Goal: Task Accomplishment & Management: Complete application form

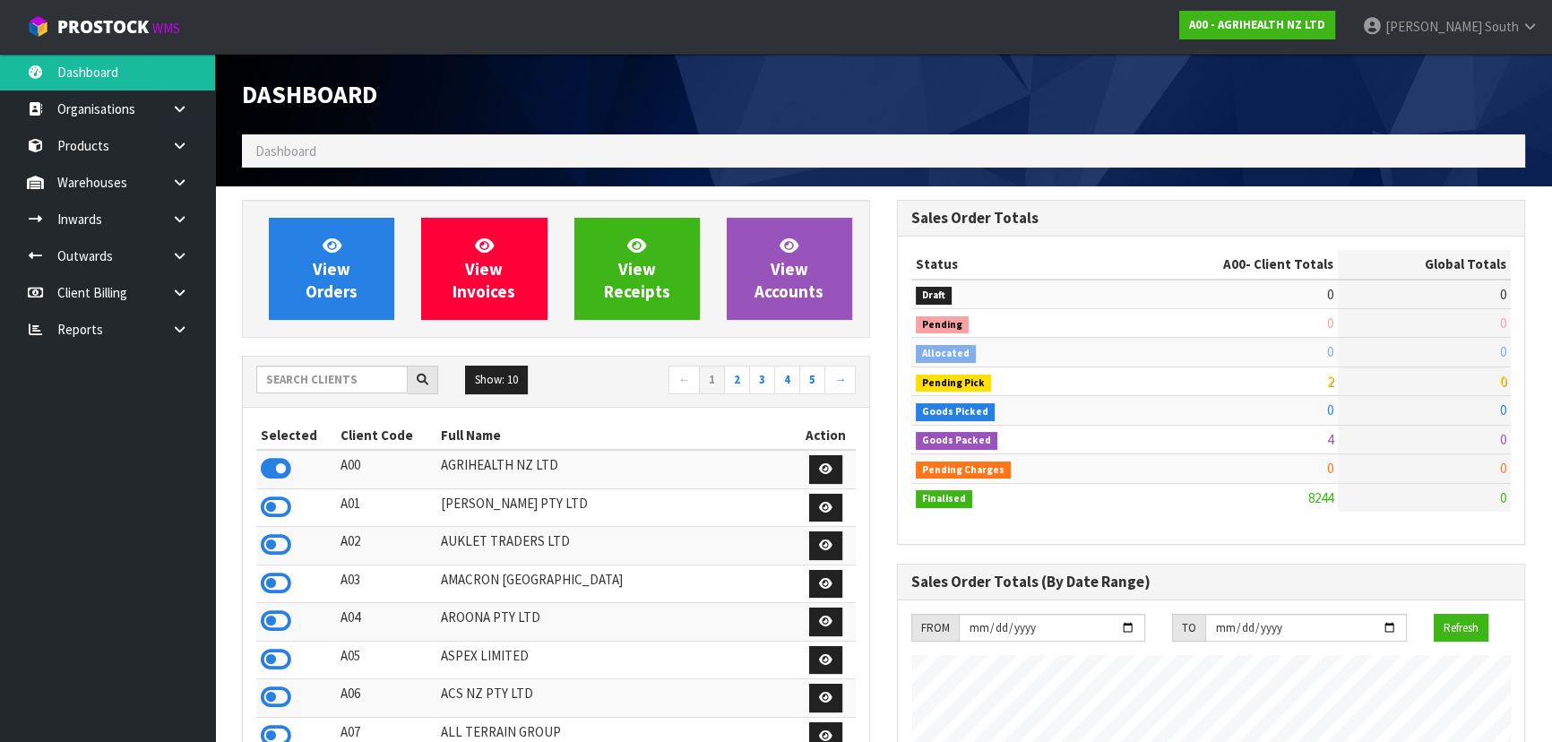
scroll to position [1355, 654]
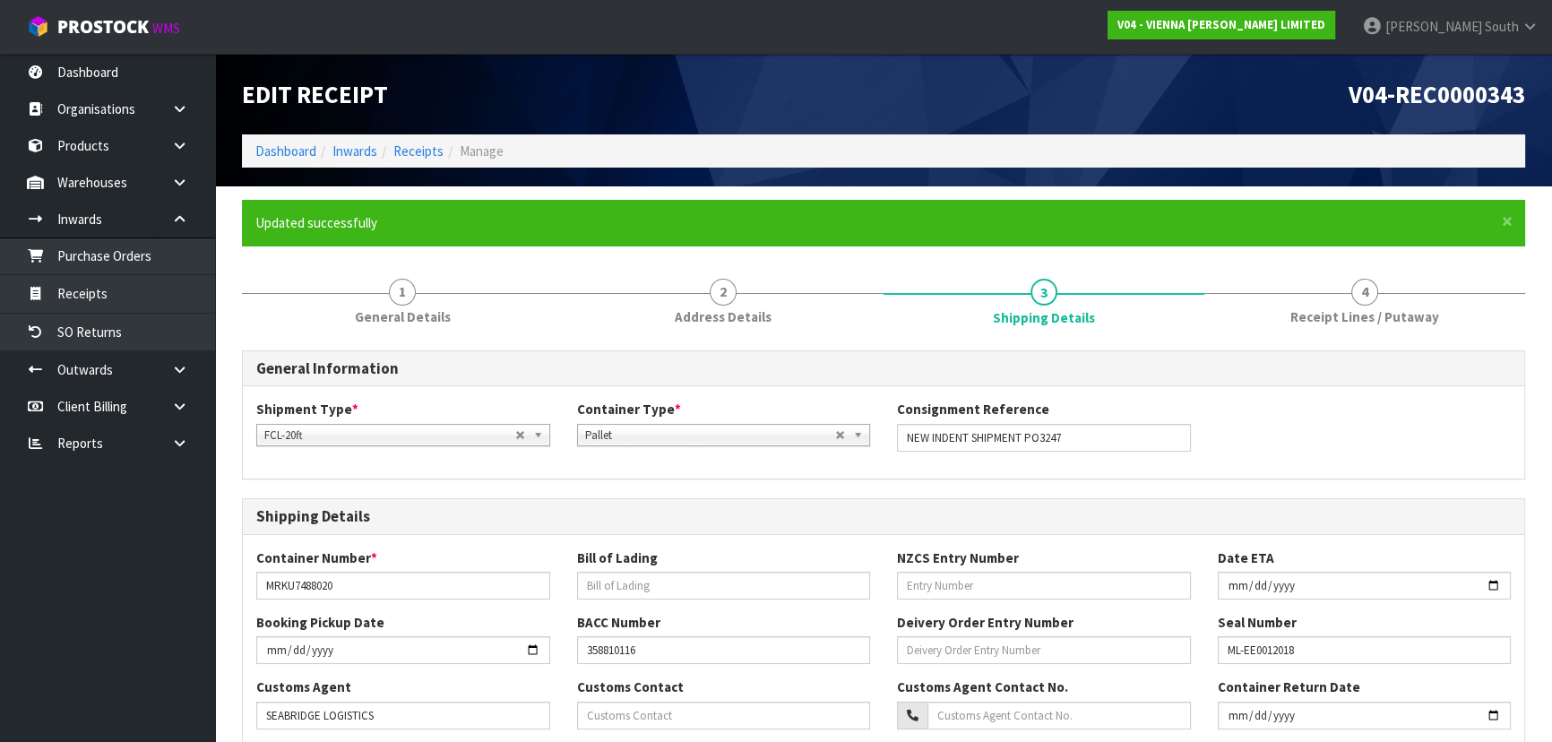
click at [1344, 320] on span "Receipt Lines / Putaway" at bounding box center [1365, 316] width 149 height 19
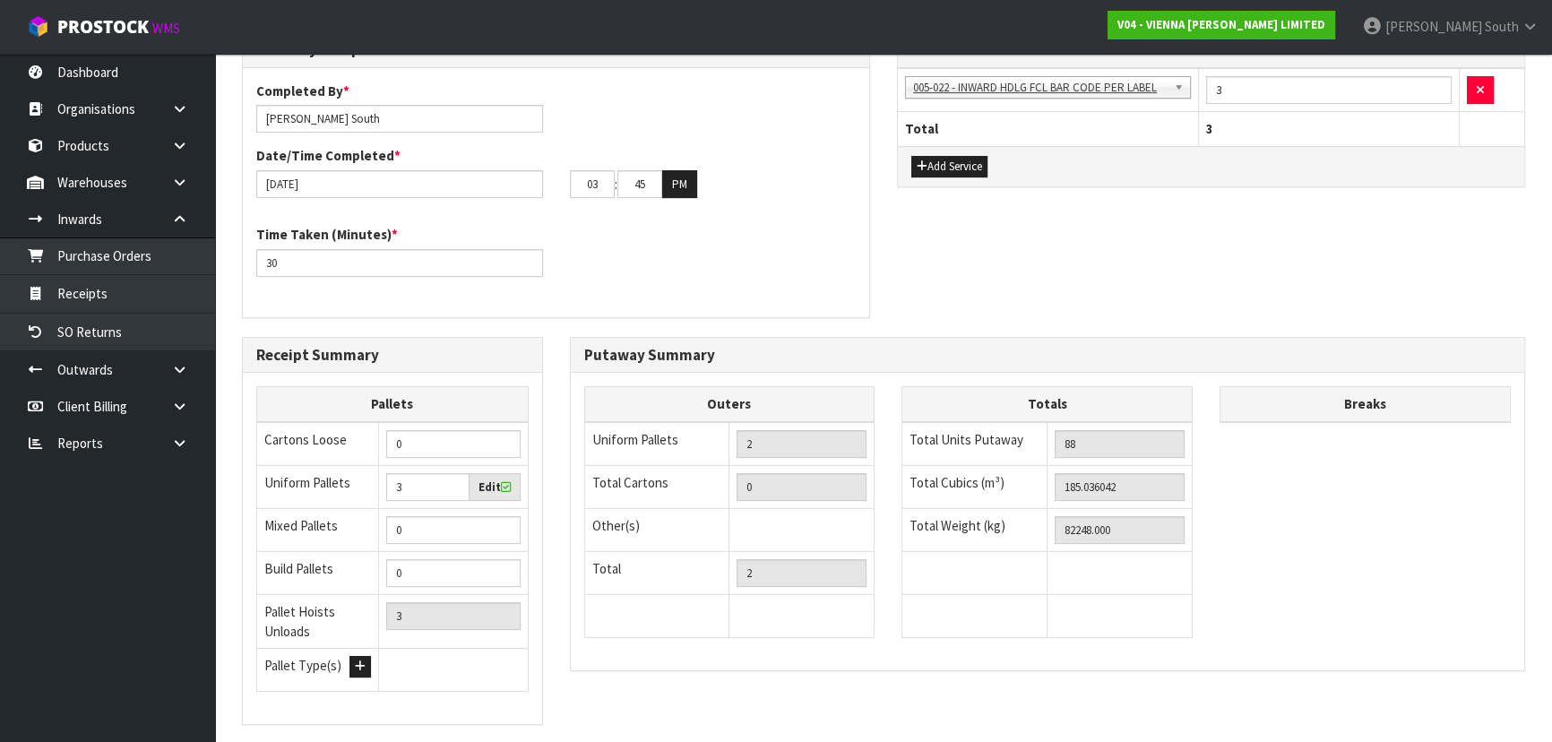
scroll to position [652, 0]
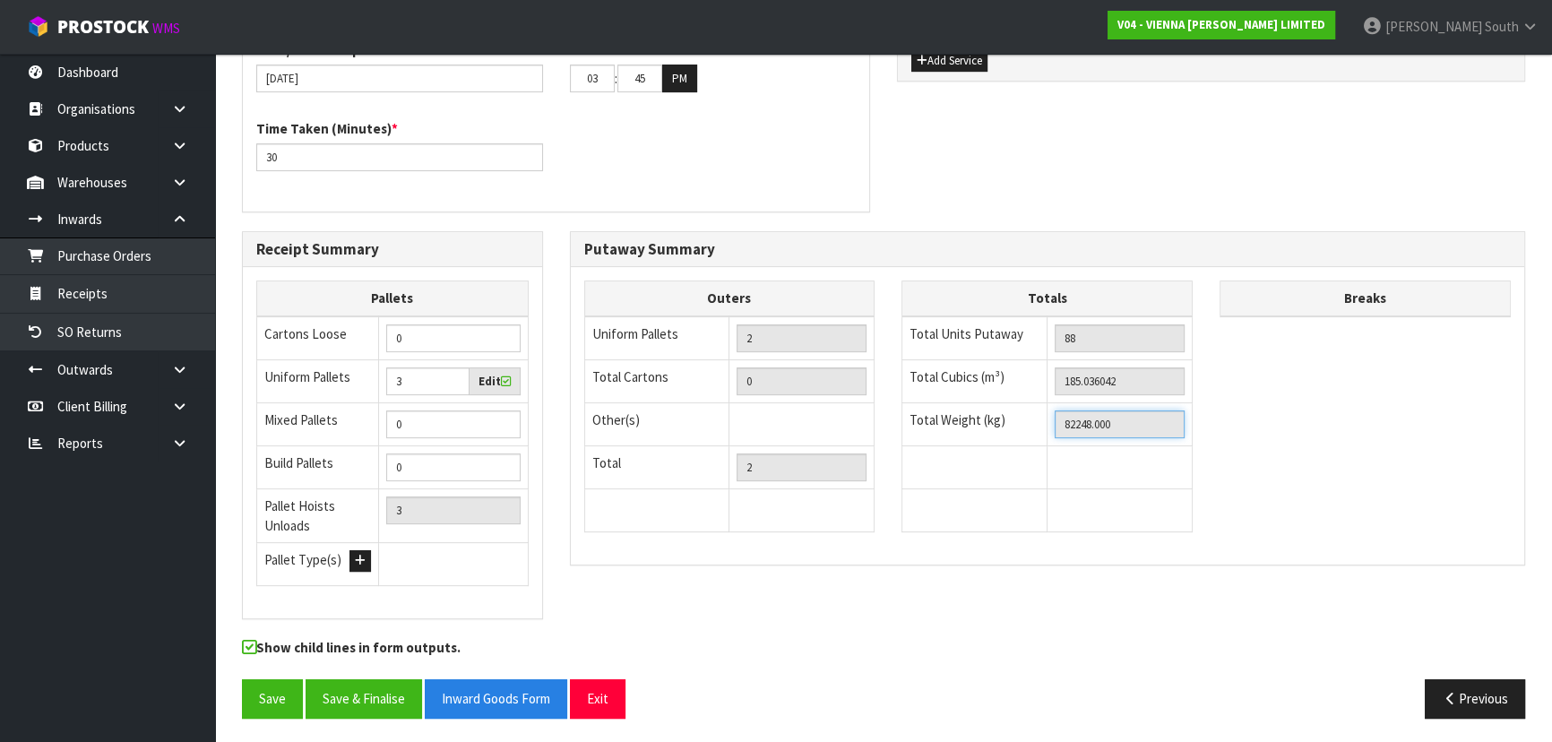
drag, startPoint x: 1063, startPoint y: 425, endPoint x: 1119, endPoint y: 424, distance: 56.5
click at [1118, 422] on input "82248.000" at bounding box center [1120, 424] width 130 height 28
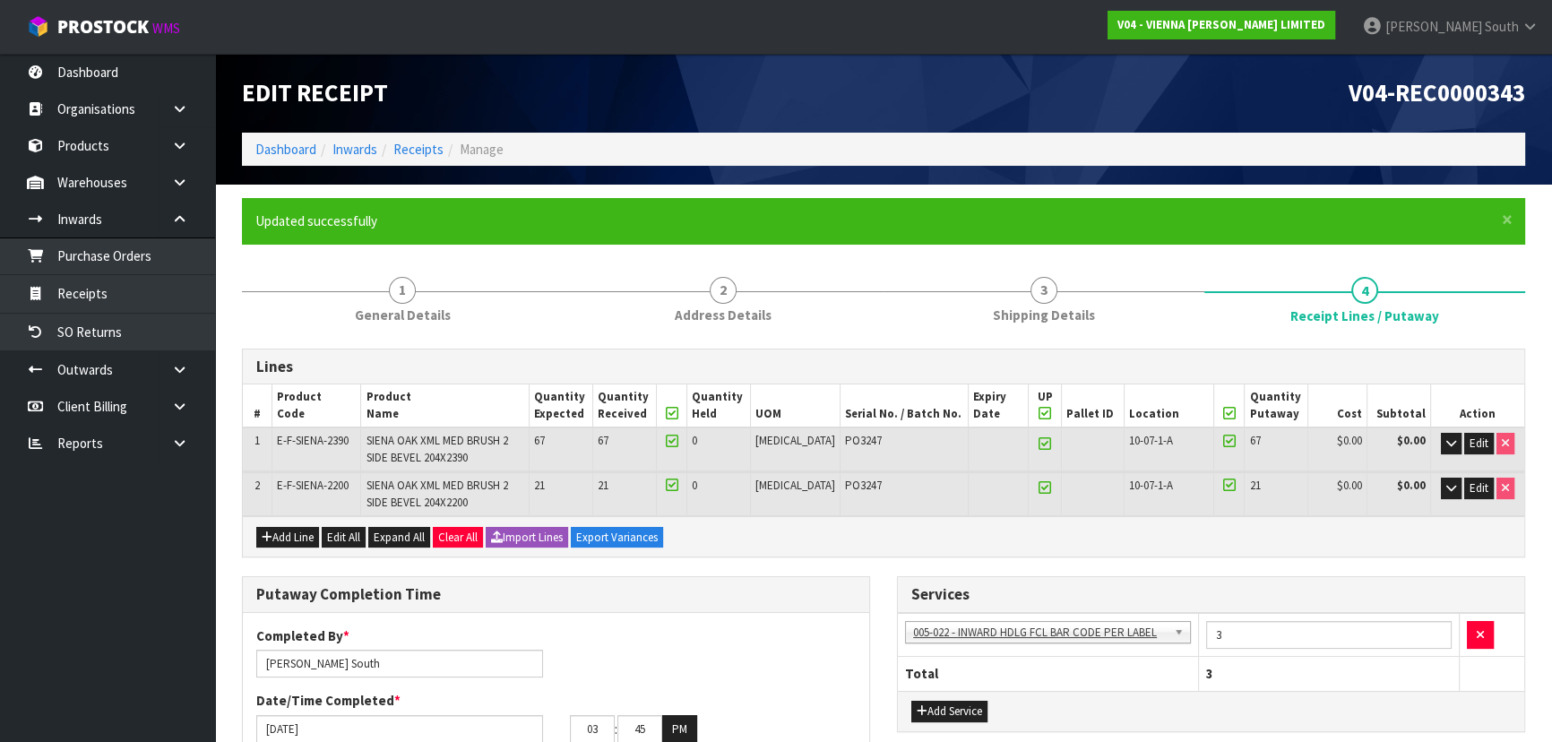
scroll to position [0, 0]
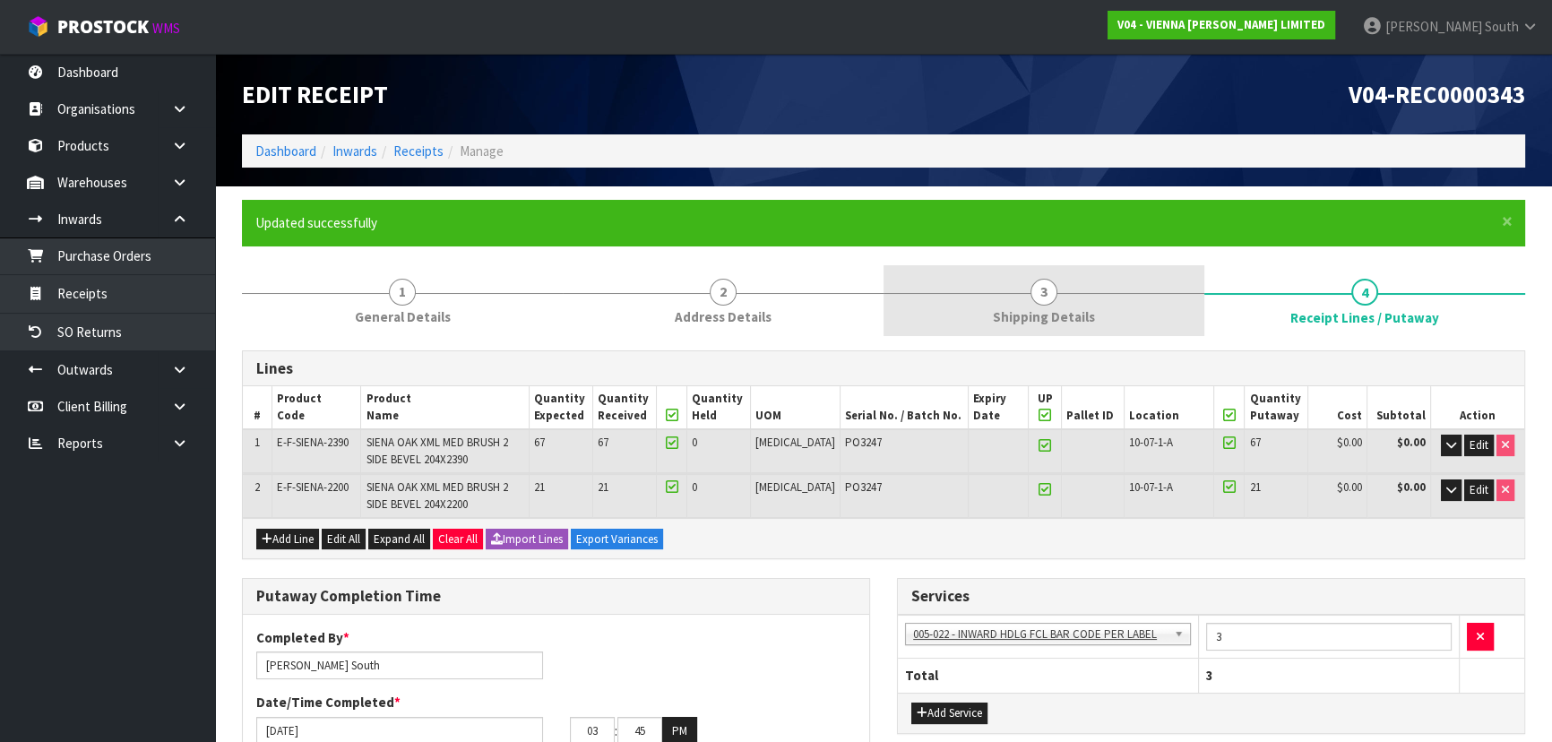
click at [1165, 317] on link "3 Shipping Details" at bounding box center [1044, 300] width 321 height 71
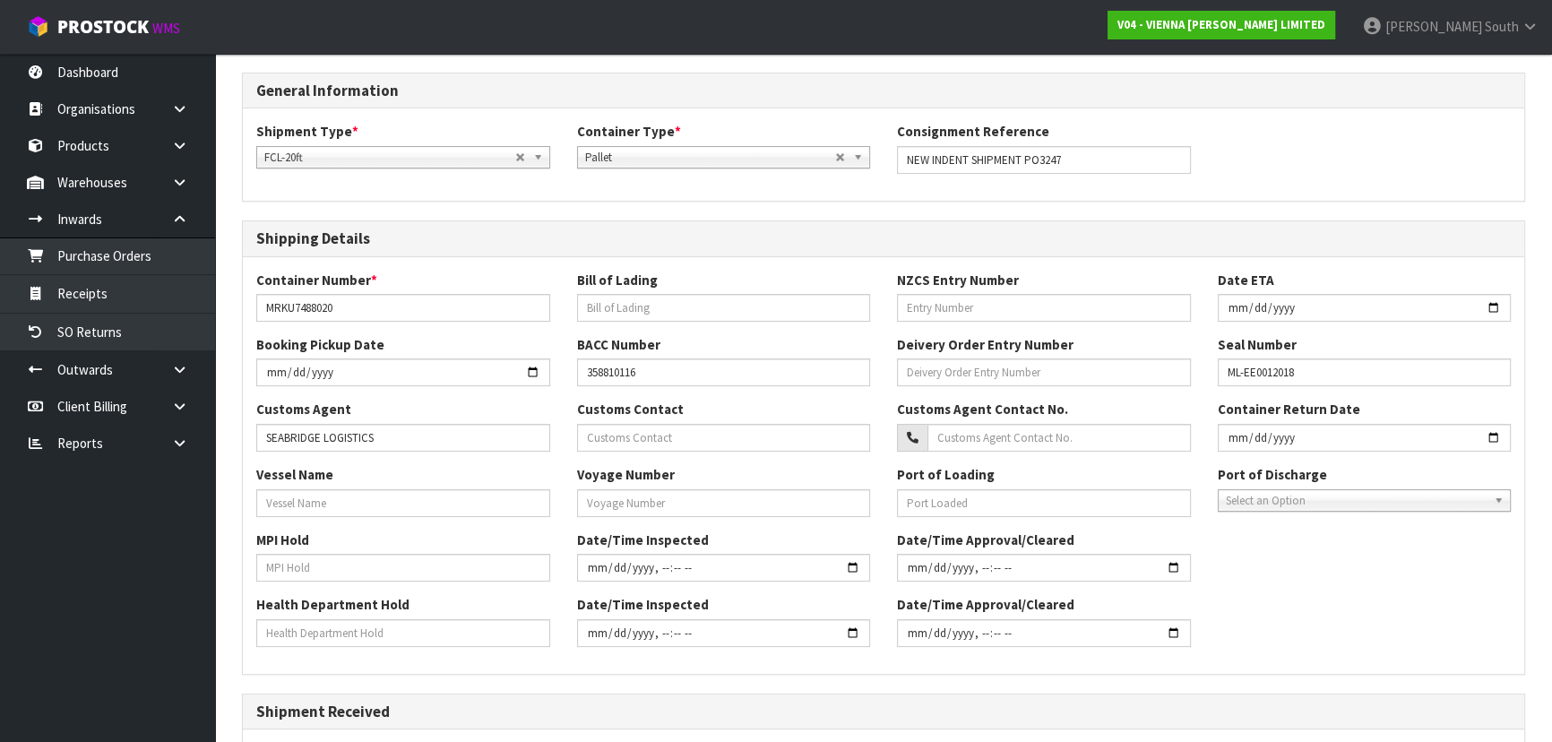
scroll to position [564, 0]
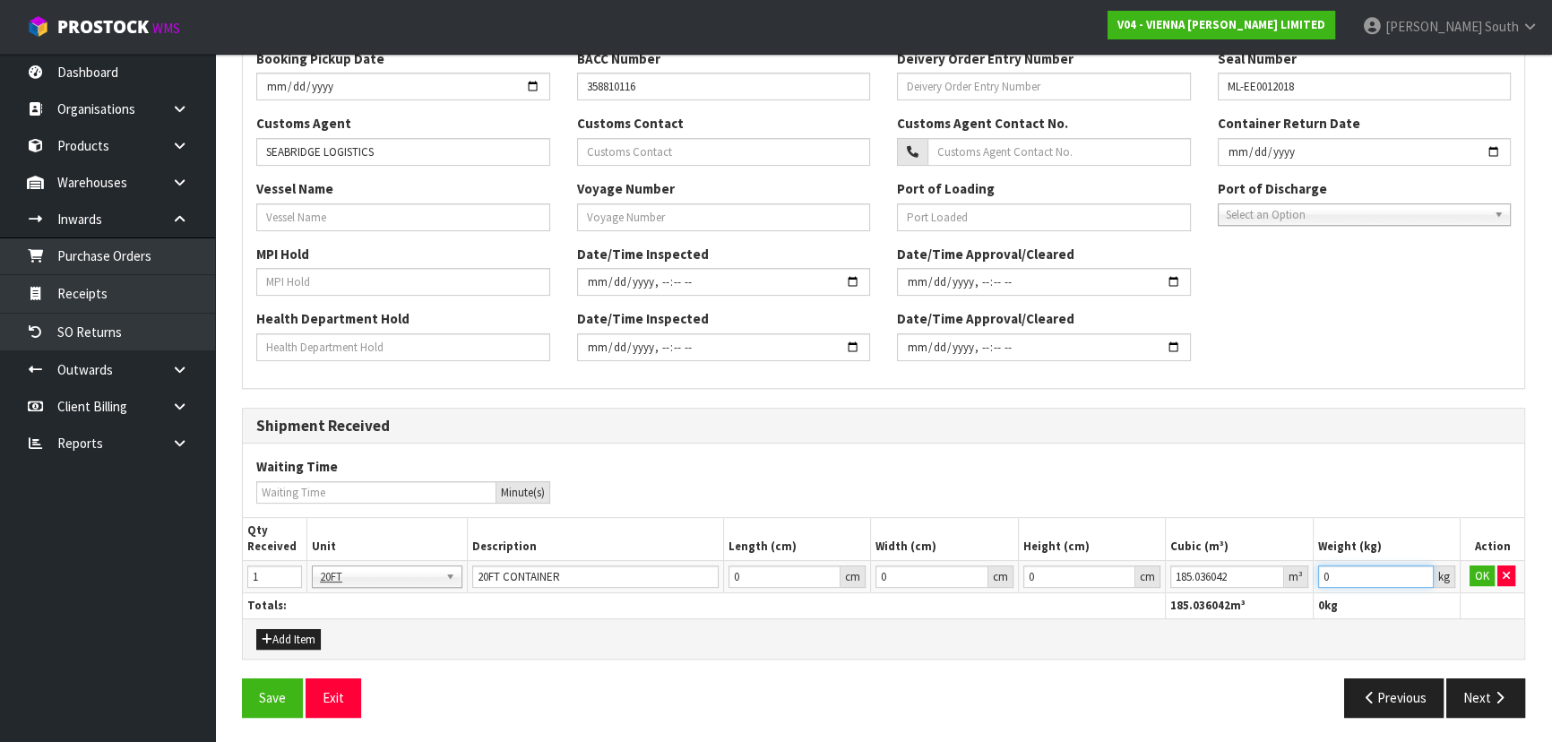
drag, startPoint x: 1351, startPoint y: 574, endPoint x: 1291, endPoint y: 575, distance: 59.2
click at [1292, 575] on tr "1 20FT 20FT 20FT CONTAINER 0 cm 0 cm 0 cm 185.036042 m³ 0 kg OK" at bounding box center [884, 576] width 1282 height 32
paste input "82248"
type input "82248"
click at [1470, 579] on button "OK" at bounding box center [1482, 577] width 25 height 22
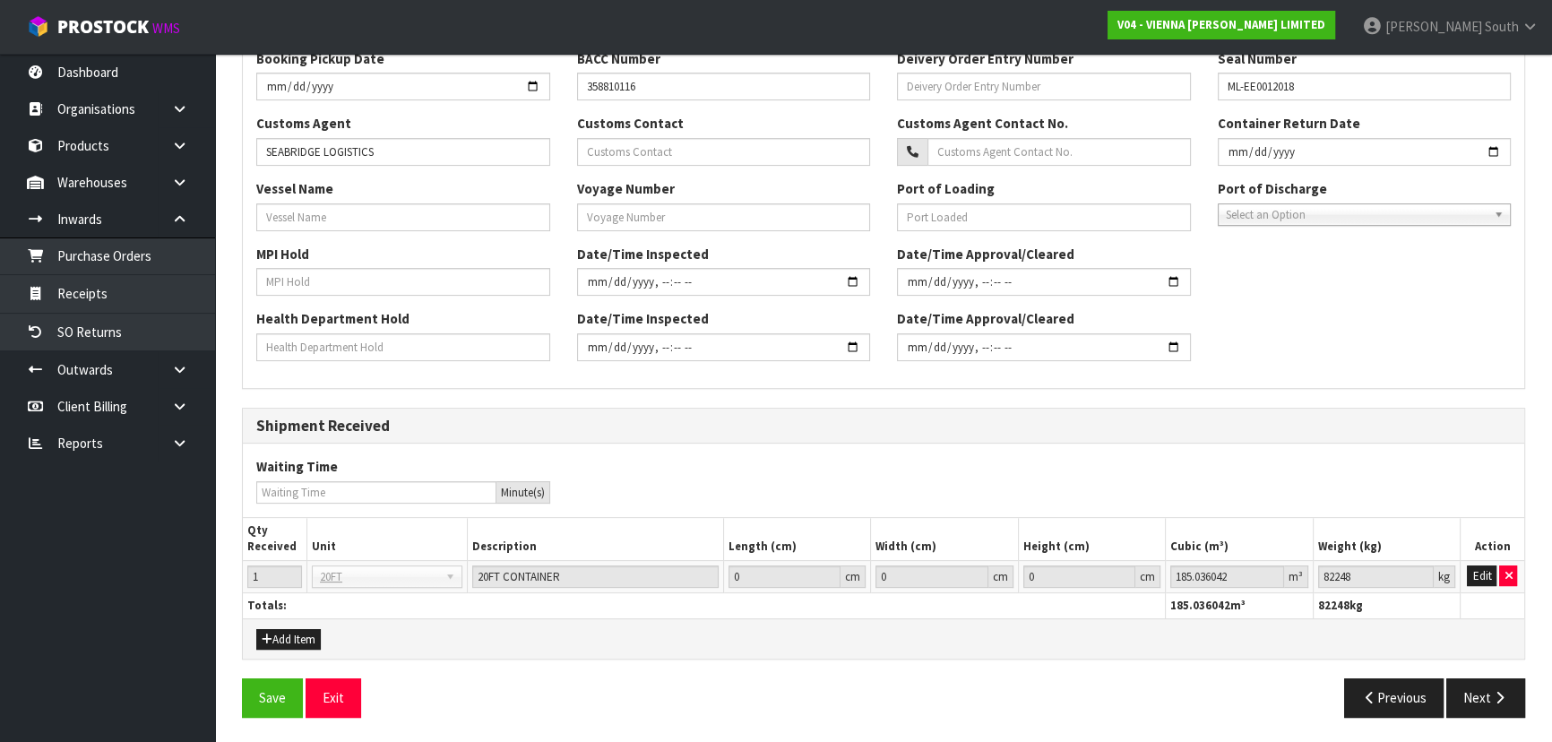
click at [1475, 673] on div "General Information Shipment Type * LCL National LCL International FCL-20ft FCL…" at bounding box center [883, 259] width 1283 height 945
click at [1476, 690] on button "Next" at bounding box center [1486, 697] width 79 height 39
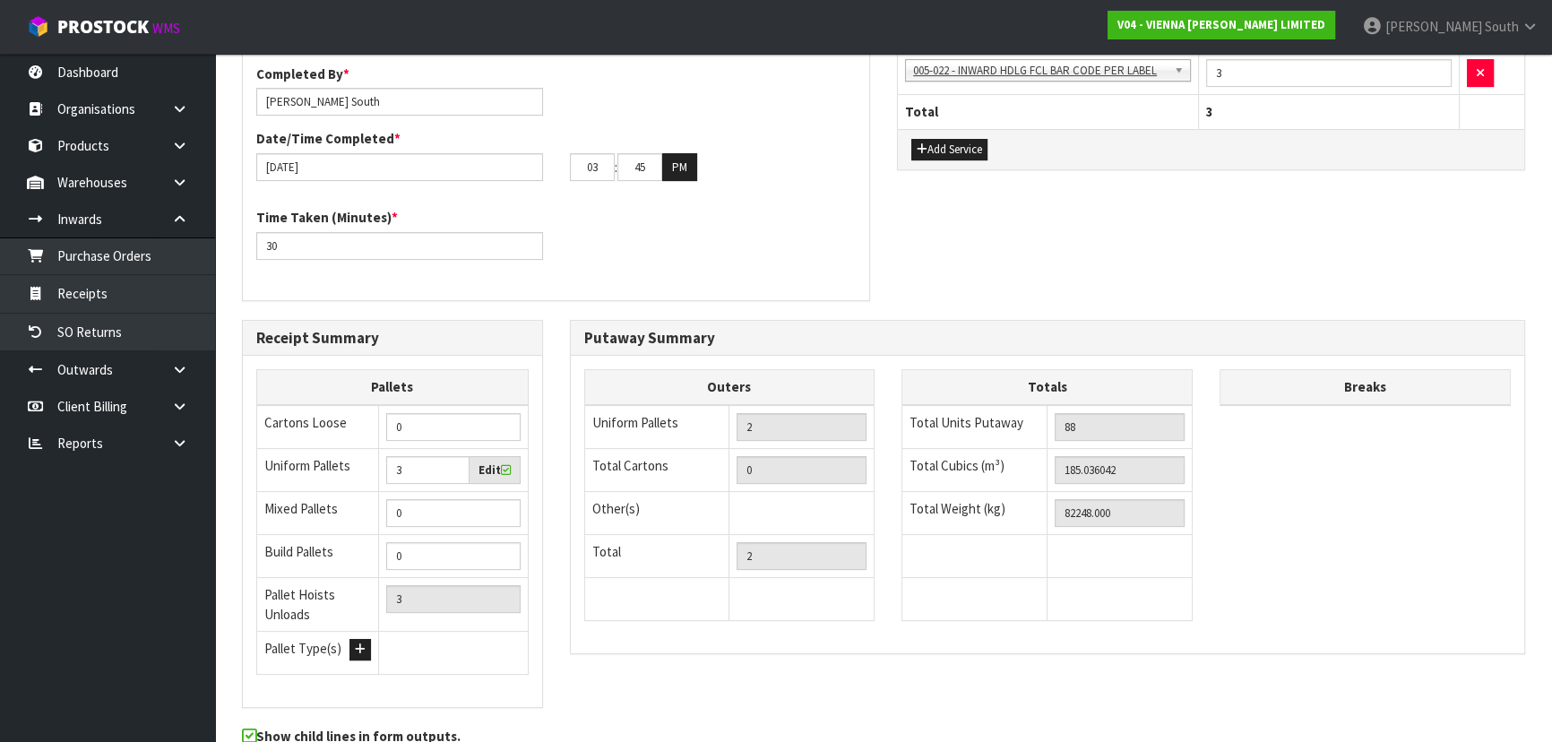
scroll to position [0, 0]
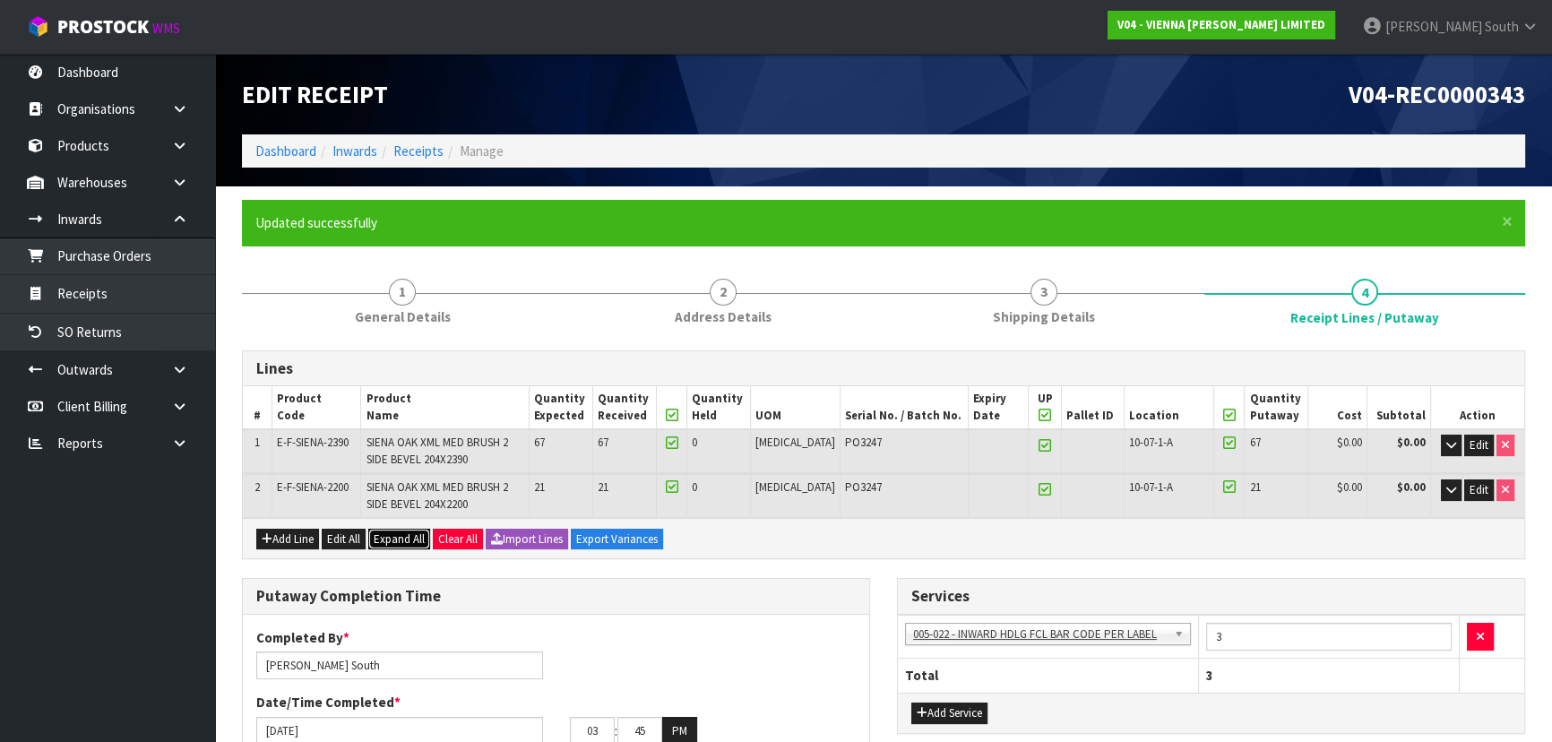
click at [392, 542] on span "Expand All" at bounding box center [399, 538] width 51 height 15
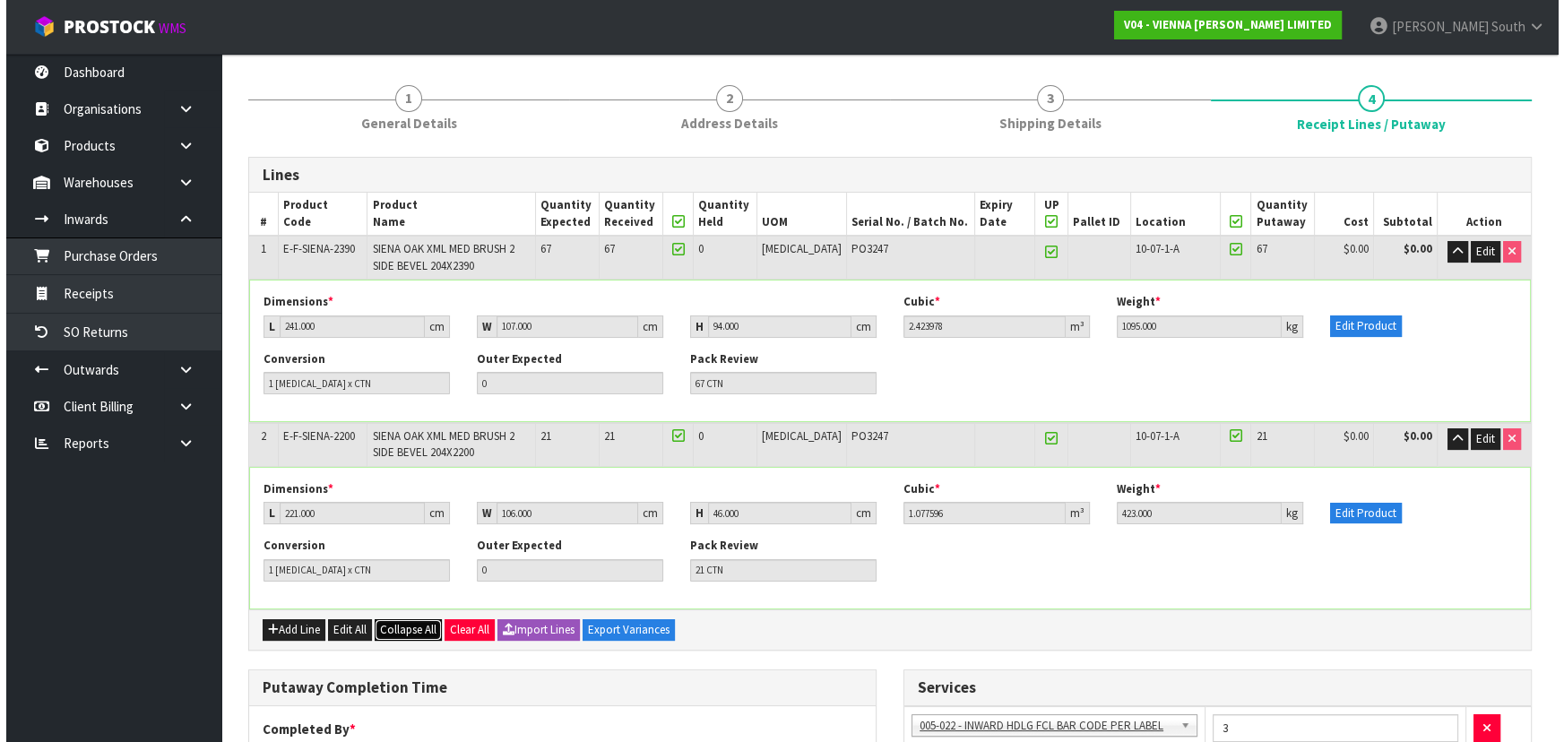
scroll to position [162, 0]
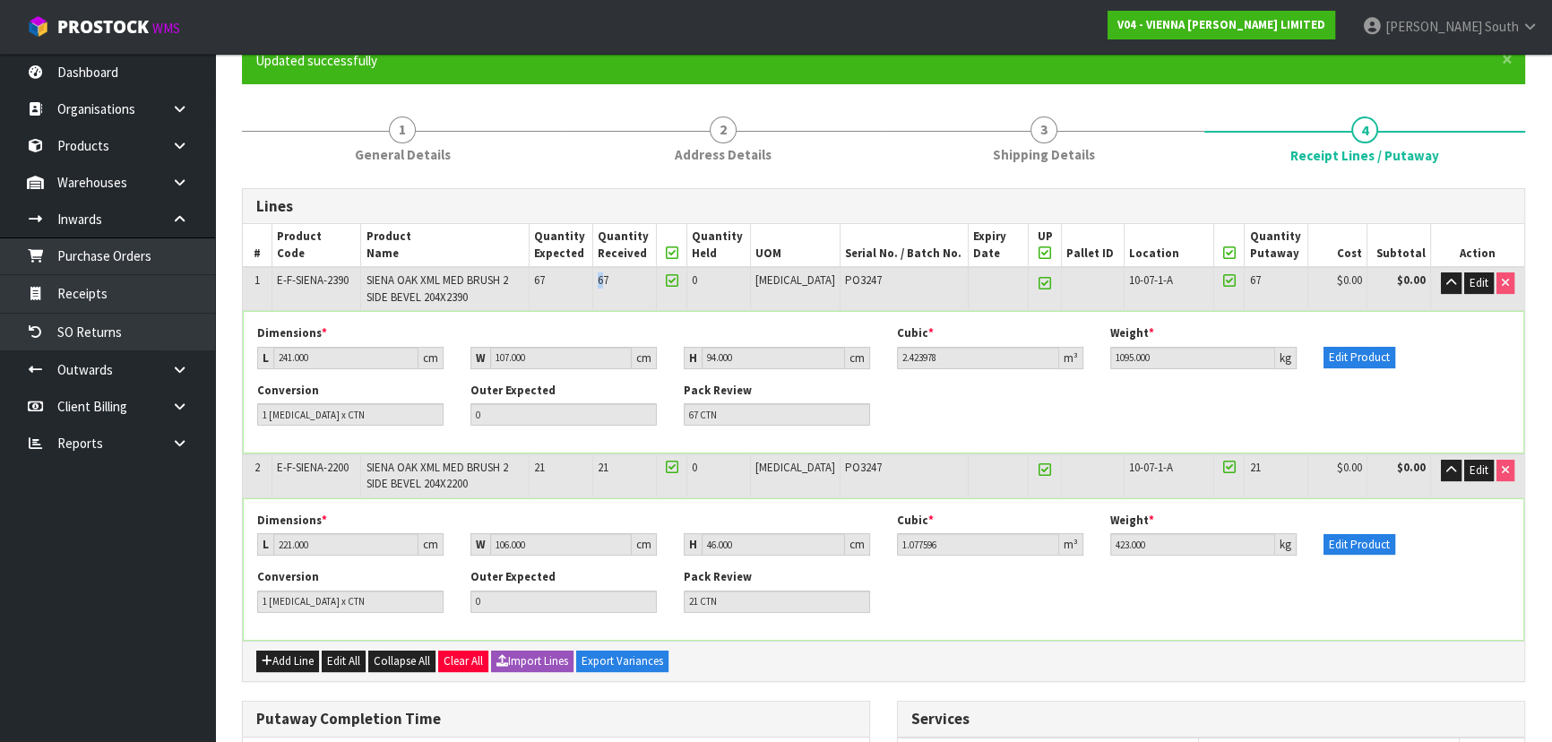
drag, startPoint x: 629, startPoint y: 280, endPoint x: 643, endPoint y: 281, distance: 13.5
click at [643, 281] on td "67" at bounding box center [625, 288] width 64 height 43
drag, startPoint x: 621, startPoint y: 285, endPoint x: 654, endPoint y: 281, distance: 33.4
click at [649, 281] on tr "1 E-F-SIENA-2390 SIENA OAK XML MED BRUSH 2 SIDE BEVEL 204X2390 67 67 0 [MEDICAL…" at bounding box center [884, 288] width 1282 height 43
click at [1342, 413] on div "Conversion 1 [MEDICAL_DATA] x CTN Outer Expected 0 Pack Review 67 CTN" at bounding box center [884, 411] width 1280 height 56
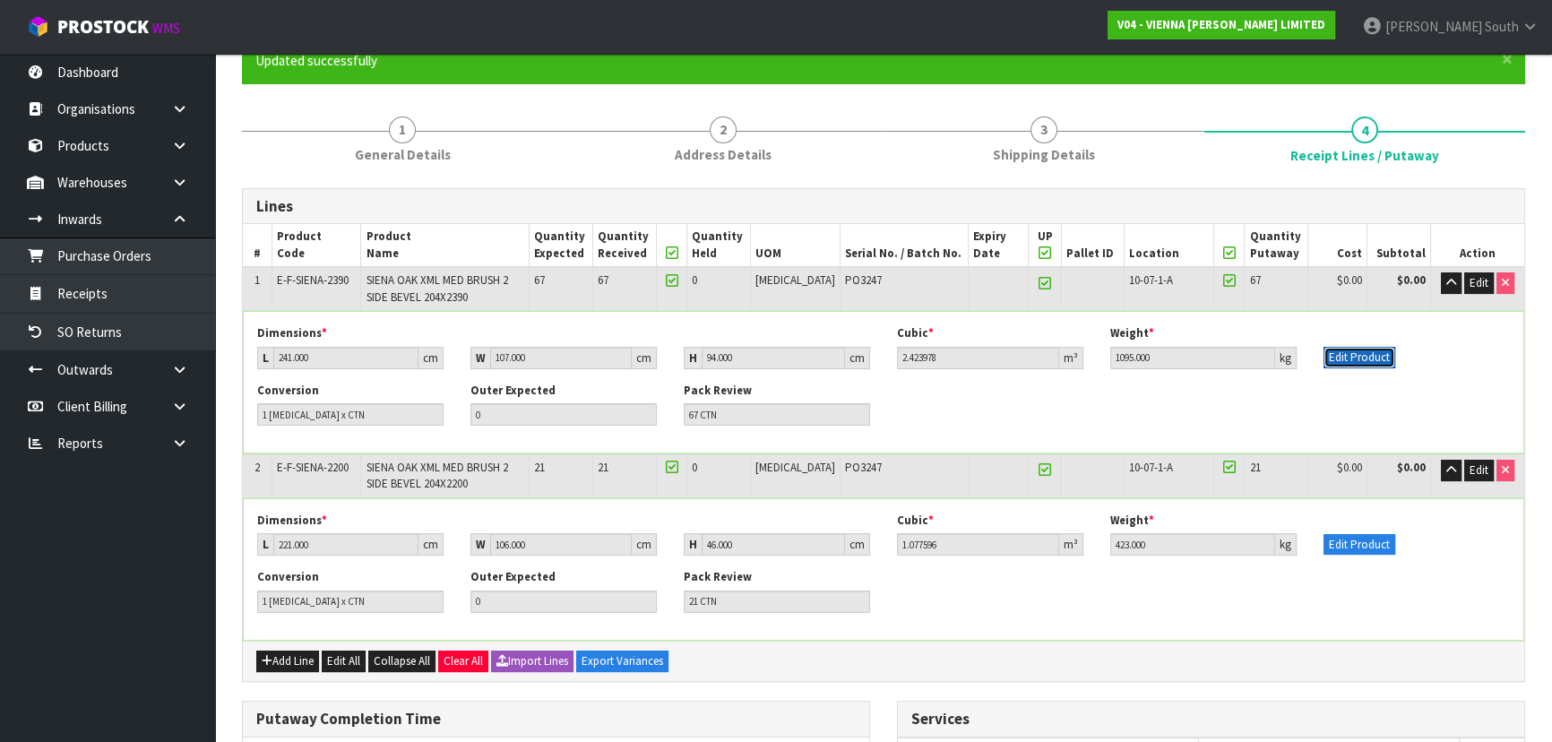
click at [1378, 347] on button "Edit Product" at bounding box center [1360, 358] width 72 height 22
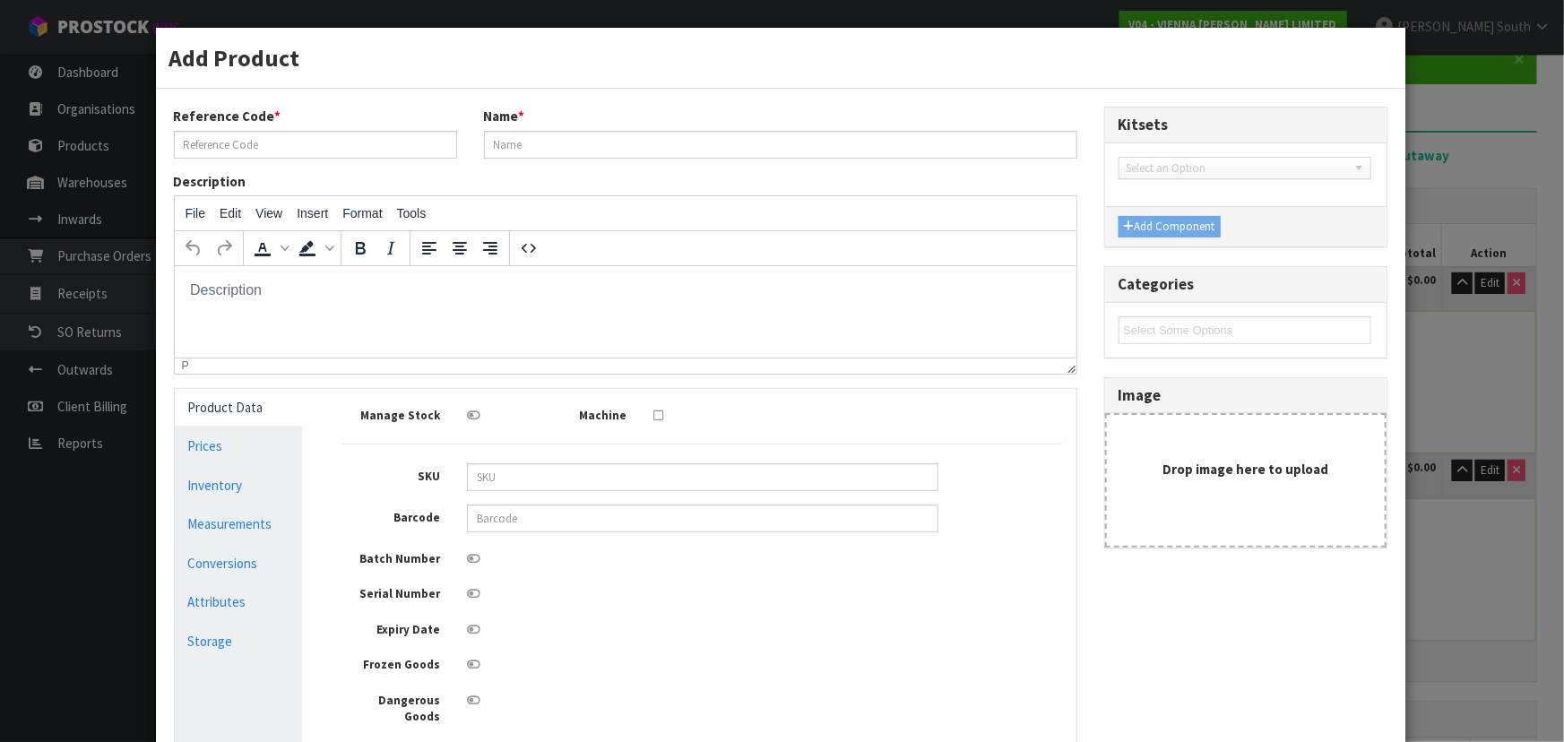
scroll to position [0, 0]
type input "E-F-SIENA-2390"
type input "SIENA OAK XML MED BRUSH 2 SIDE BEVEL 204X2390"
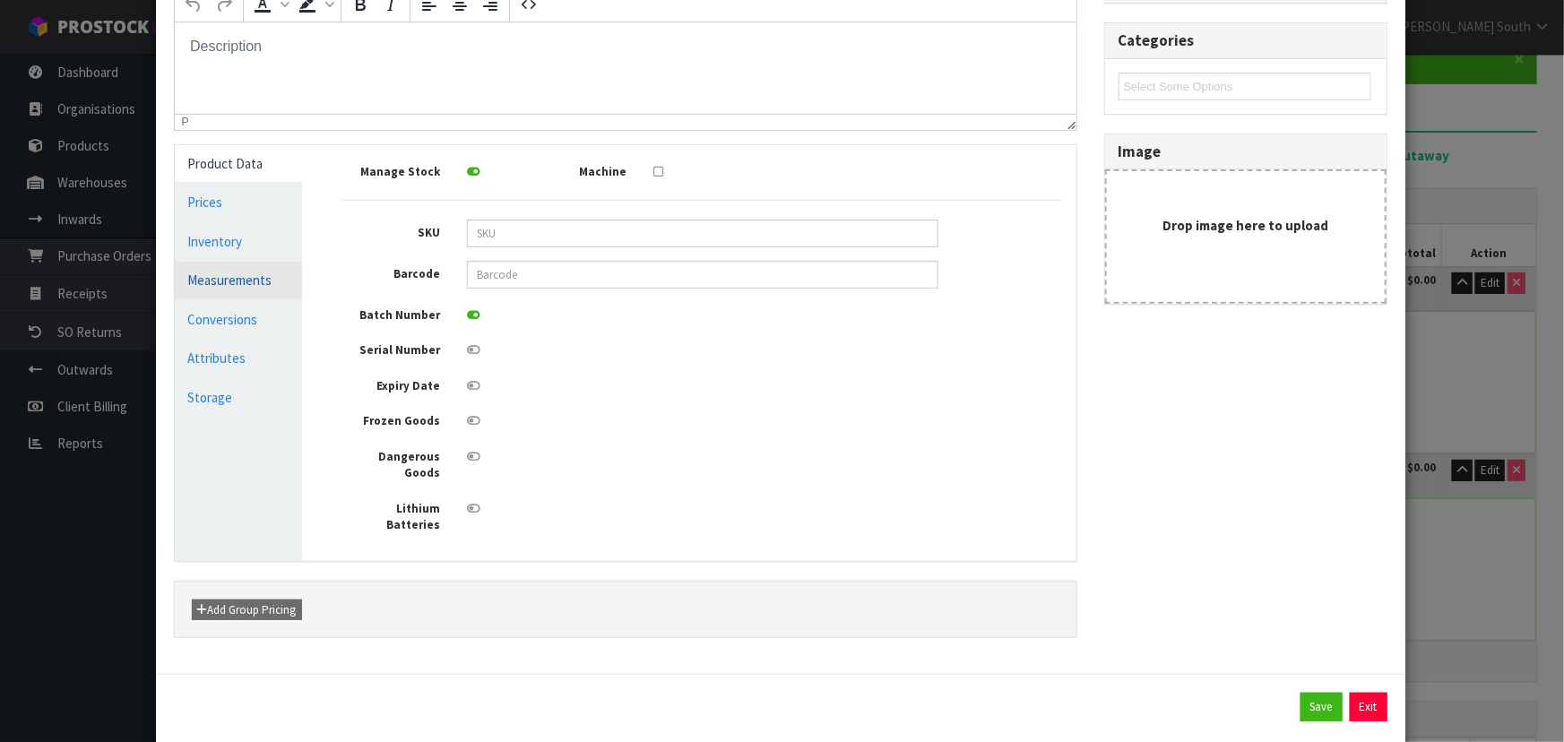
click at [249, 274] on link "Measurements" at bounding box center [239, 280] width 128 height 37
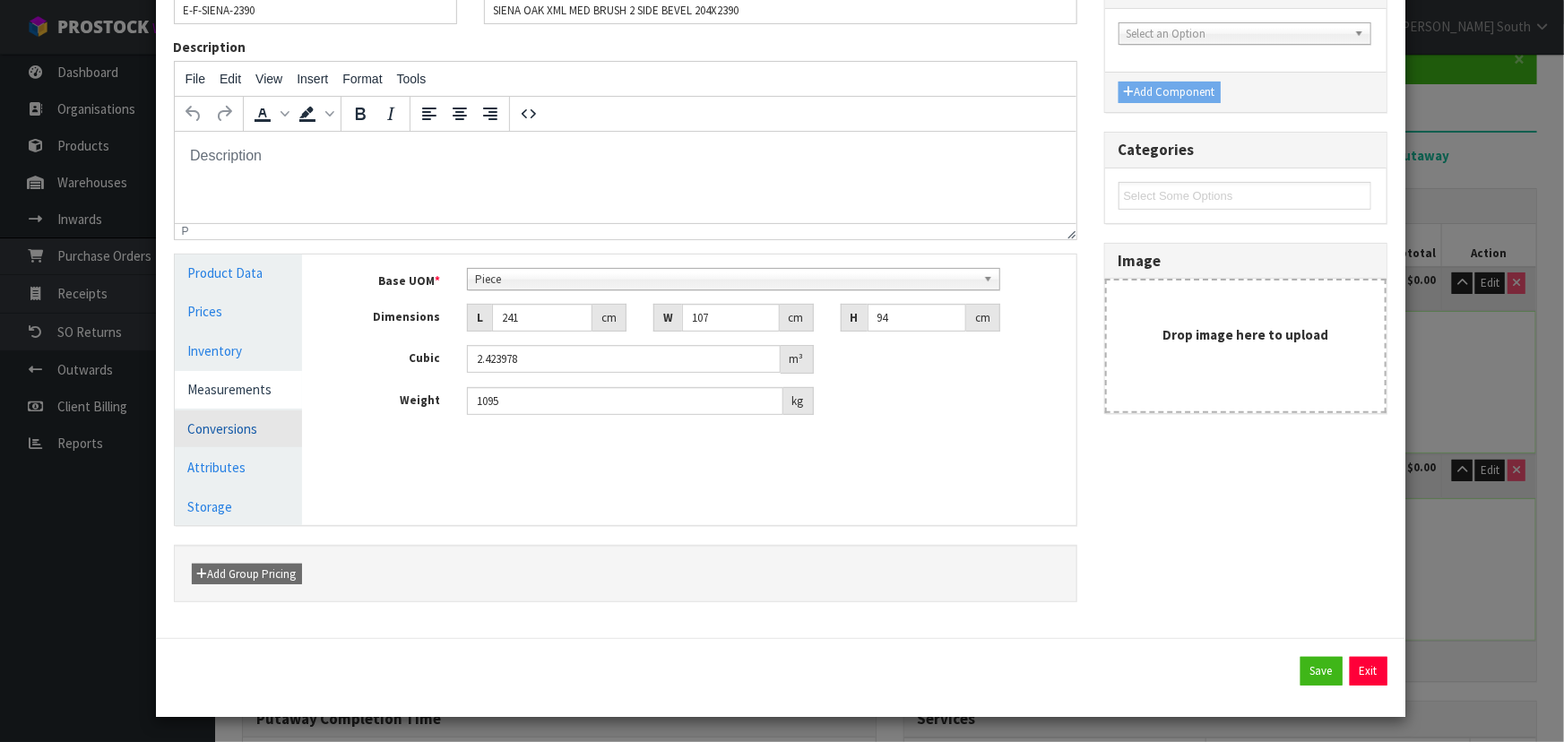
click at [250, 428] on link "Conversions" at bounding box center [239, 428] width 128 height 37
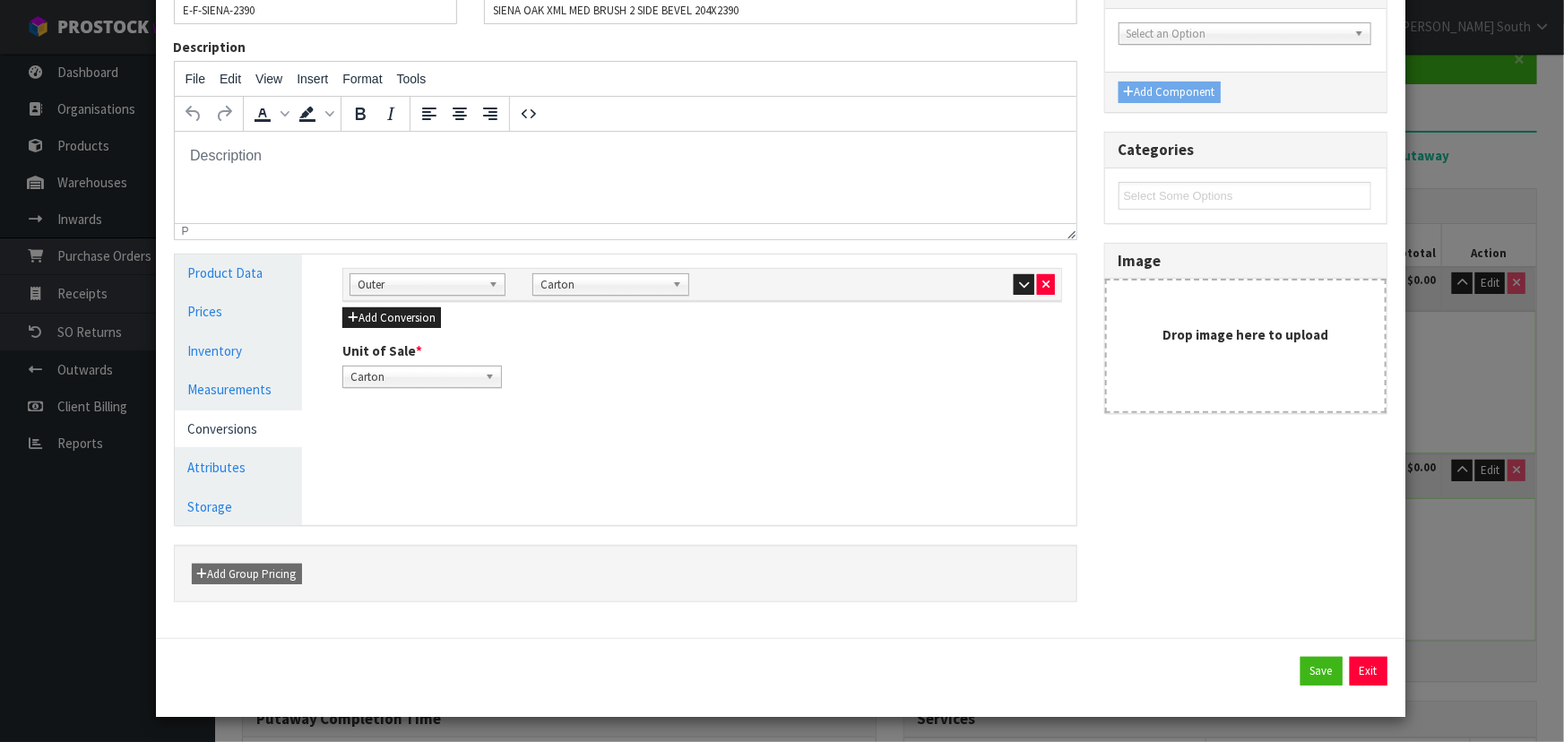
scroll to position [134, 0]
click at [1019, 280] on icon "button" at bounding box center [1024, 285] width 10 height 12
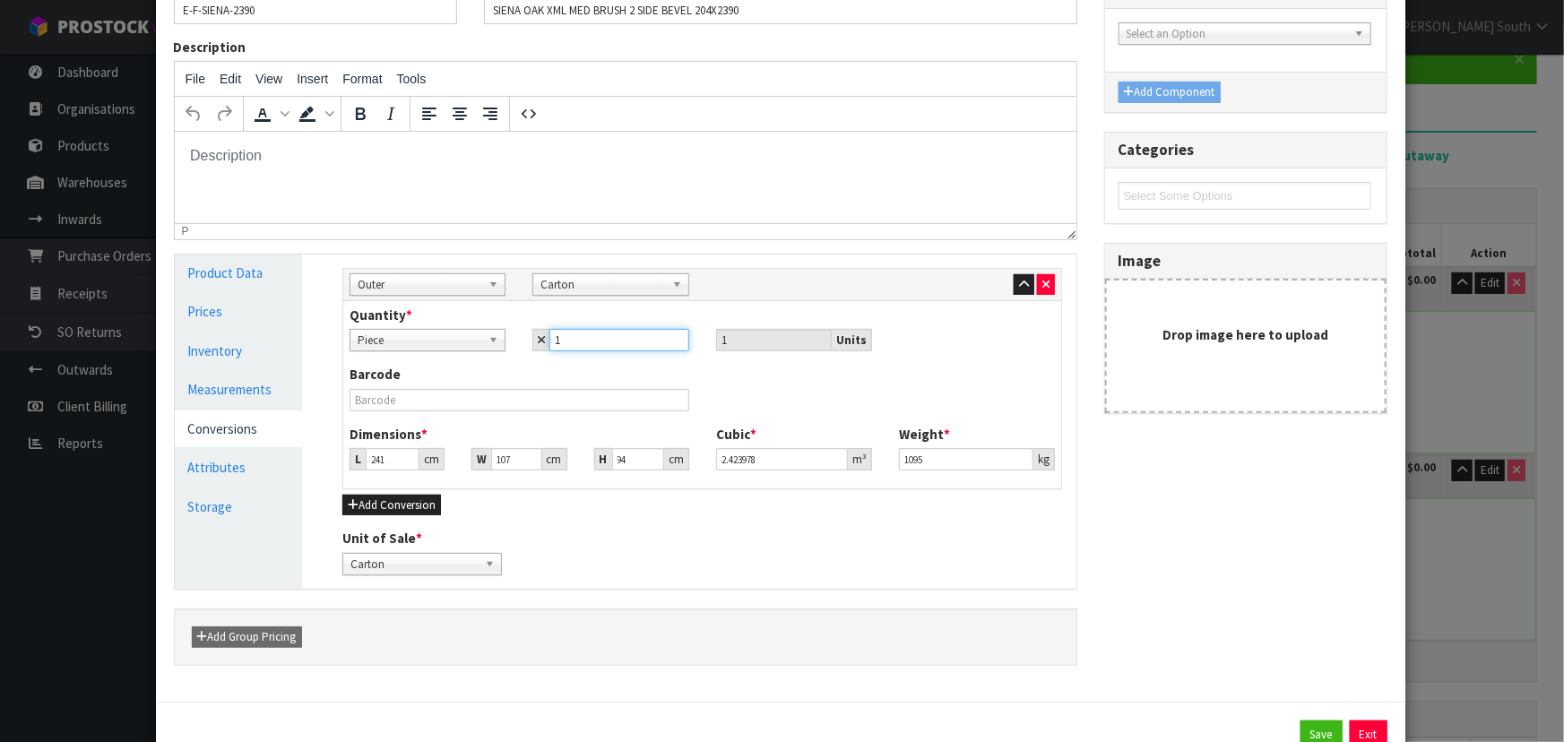
drag, startPoint x: 588, startPoint y: 337, endPoint x: 505, endPoint y: 336, distance: 83.4
click at [505, 338] on div "Piece Carton Piece 1 1 Units" at bounding box center [702, 340] width 732 height 22
type input "5"
type input "50"
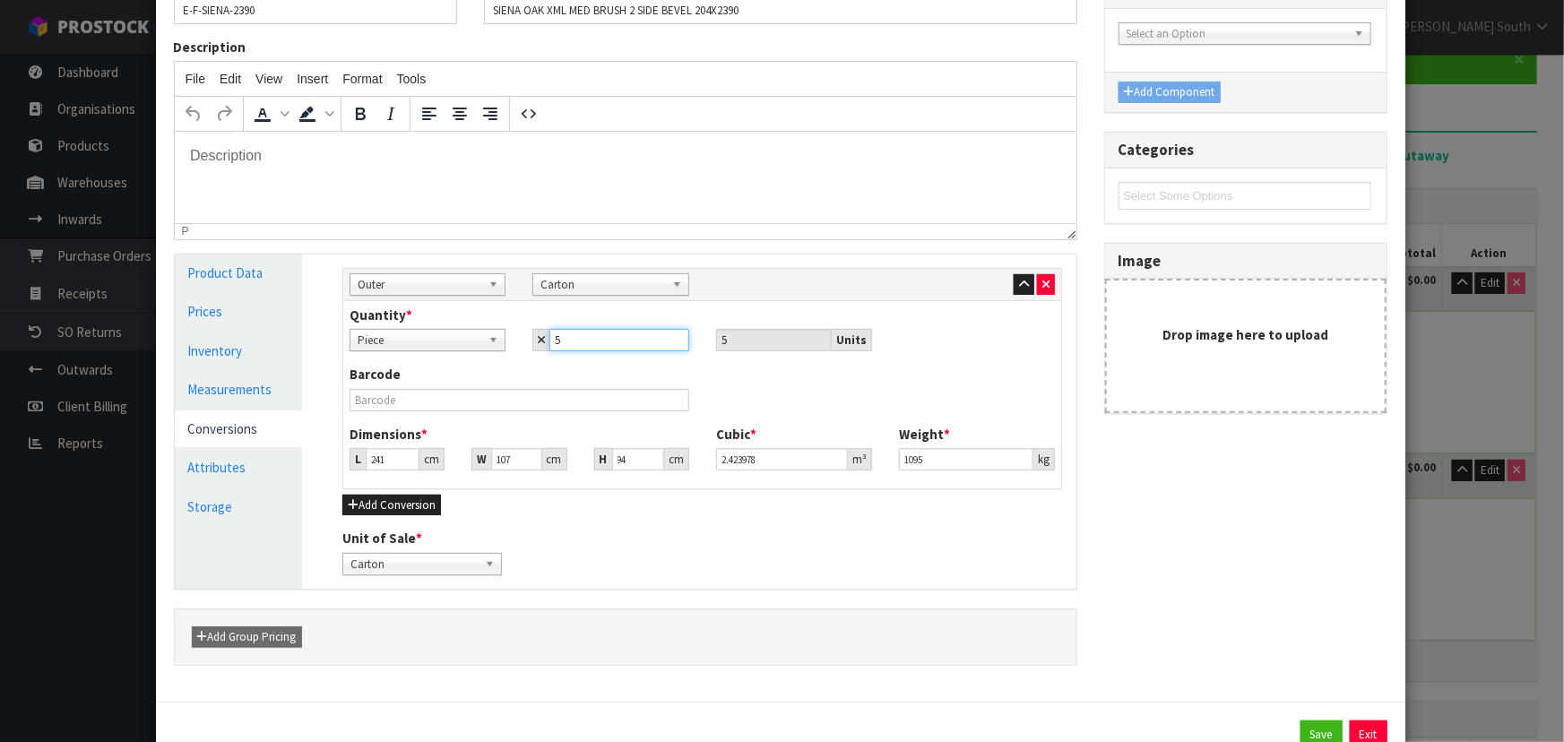
type input "50"
click at [798, 393] on div "Barcode" at bounding box center [702, 394] width 732 height 59
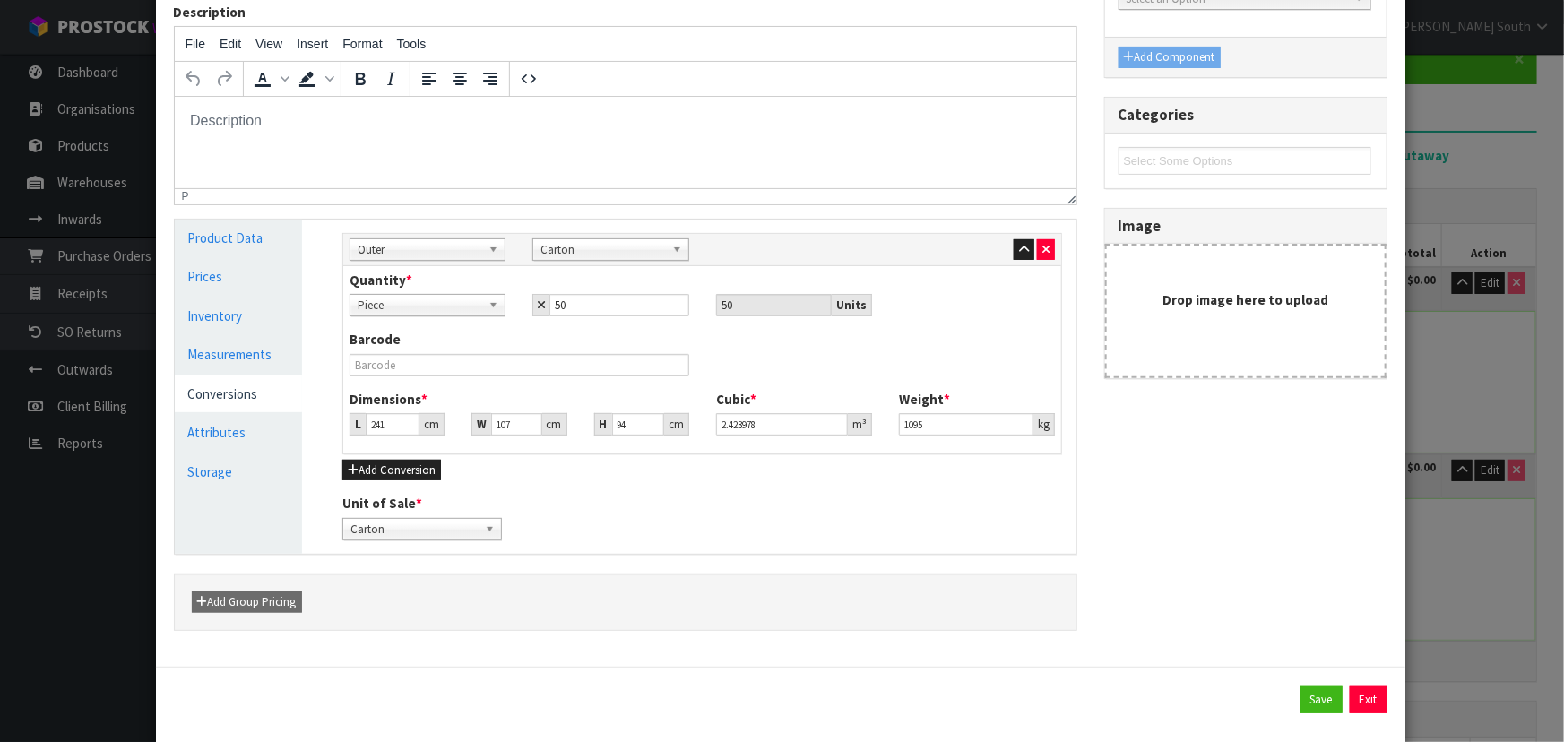
scroll to position [197, 0]
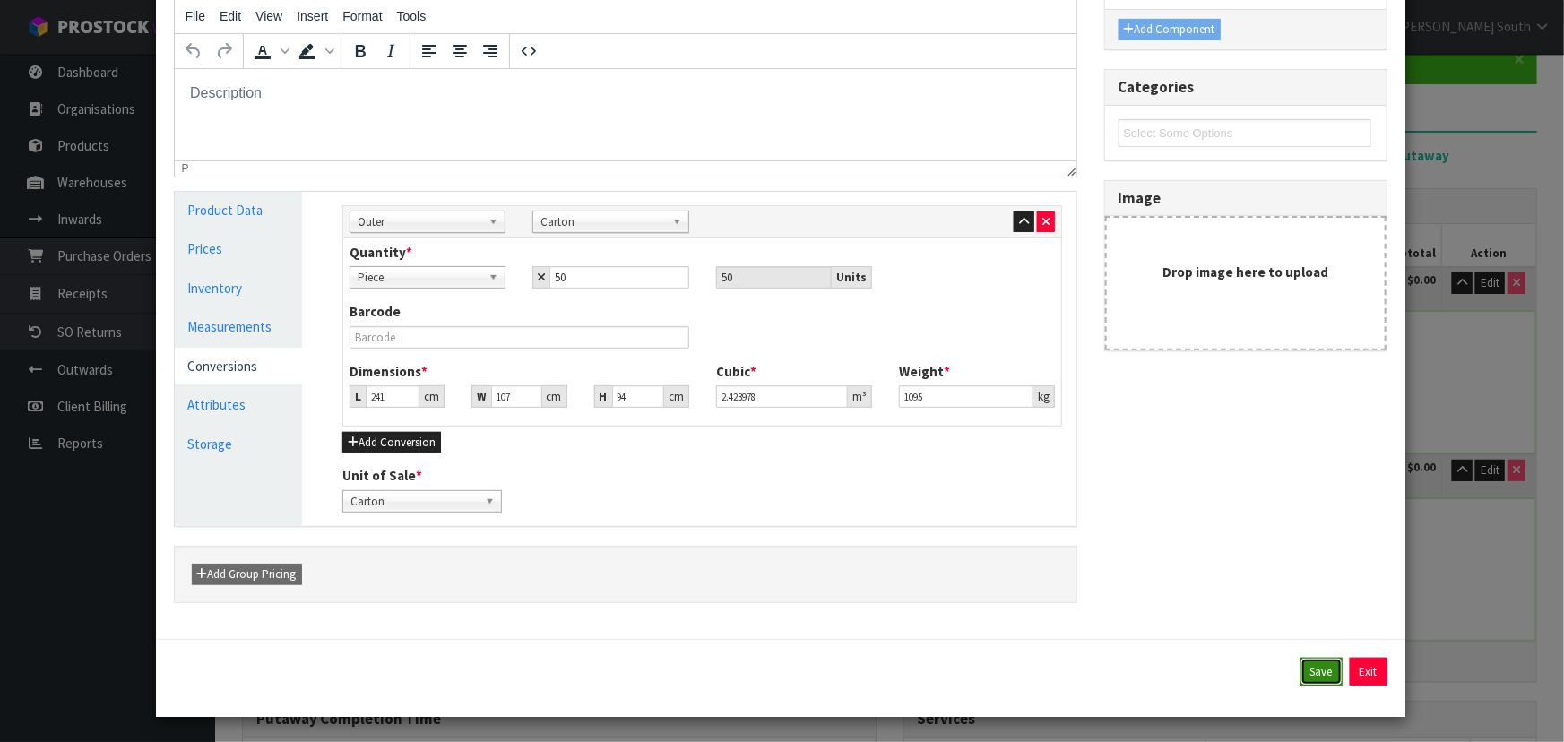
click at [1302, 667] on button "Save" at bounding box center [1321, 672] width 42 height 29
type input "241"
type input "107"
type input "94"
type input "1095"
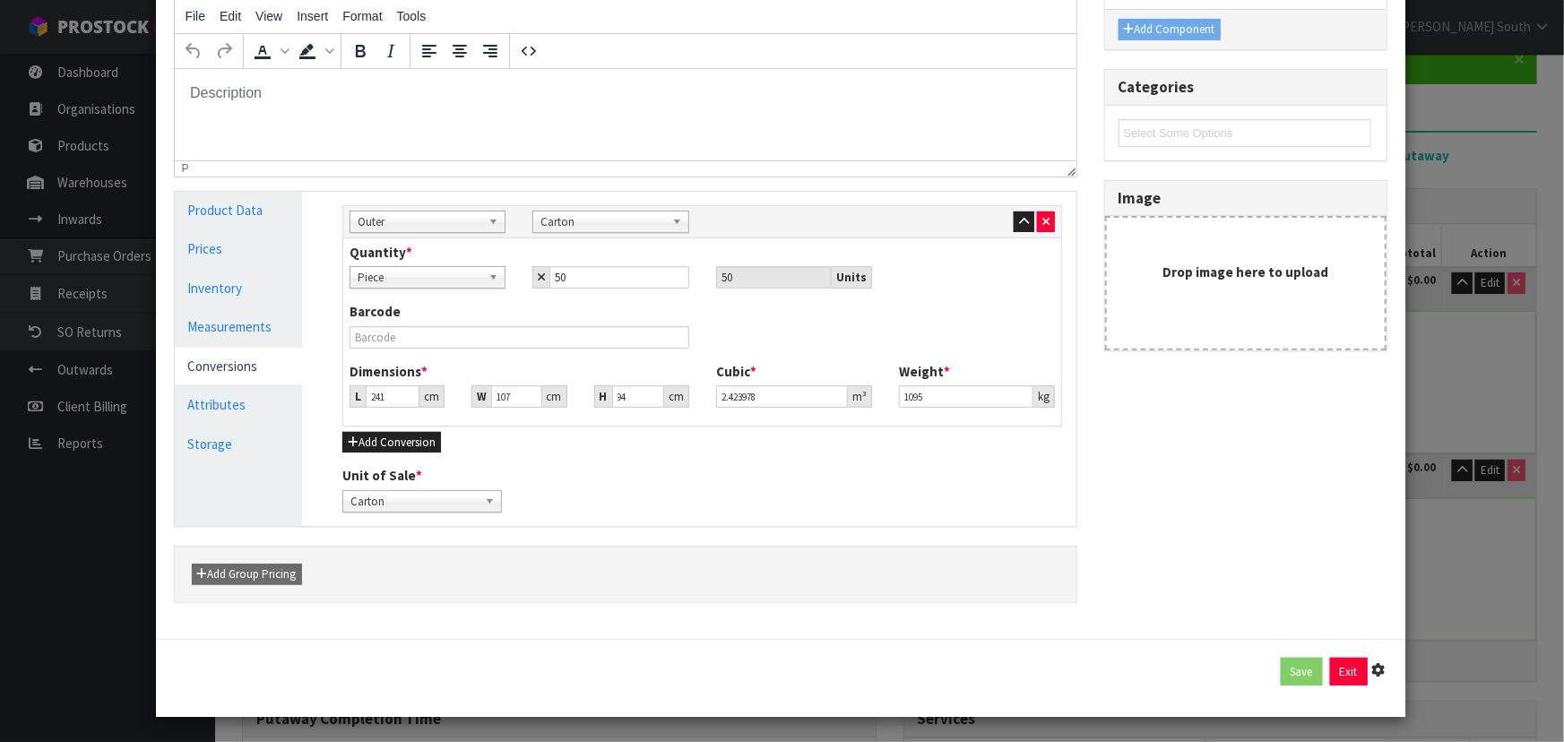
type input "50 [MEDICAL_DATA] x CTN"
type input "1 CTN + 17 [MEDICAL_DATA]"
type input "66.26112"
type input "28593"
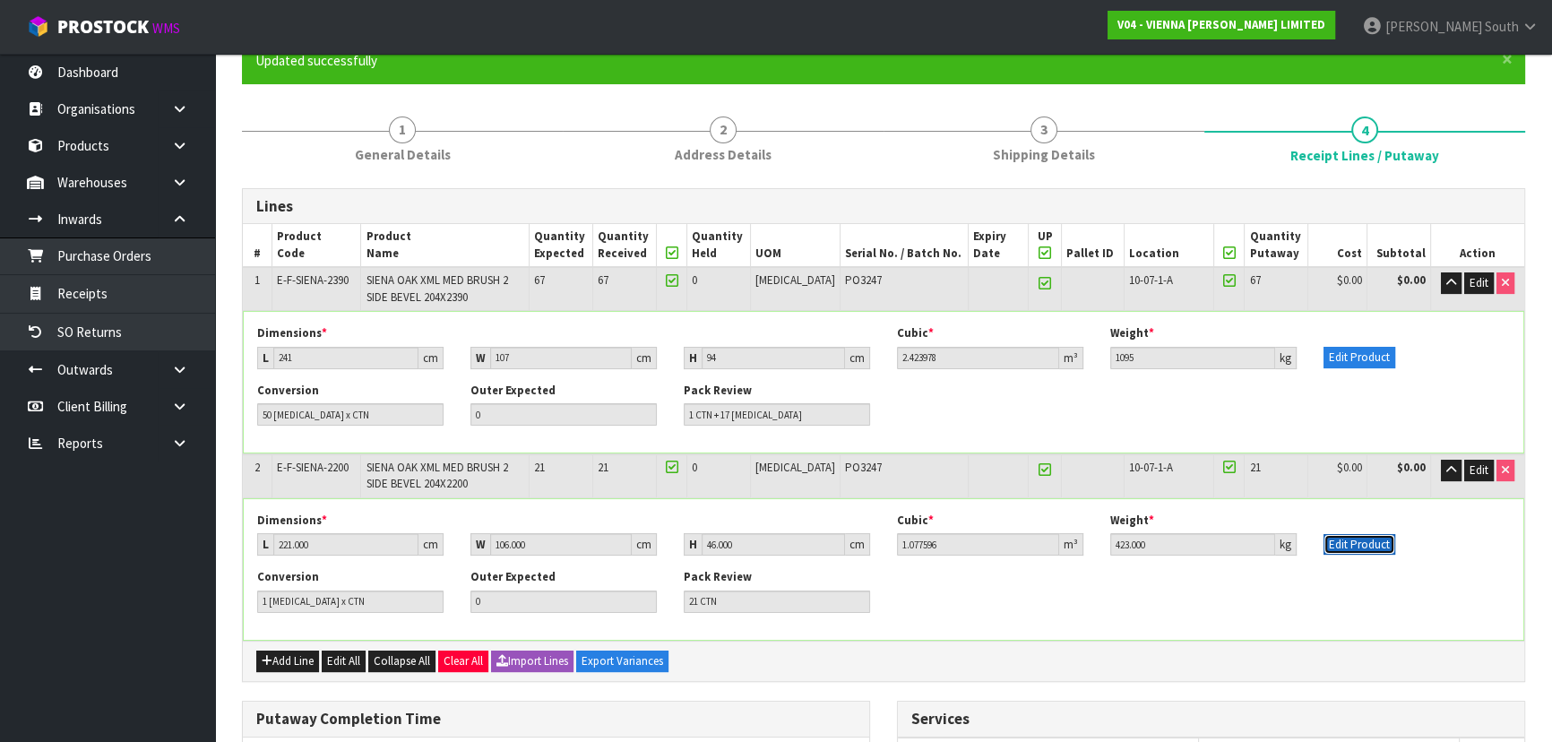
click at [1346, 538] on button "Edit Product" at bounding box center [1360, 545] width 72 height 22
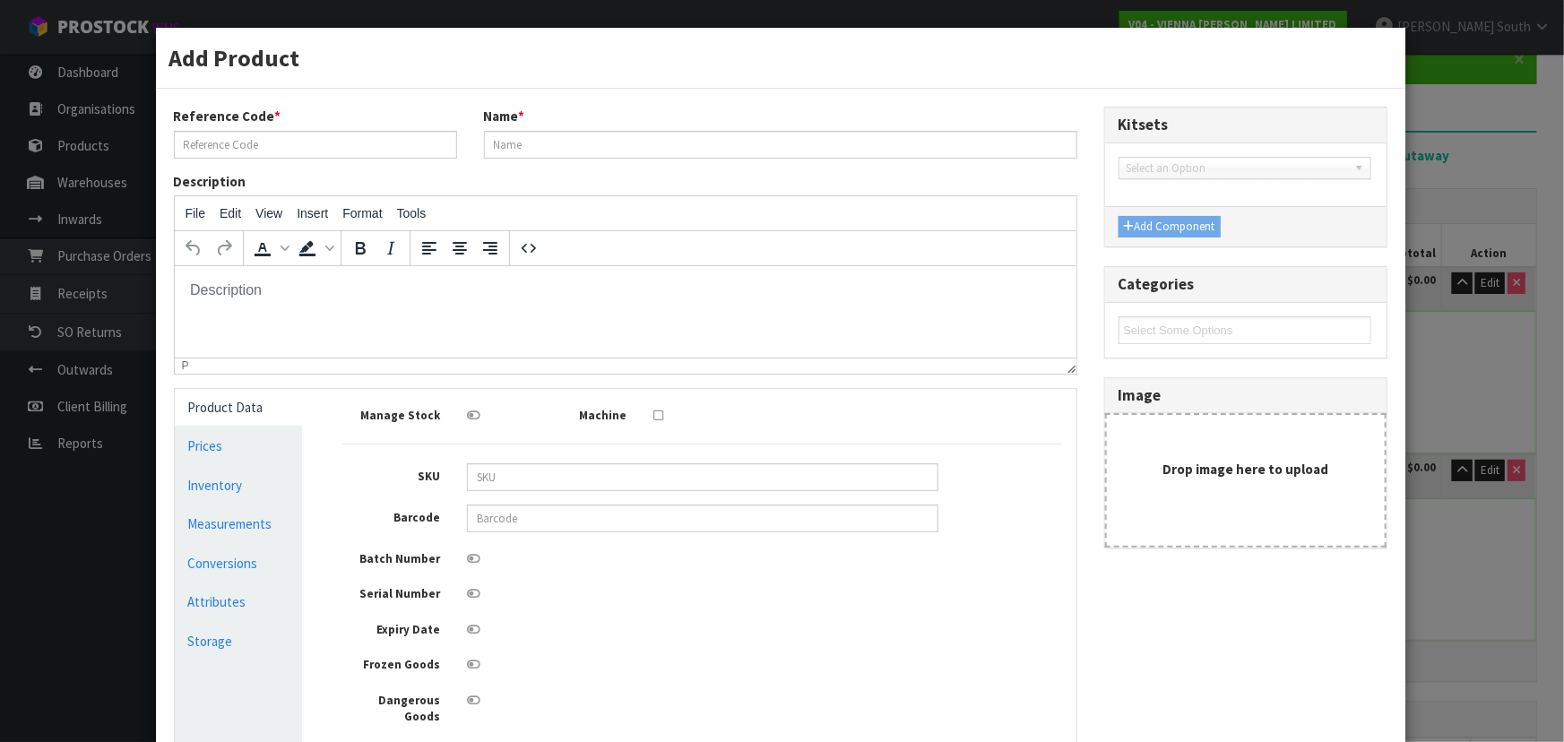
scroll to position [0, 0]
type input "E-F-SIENA-2200"
type input "SIENA OAK XML MED BRUSH 2 SIDE BEVEL 204X2200"
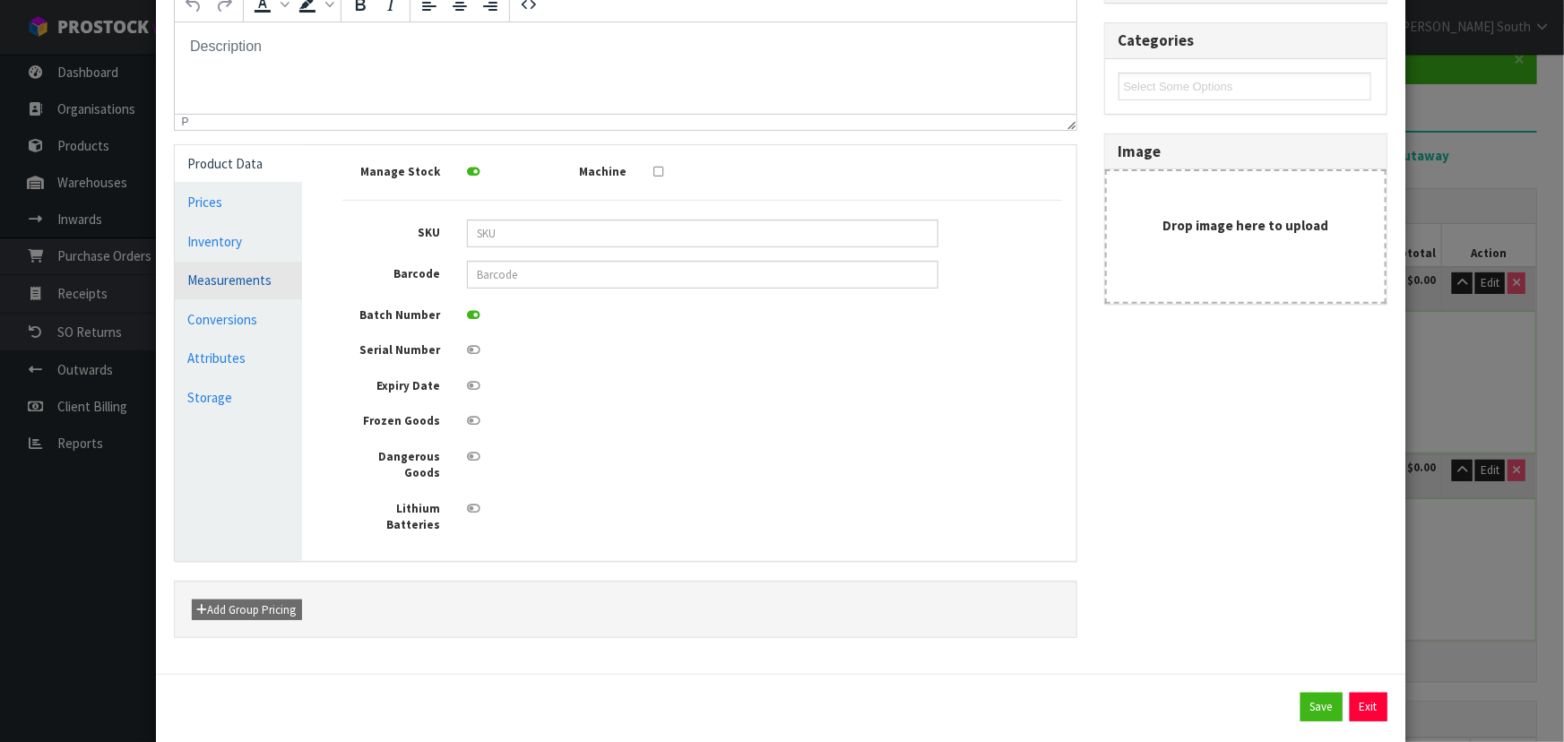
click at [260, 269] on link "Measurements" at bounding box center [239, 280] width 128 height 37
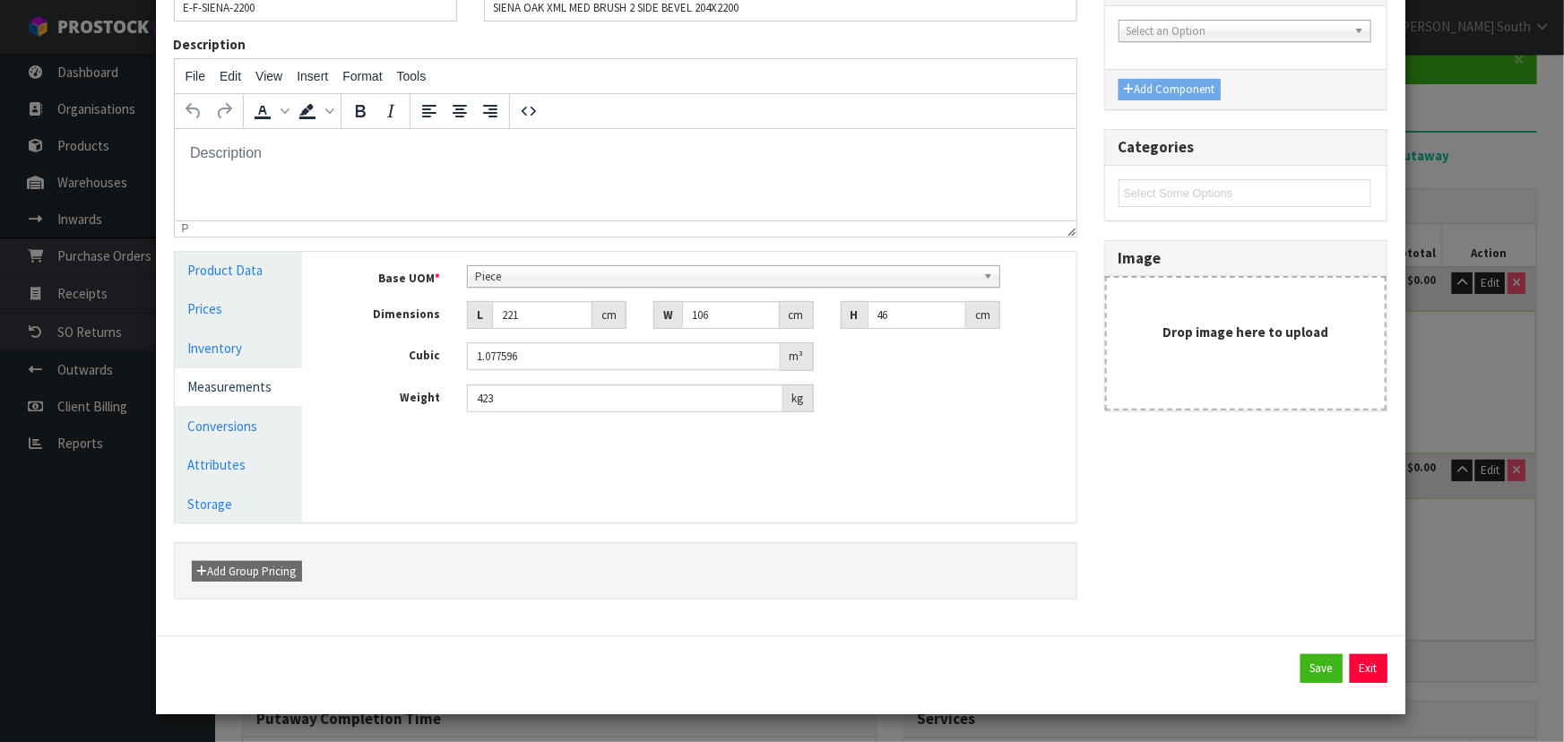
scroll to position [134, 0]
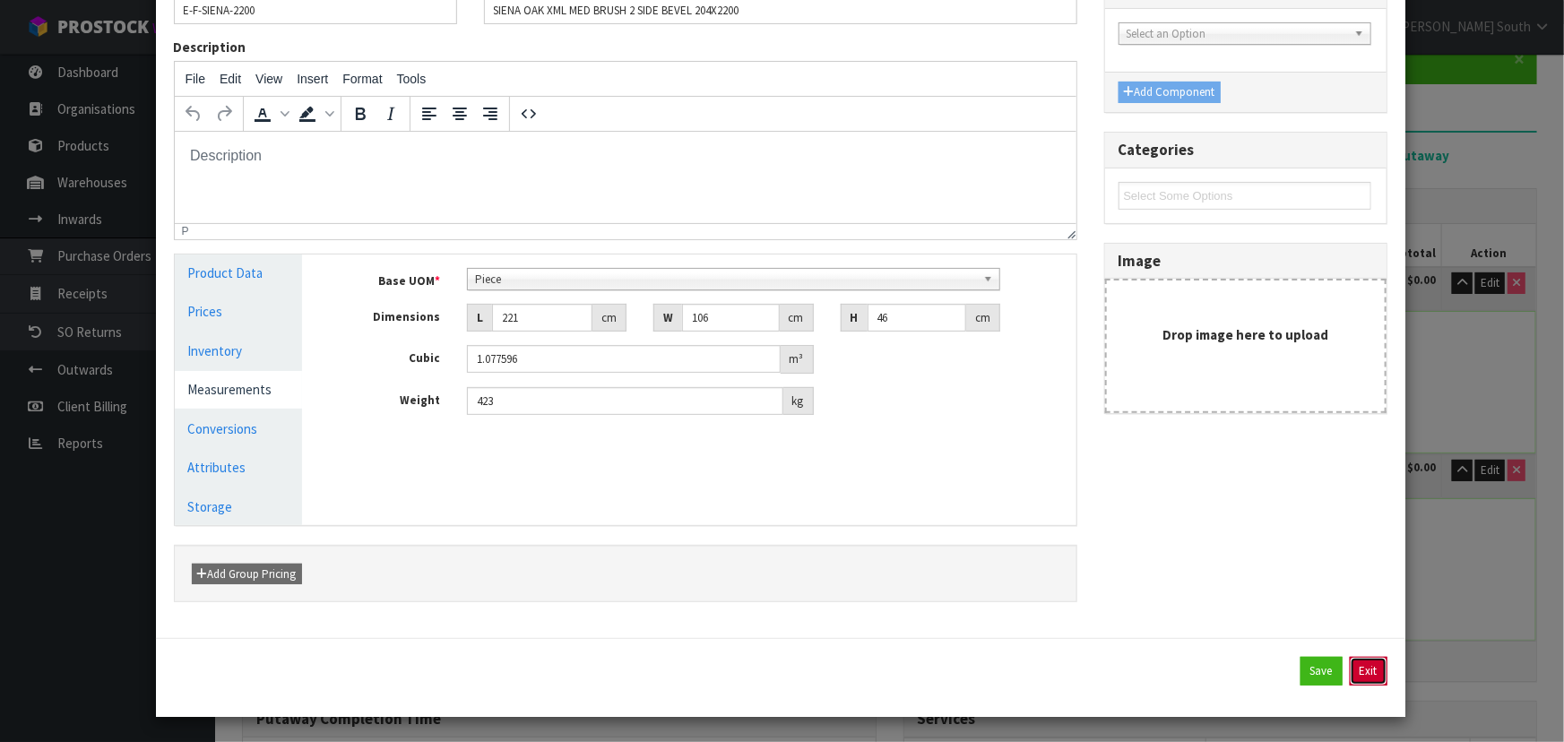
click at [1355, 663] on button "Exit" at bounding box center [1369, 671] width 38 height 29
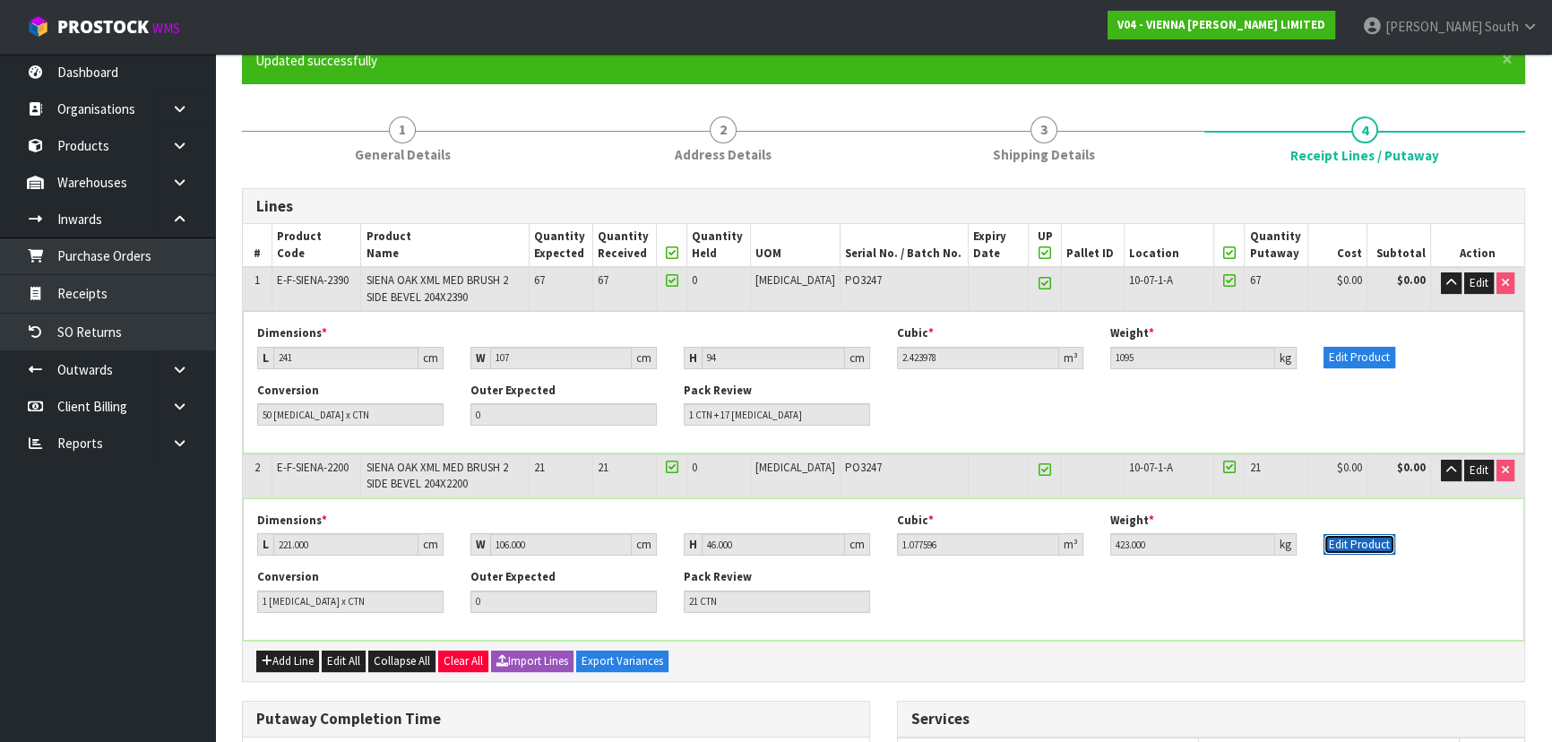
click at [1360, 547] on button "Edit Product" at bounding box center [1360, 545] width 72 height 22
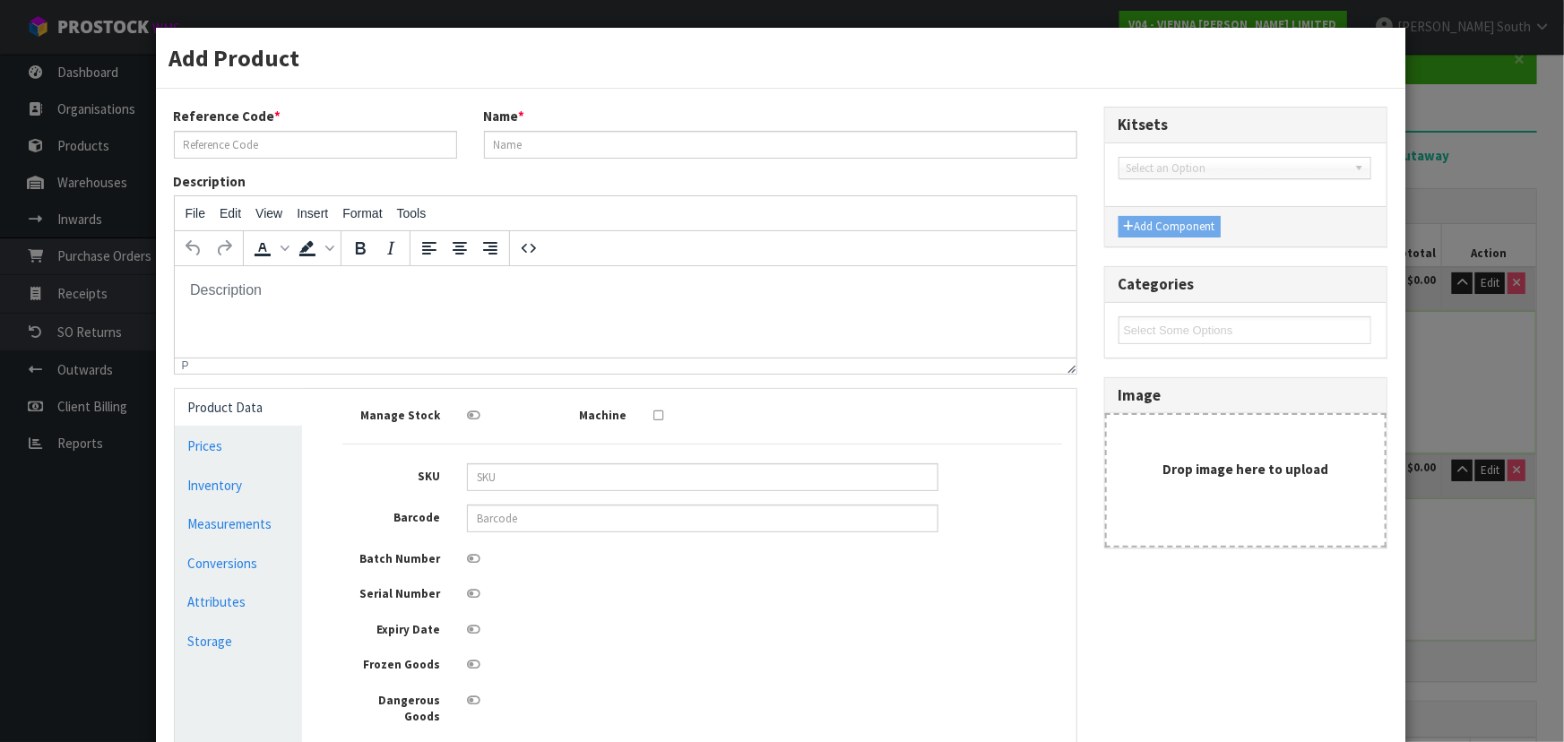
scroll to position [0, 0]
type input "E-F-SIENA-2200"
type input "SIENA OAK XML MED BRUSH 2 SIDE BEVEL 204X2200"
click at [249, 563] on link "Conversions" at bounding box center [239, 563] width 128 height 37
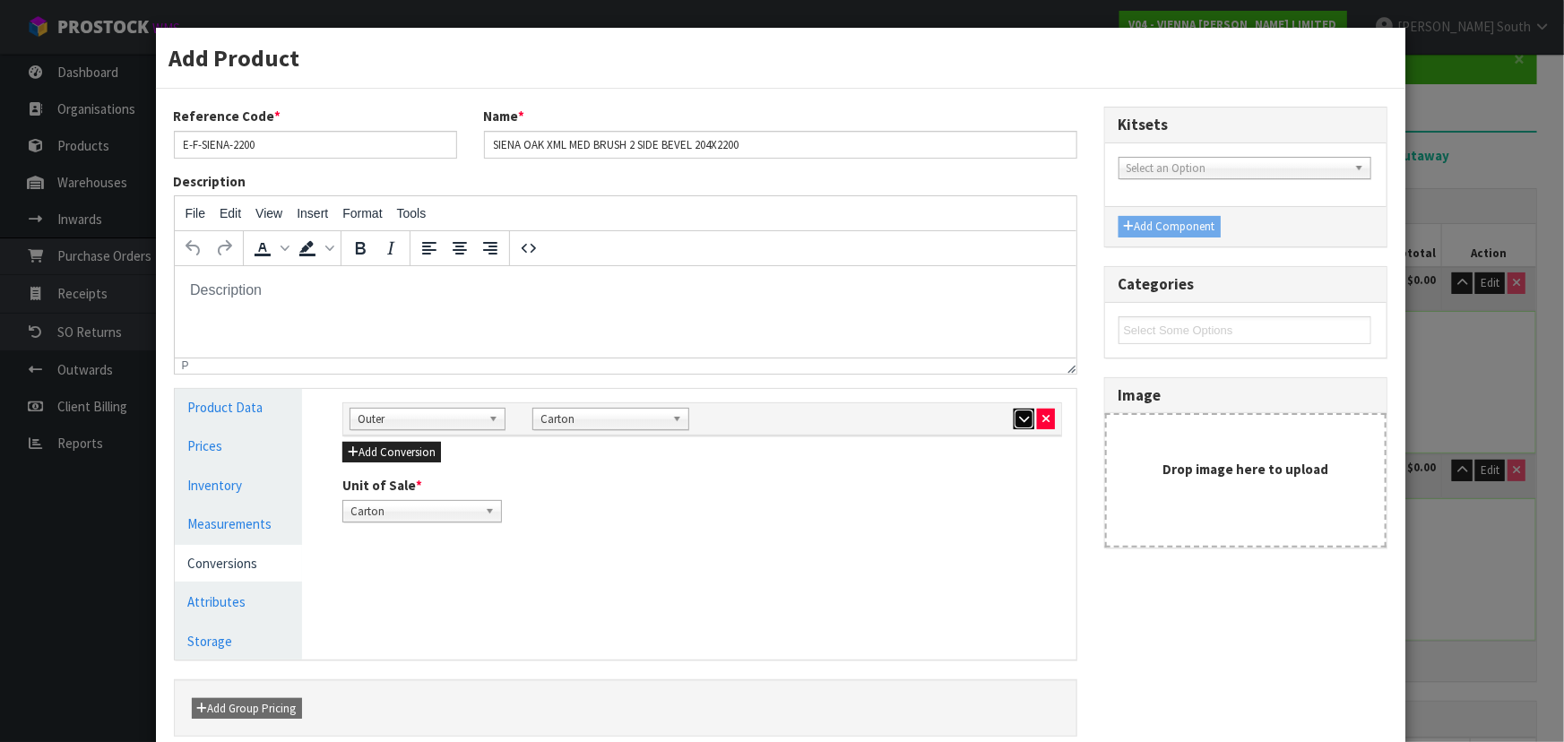
click at [1019, 416] on icon "button" at bounding box center [1024, 419] width 10 height 12
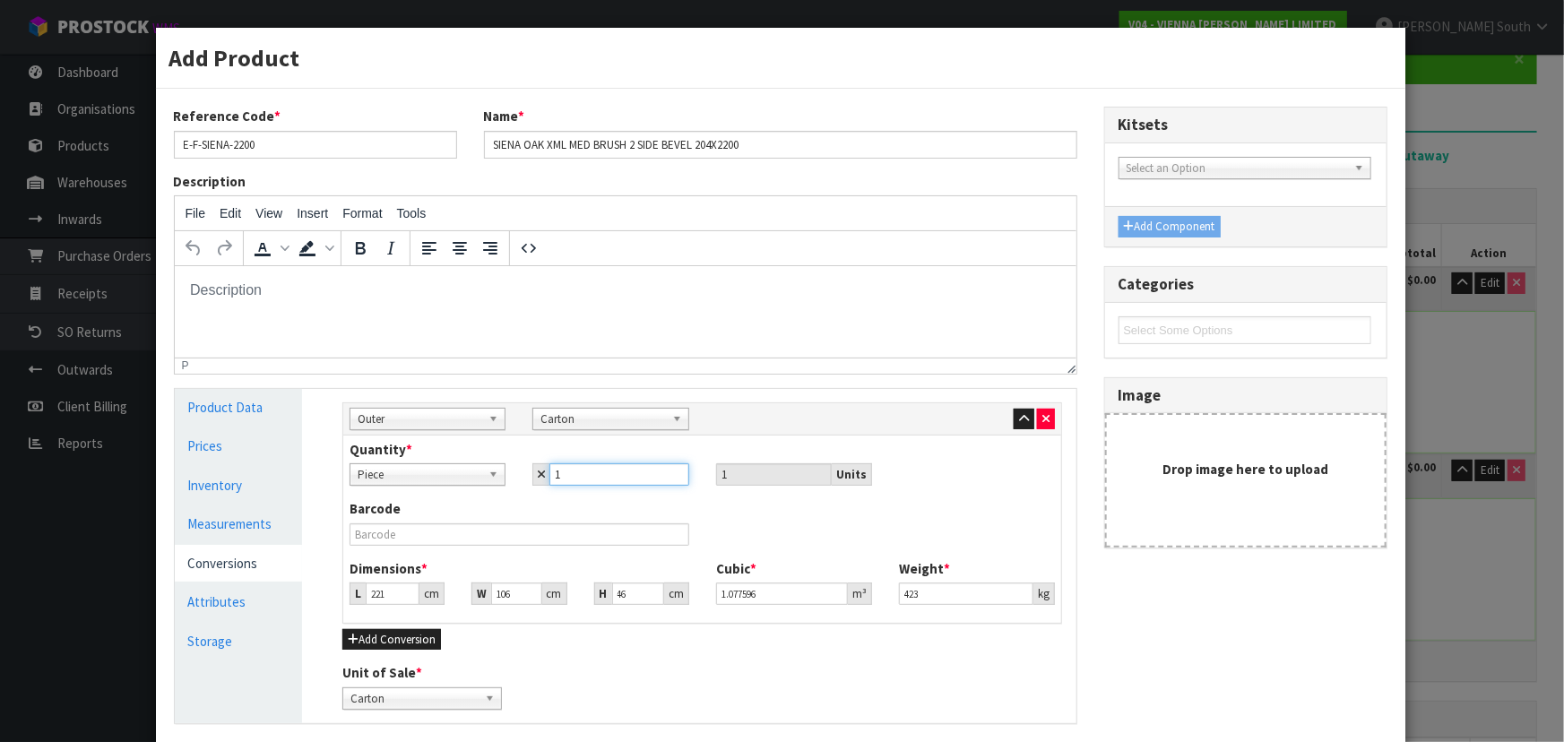
drag, startPoint x: 590, startPoint y: 475, endPoint x: 538, endPoint y: 477, distance: 52.0
click at [538, 477] on div "1" at bounding box center [610, 474] width 156 height 22
type input "2"
type input "21"
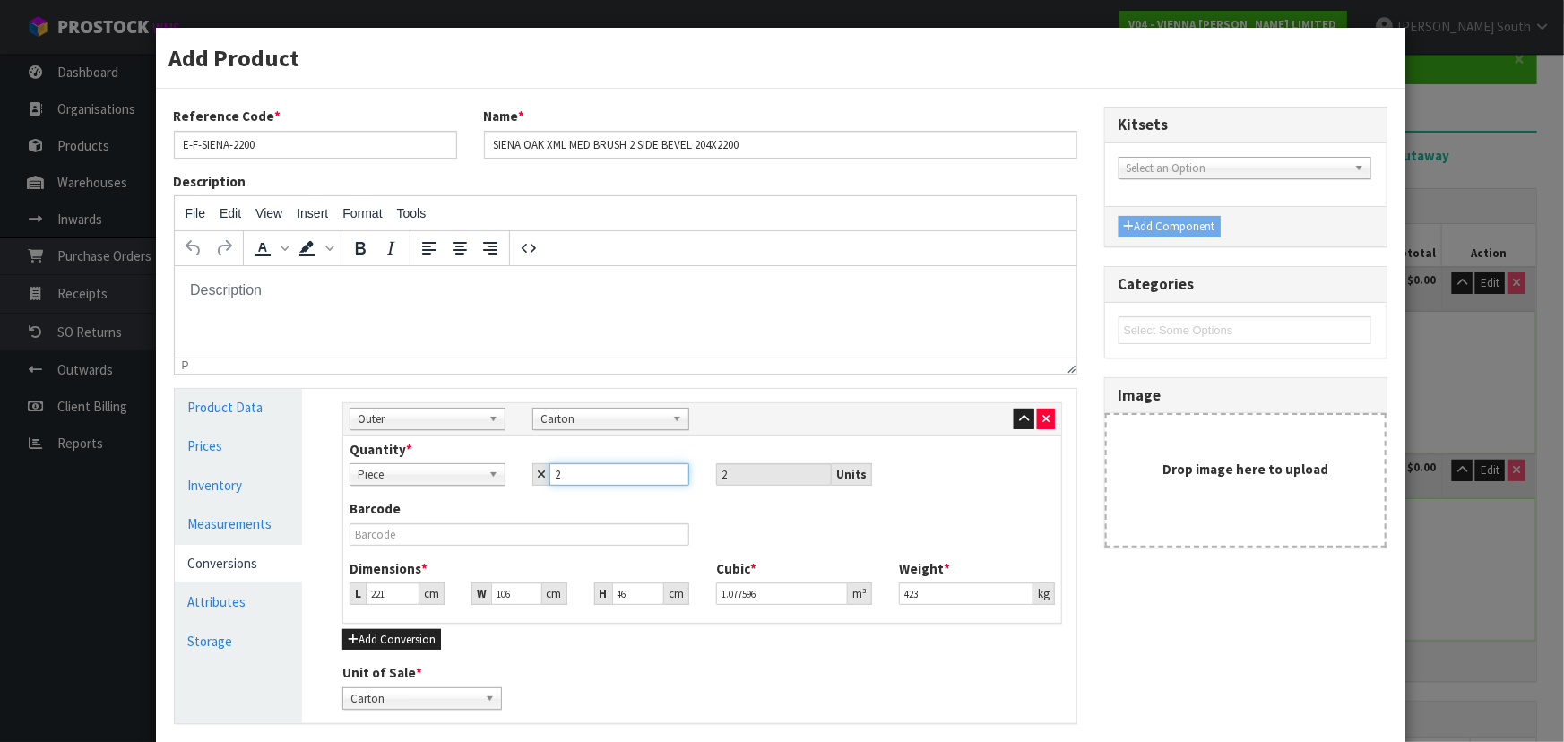
type input "21"
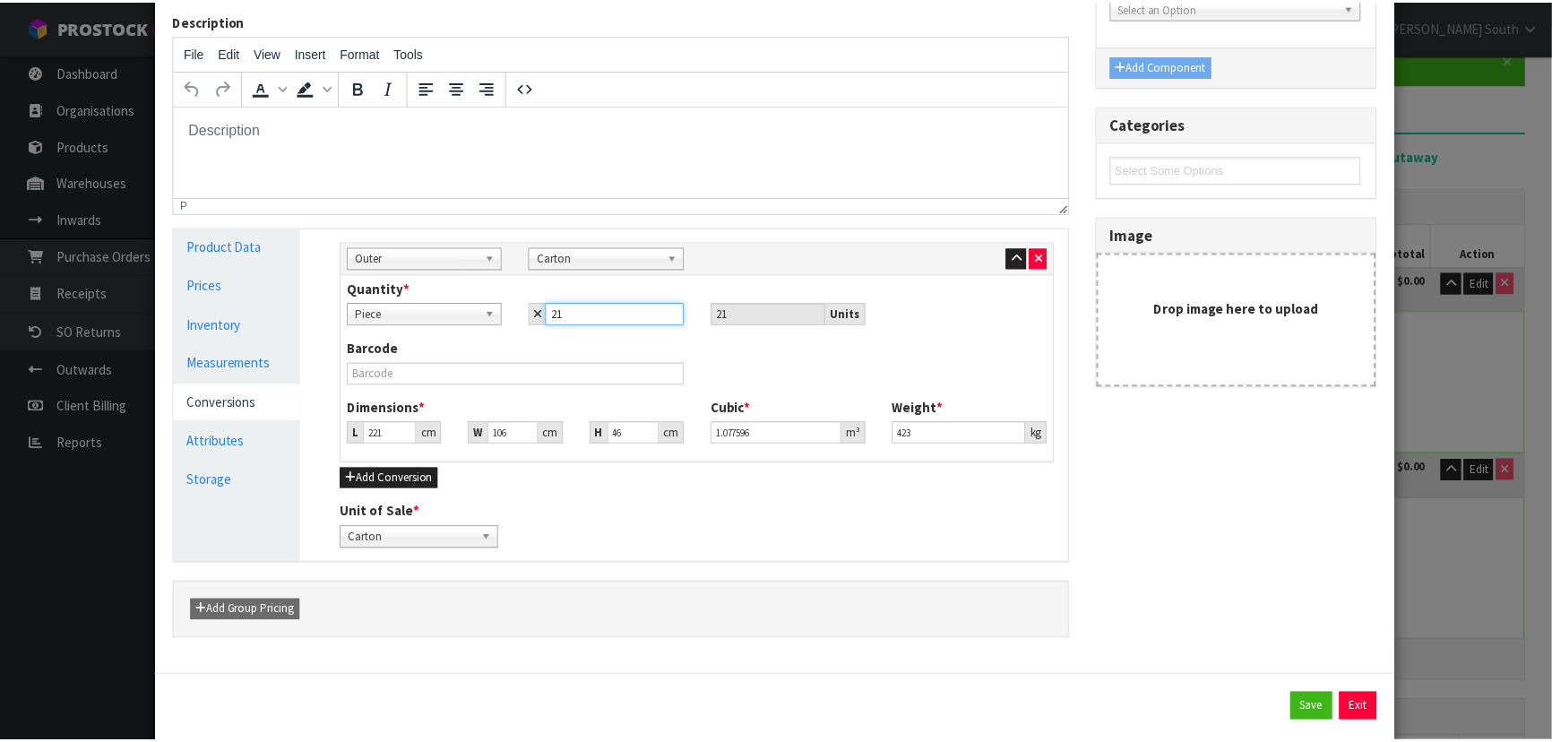
scroll to position [197, 0]
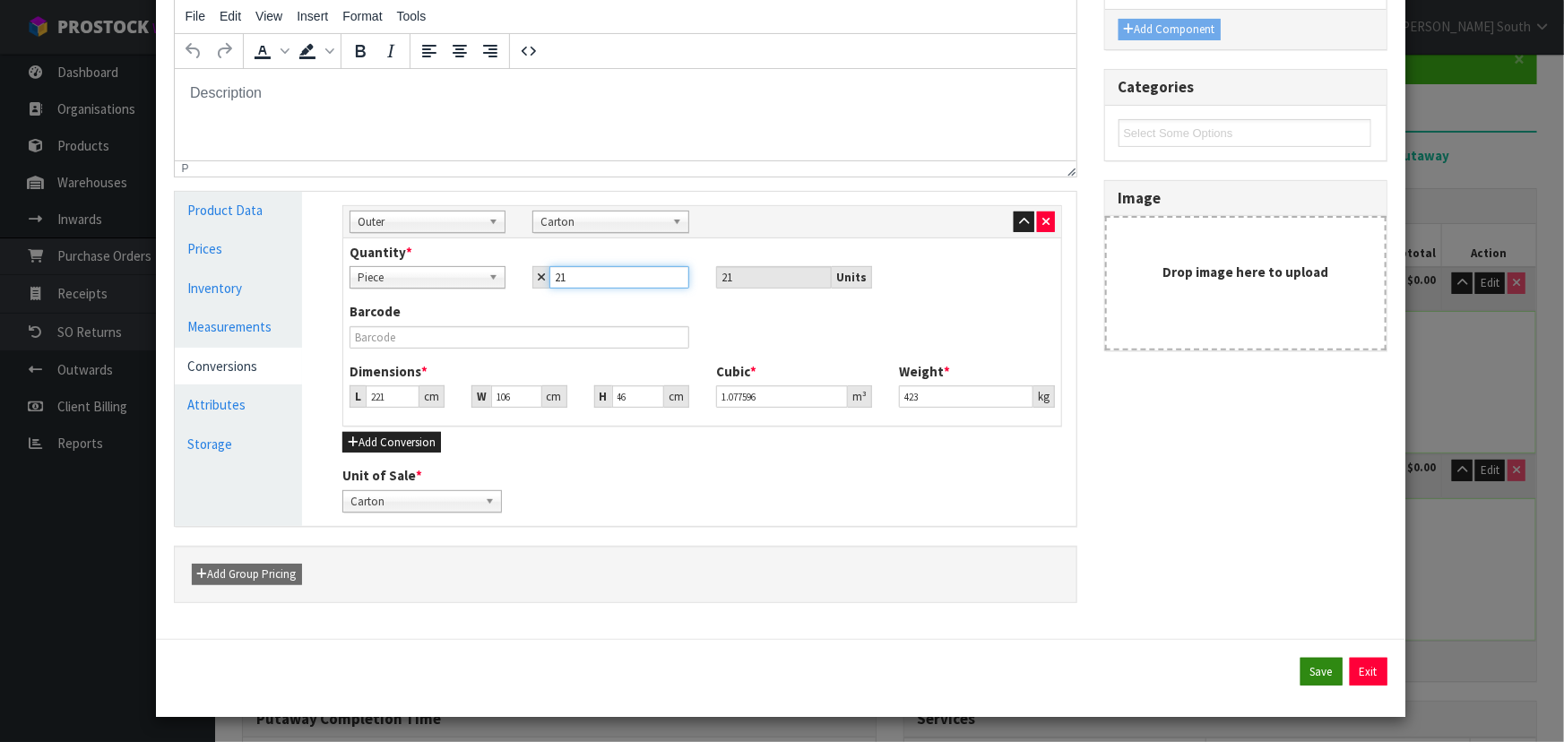
type input "21"
click at [1310, 672] on button "Save" at bounding box center [1321, 672] width 42 height 29
type input "221"
type input "106"
type input "46"
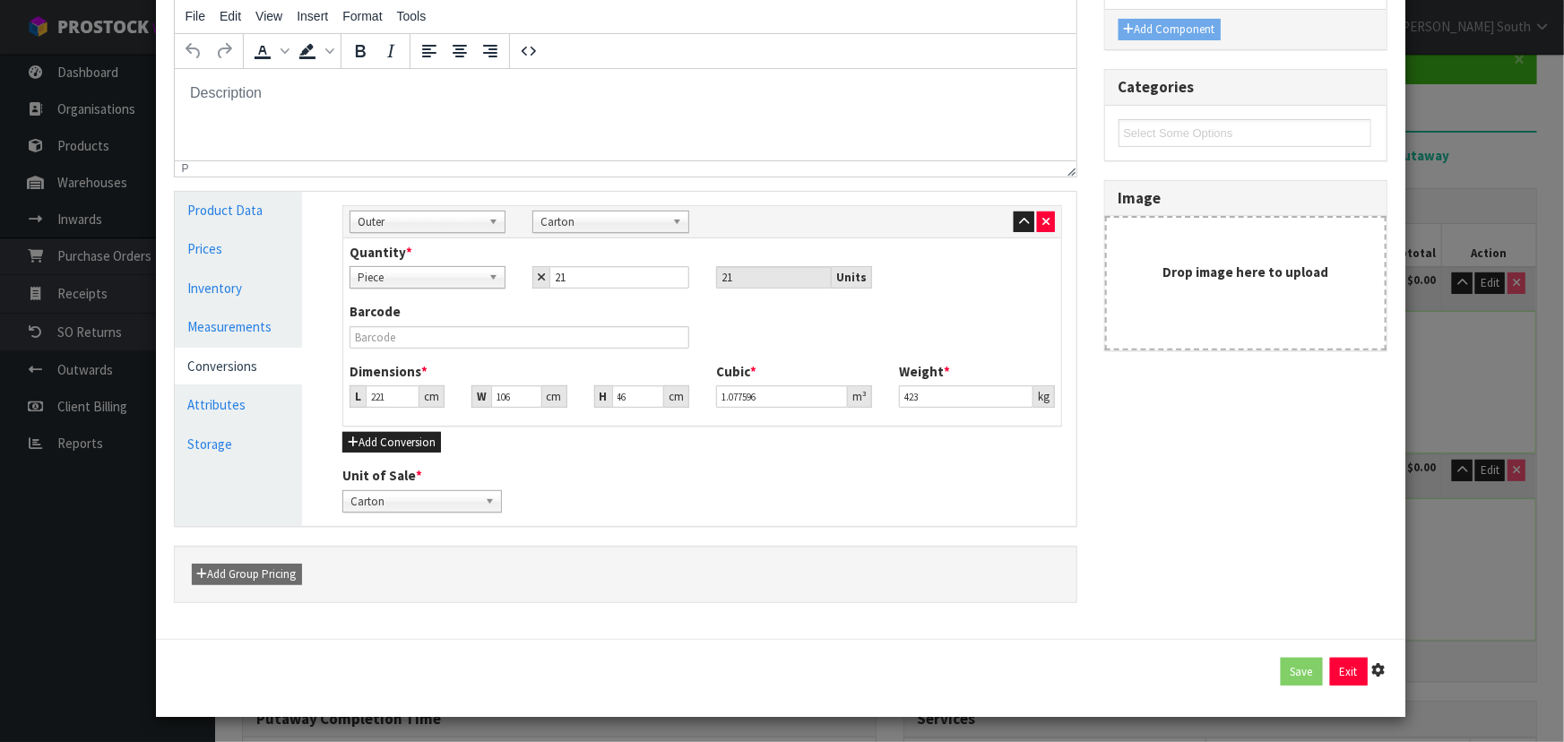
type input "423"
type input "21 [MEDICAL_DATA] x CTN"
type input "1 CTN"
type input "44.7092"
type input "20133"
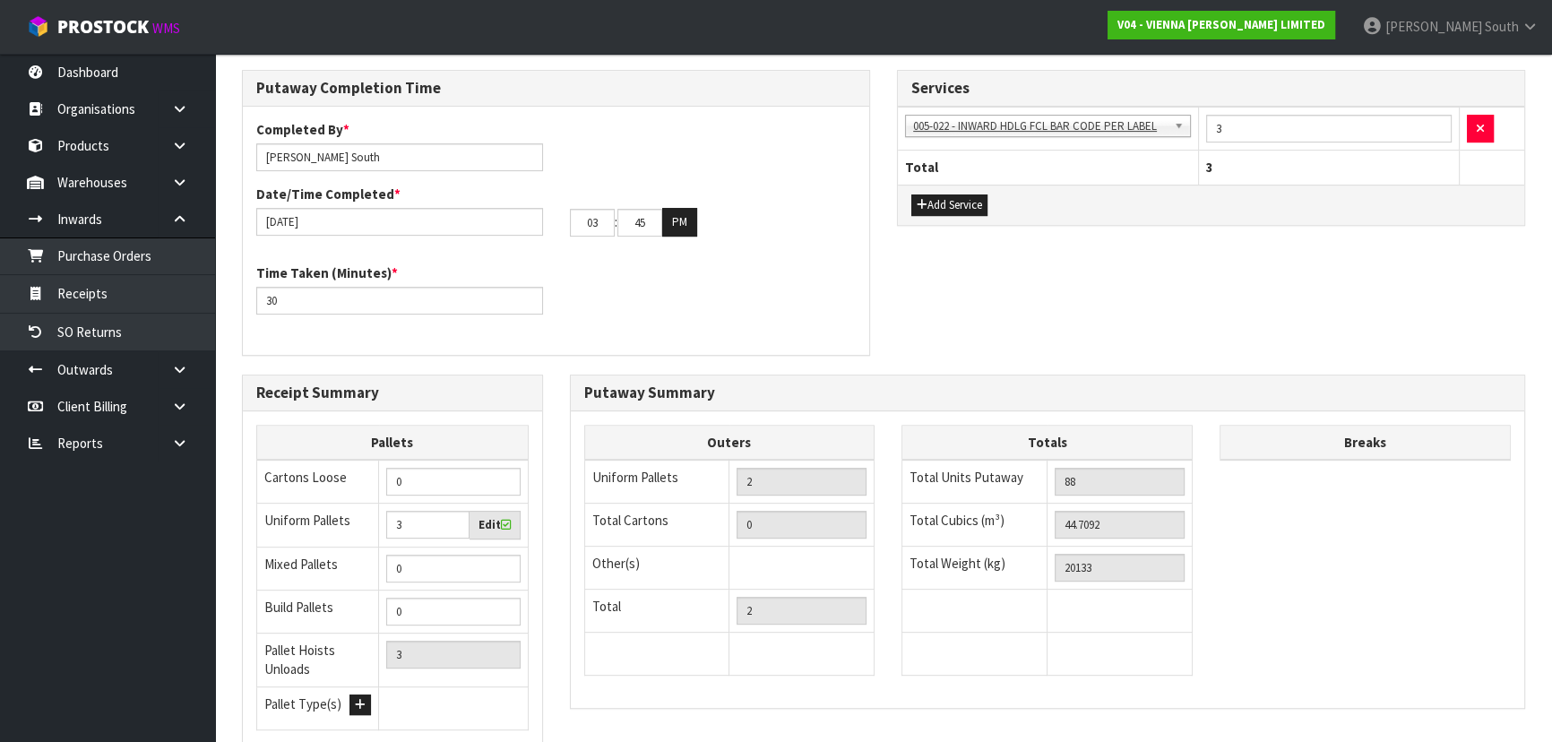
scroll to position [937, 0]
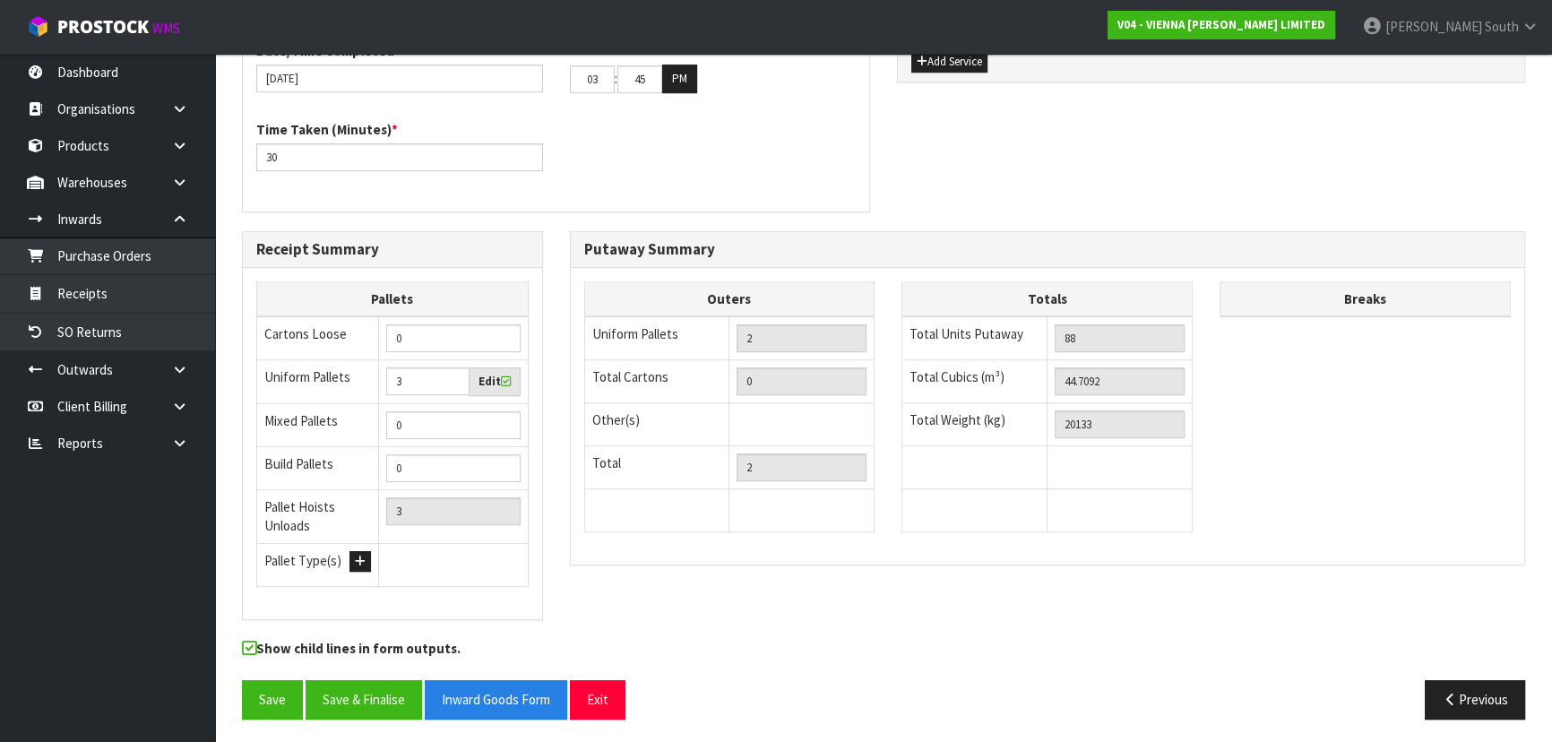
click at [1247, 488] on div "Outers Uniform Pallets 2 Total Cartons 0 Other(s) Bag x 0 Bar x 0 Basket x 0 Bi…" at bounding box center [1048, 416] width 955 height 270
click at [254, 695] on button "Save" at bounding box center [272, 699] width 61 height 39
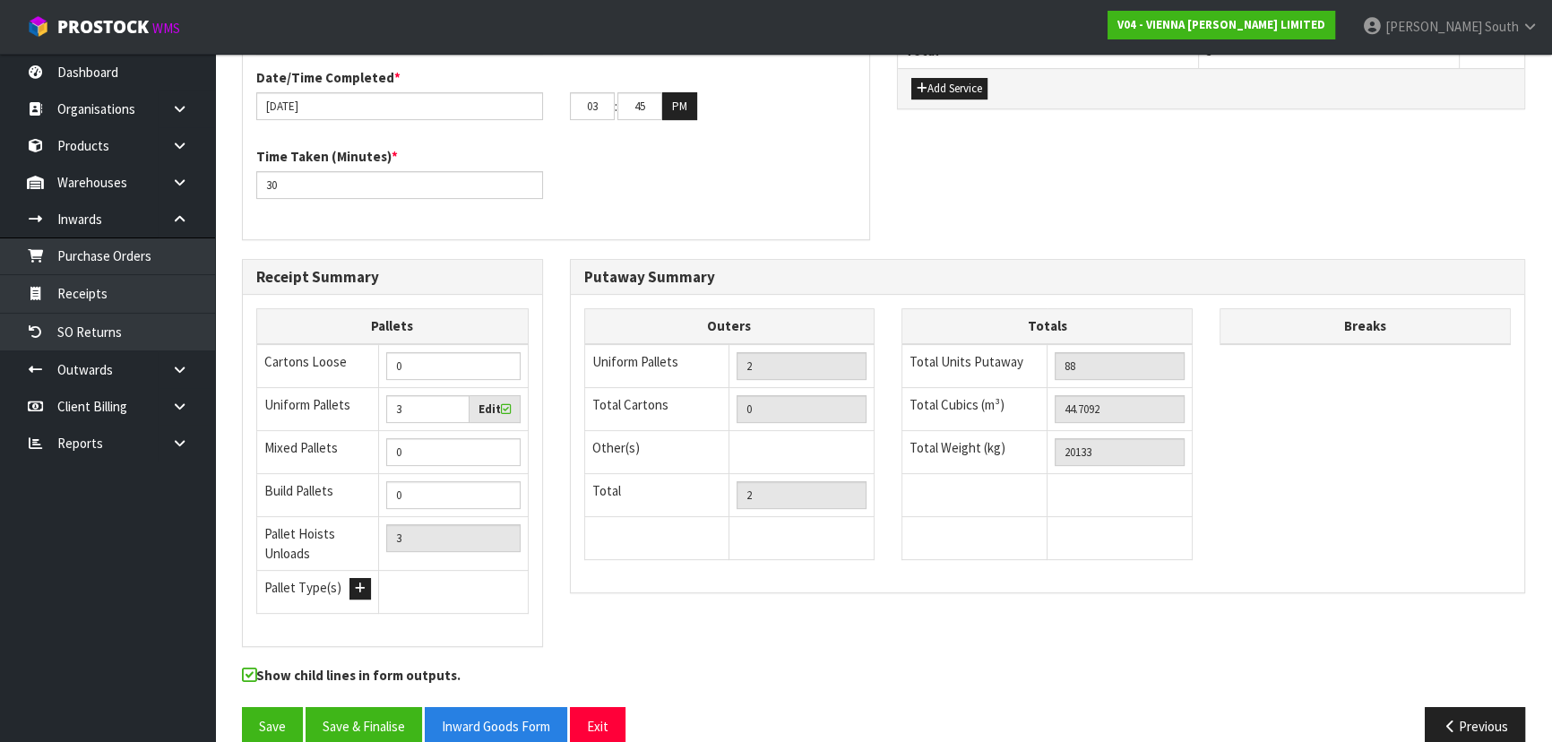
scroll to position [652, 0]
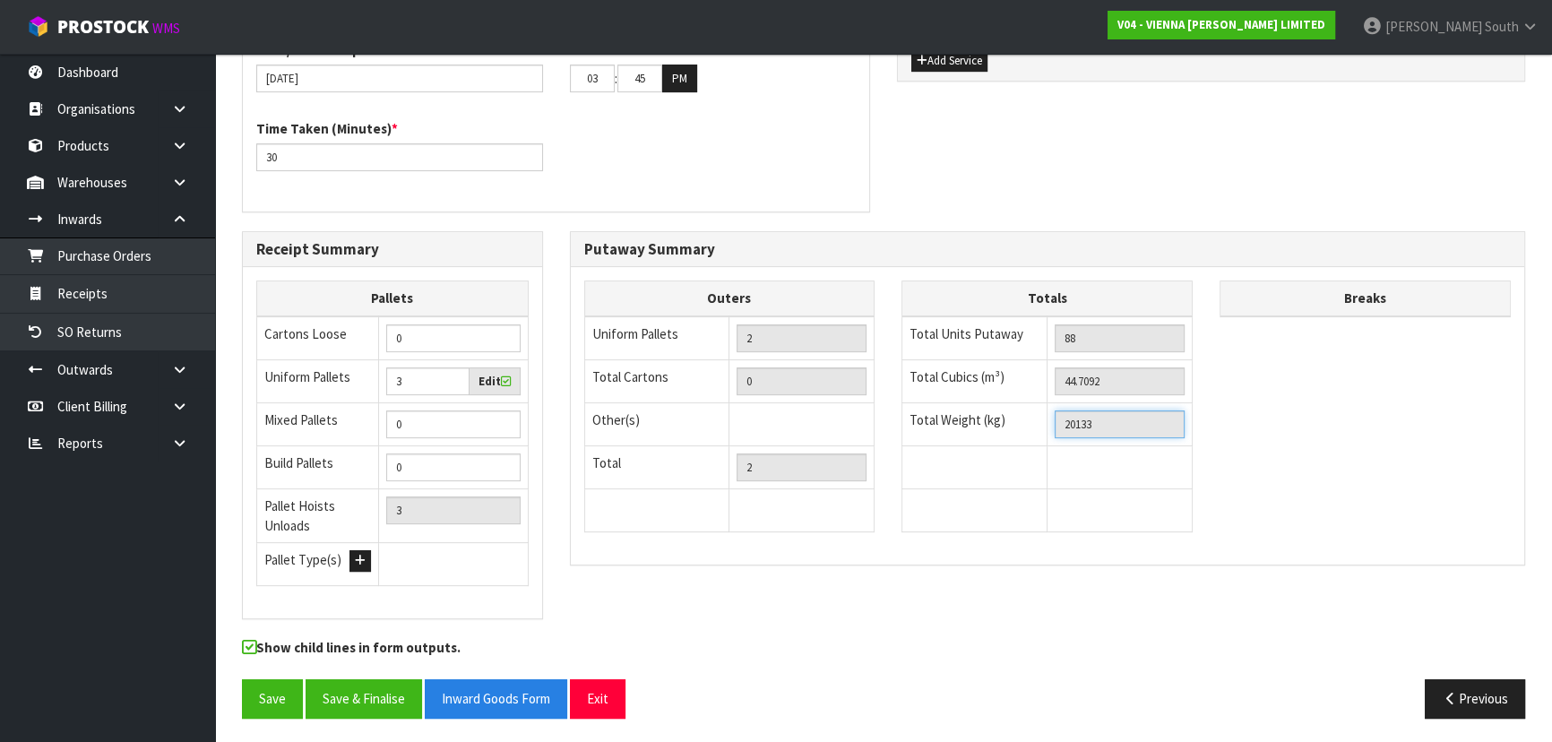
drag, startPoint x: 1110, startPoint y: 422, endPoint x: 1022, endPoint y: 421, distance: 87.8
click at [1022, 421] on tr "Total Weight (kg) 20133" at bounding box center [1048, 423] width 290 height 43
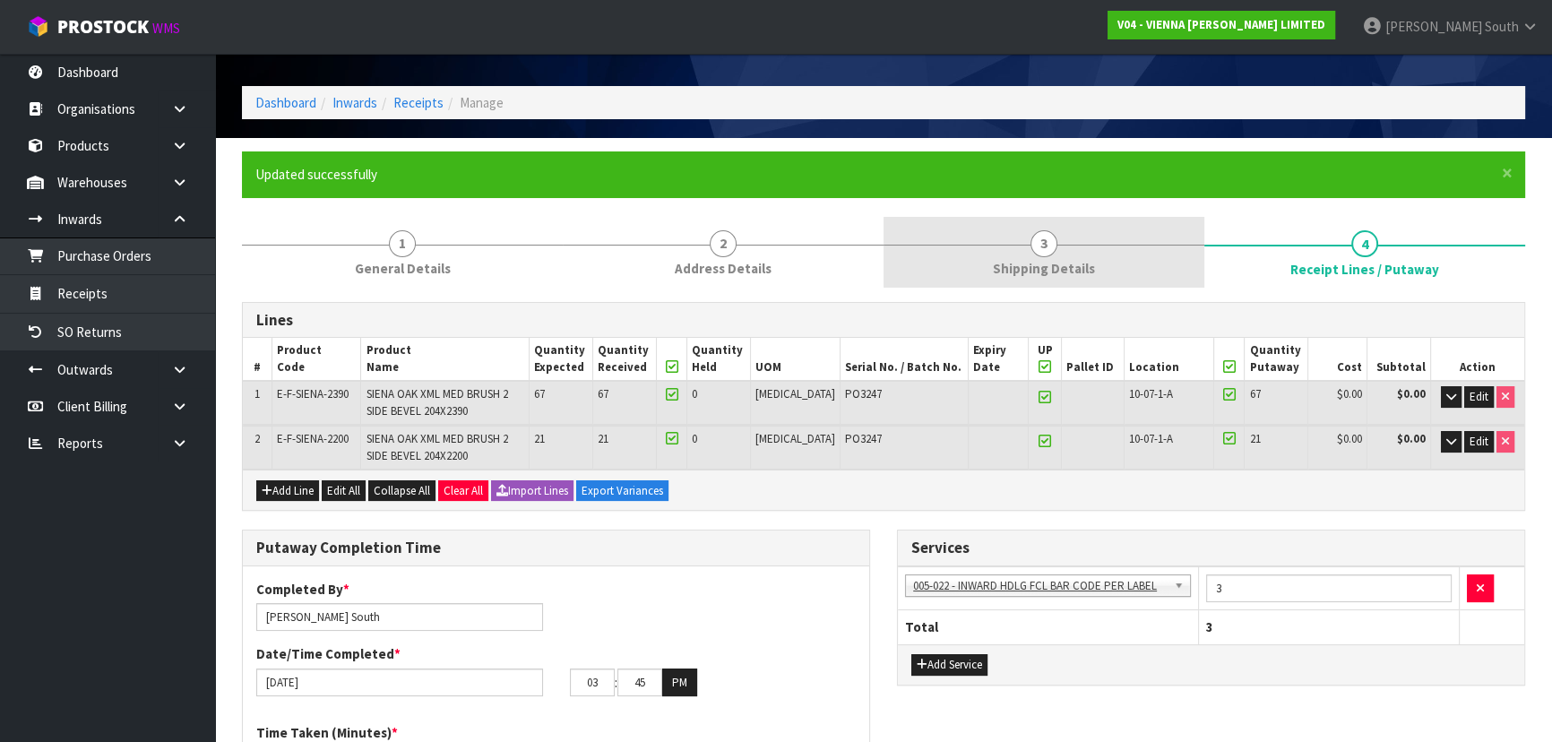
scroll to position [0, 0]
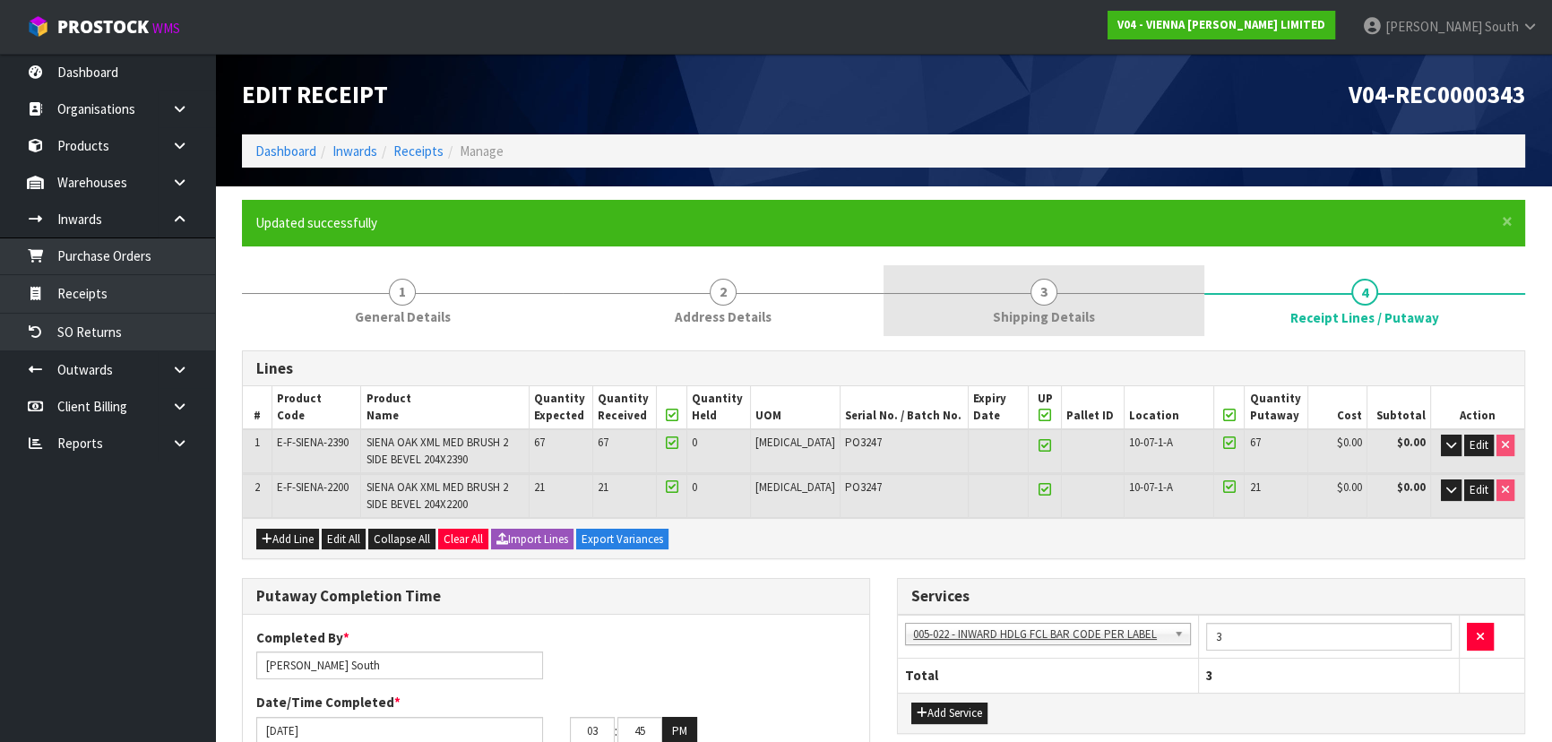
click at [1153, 306] on link "3 Shipping Details" at bounding box center [1044, 300] width 321 height 71
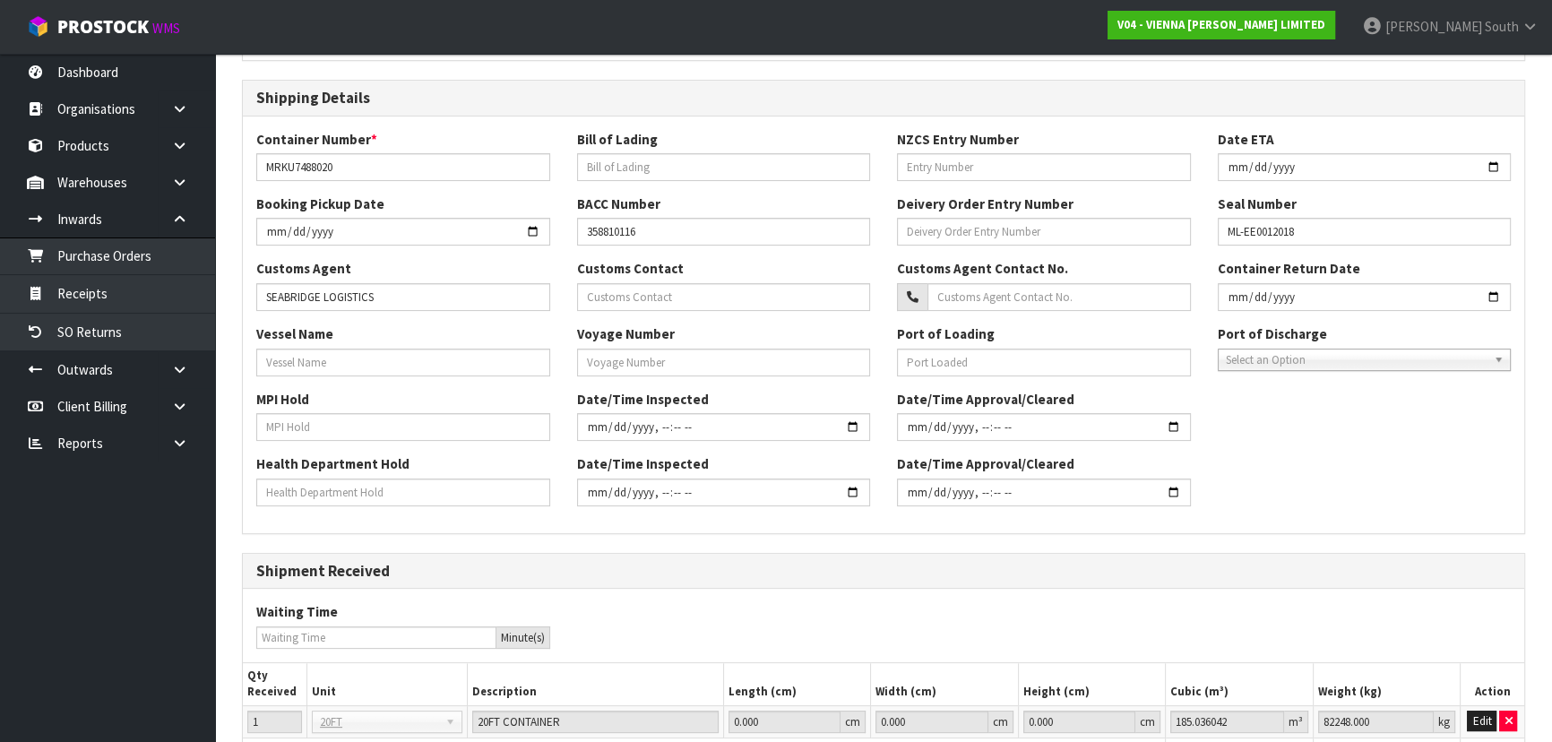
scroll to position [564, 0]
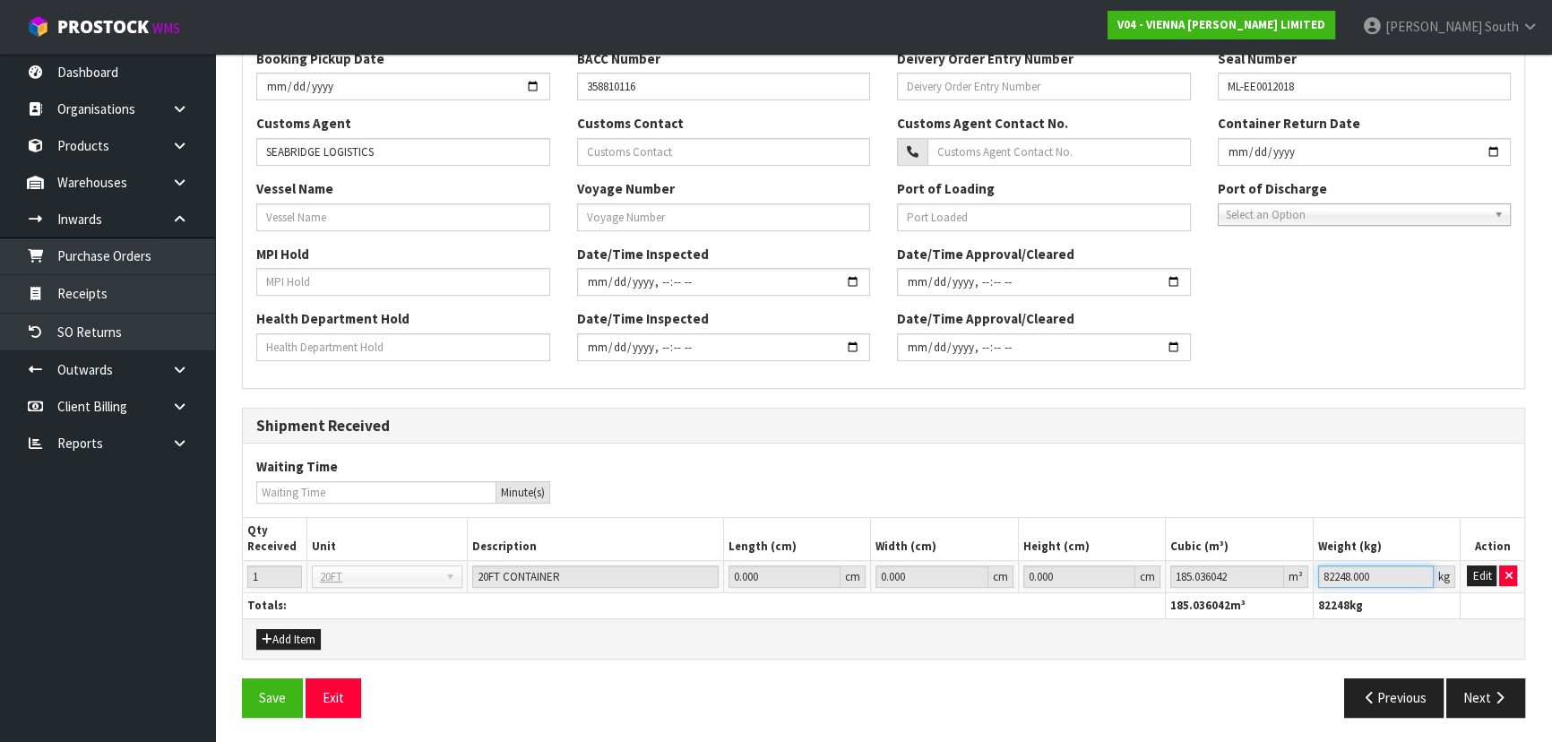
drag, startPoint x: 1380, startPoint y: 569, endPoint x: 1285, endPoint y: 574, distance: 95.2
click at [1285, 574] on tr "1 20FT 20FT 20FT CONTAINER 0.000 cm 0.000 cm 0.000 cm 185.036042 m³ 82248.000 k…" at bounding box center [884, 576] width 1282 height 32
click at [1466, 571] on td "Edit" at bounding box center [1492, 576] width 65 height 32
click at [1468, 571] on button "Edit" at bounding box center [1482, 577] width 30 height 22
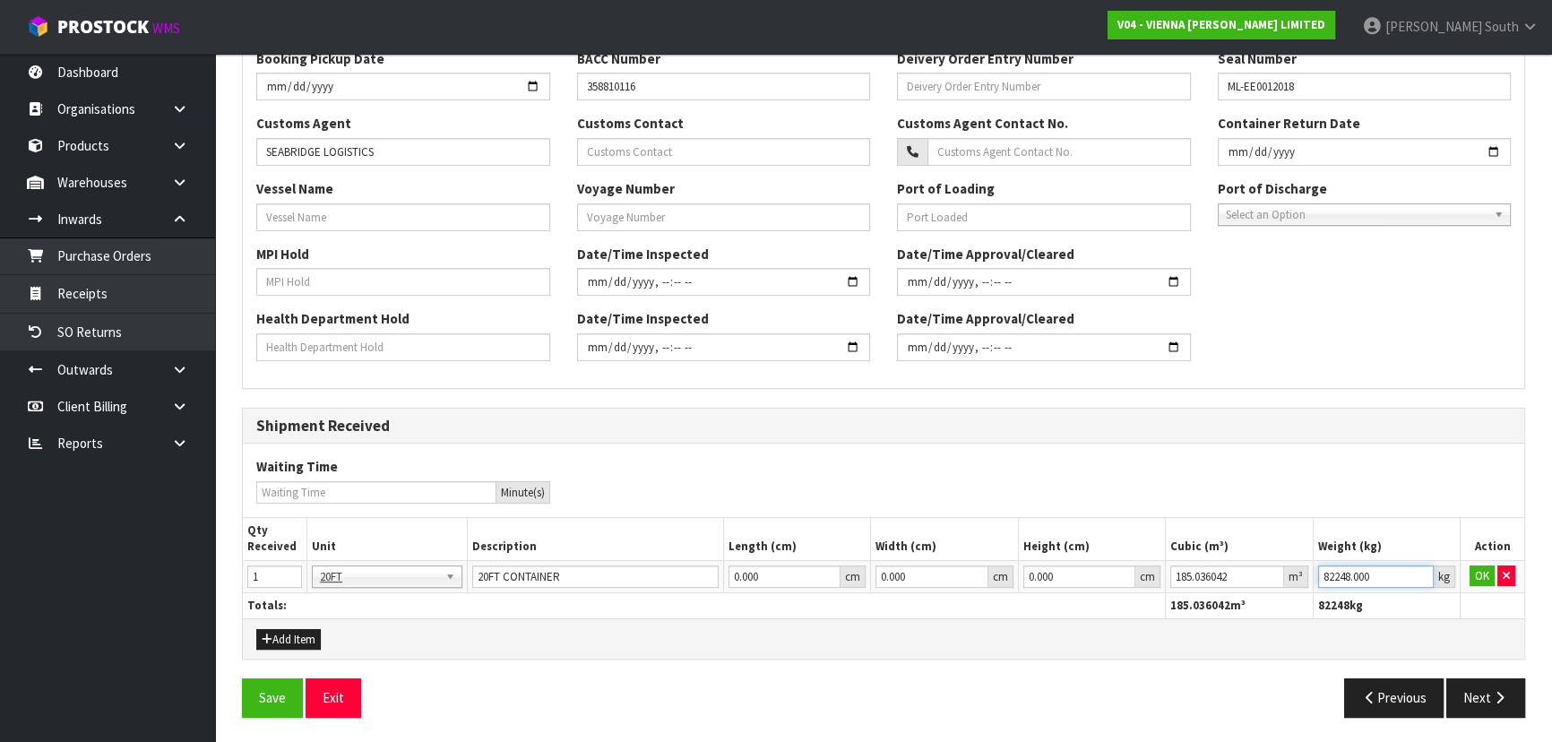
drag, startPoint x: 1397, startPoint y: 577, endPoint x: 1265, endPoint y: 588, distance: 132.2
click at [1265, 588] on tr "1 20FT 20FT 20FT CONTAINER 0.000 cm 0.000 cm 0.000 cm 185.036042 m³ 82248.000 k…" at bounding box center [884, 576] width 1282 height 32
paste input "20133"
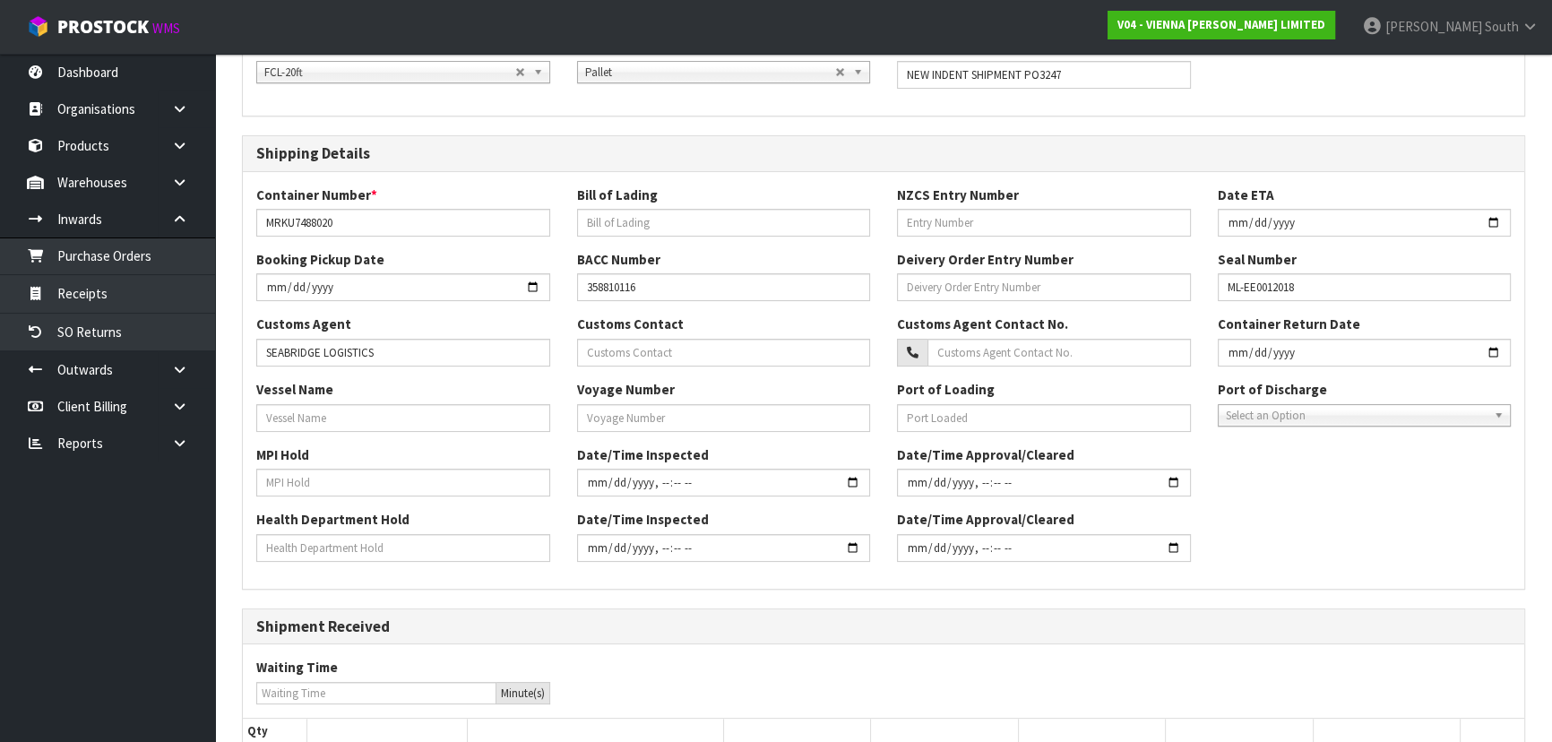
scroll to position [0, 0]
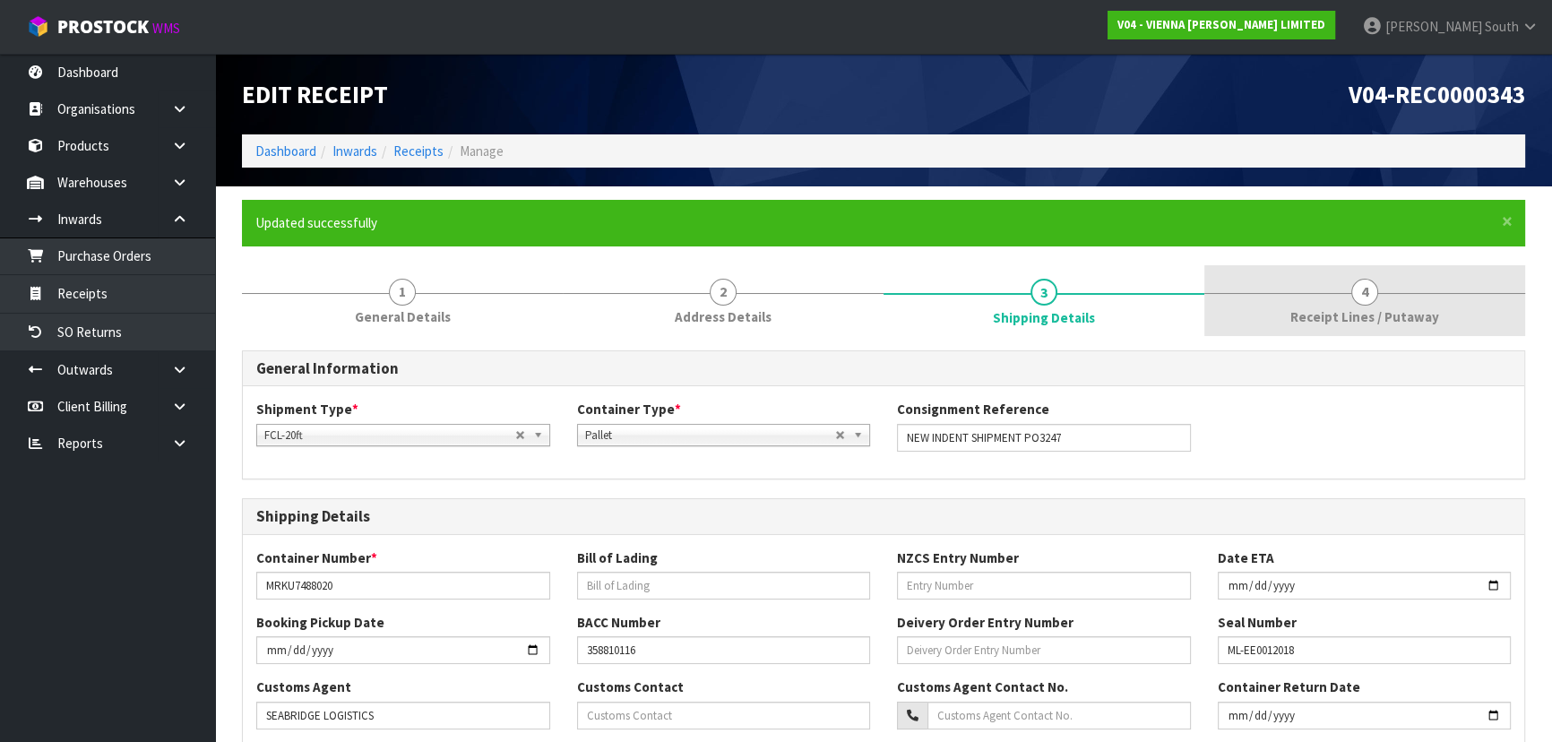
type input "20133"
click at [1362, 326] on span "Receipt Lines / Putaway" at bounding box center [1365, 316] width 149 height 19
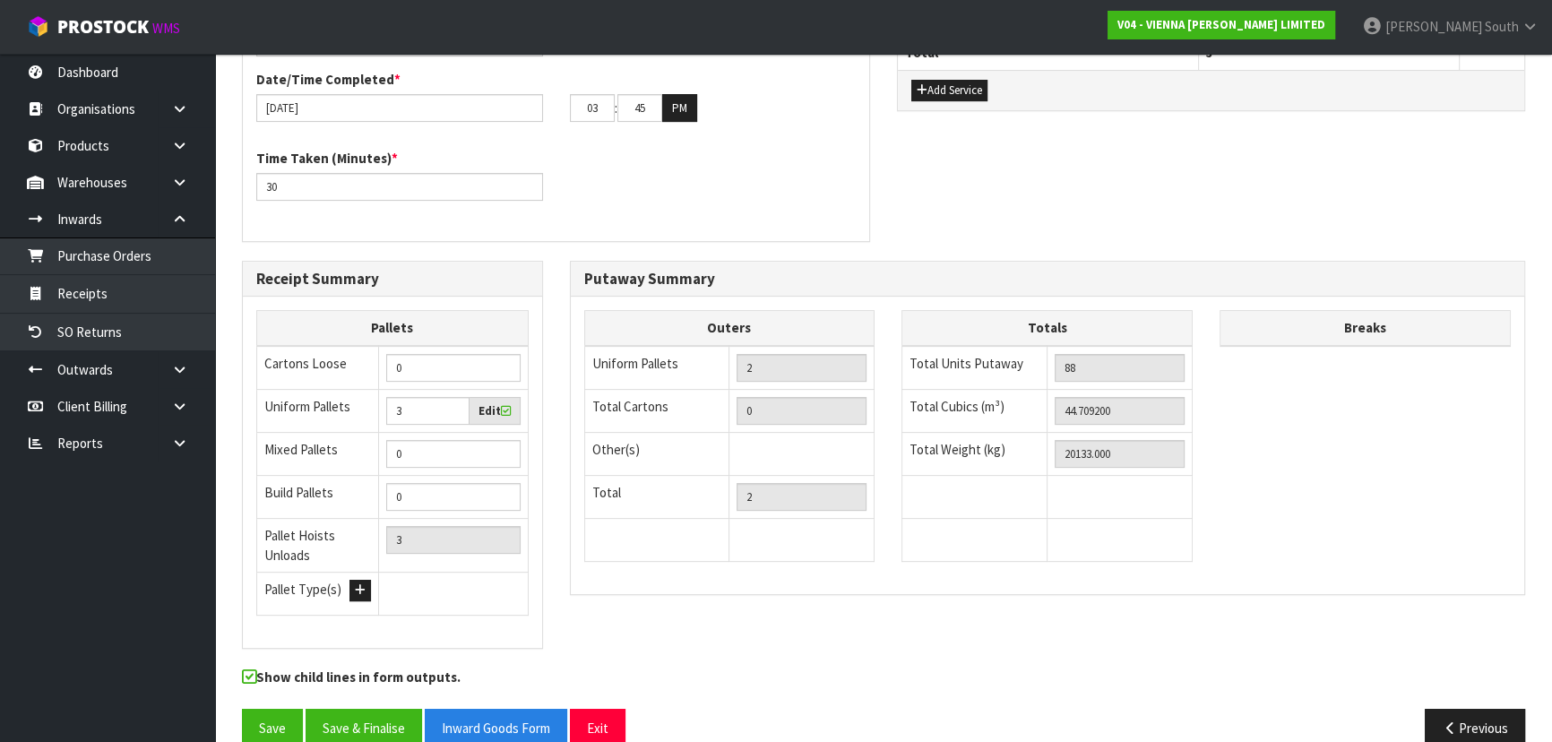
scroll to position [652, 0]
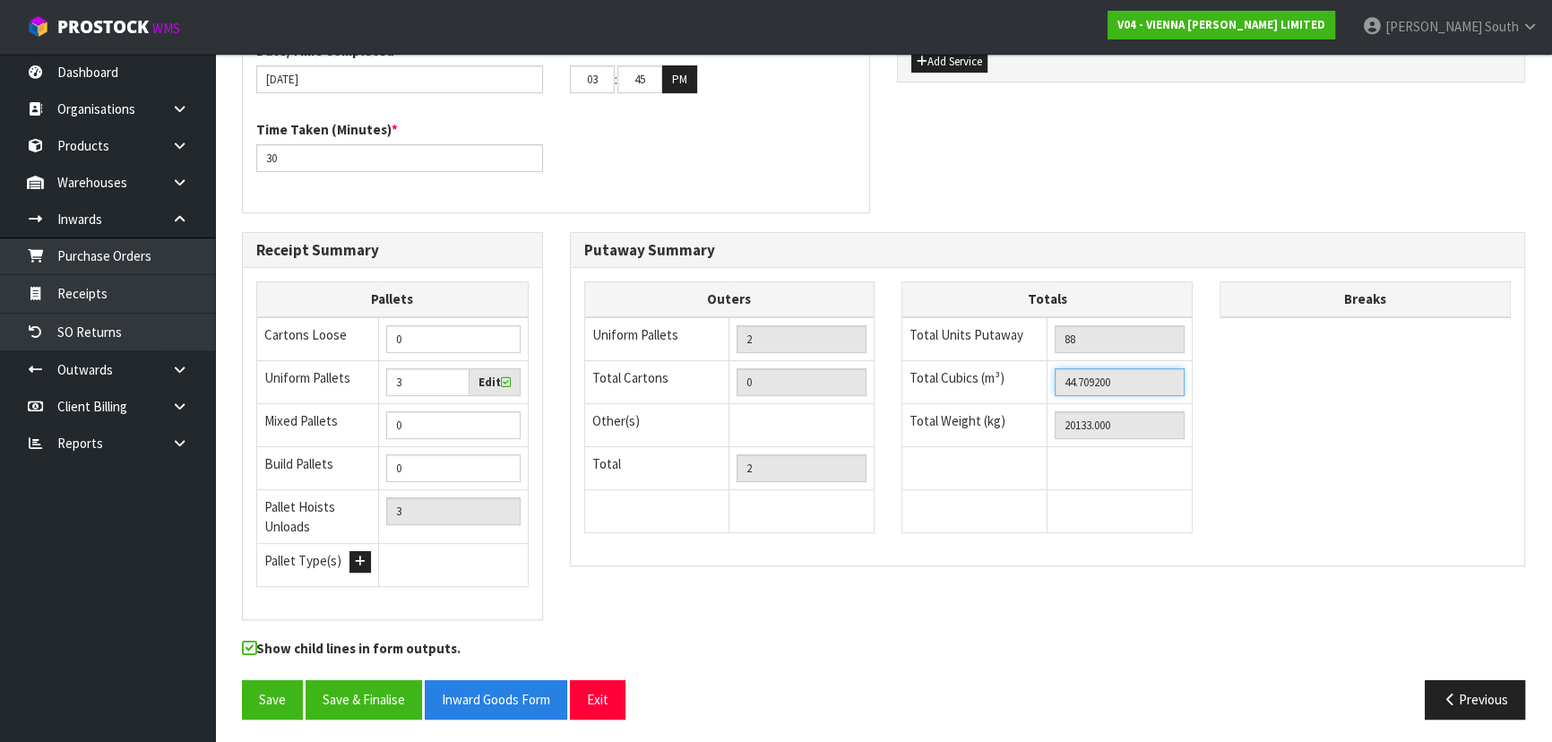
drag, startPoint x: 1126, startPoint y: 376, endPoint x: 1020, endPoint y: 382, distance: 105.9
click at [1020, 382] on tr "Total Cubics (m³) 44.709200" at bounding box center [1048, 381] width 290 height 43
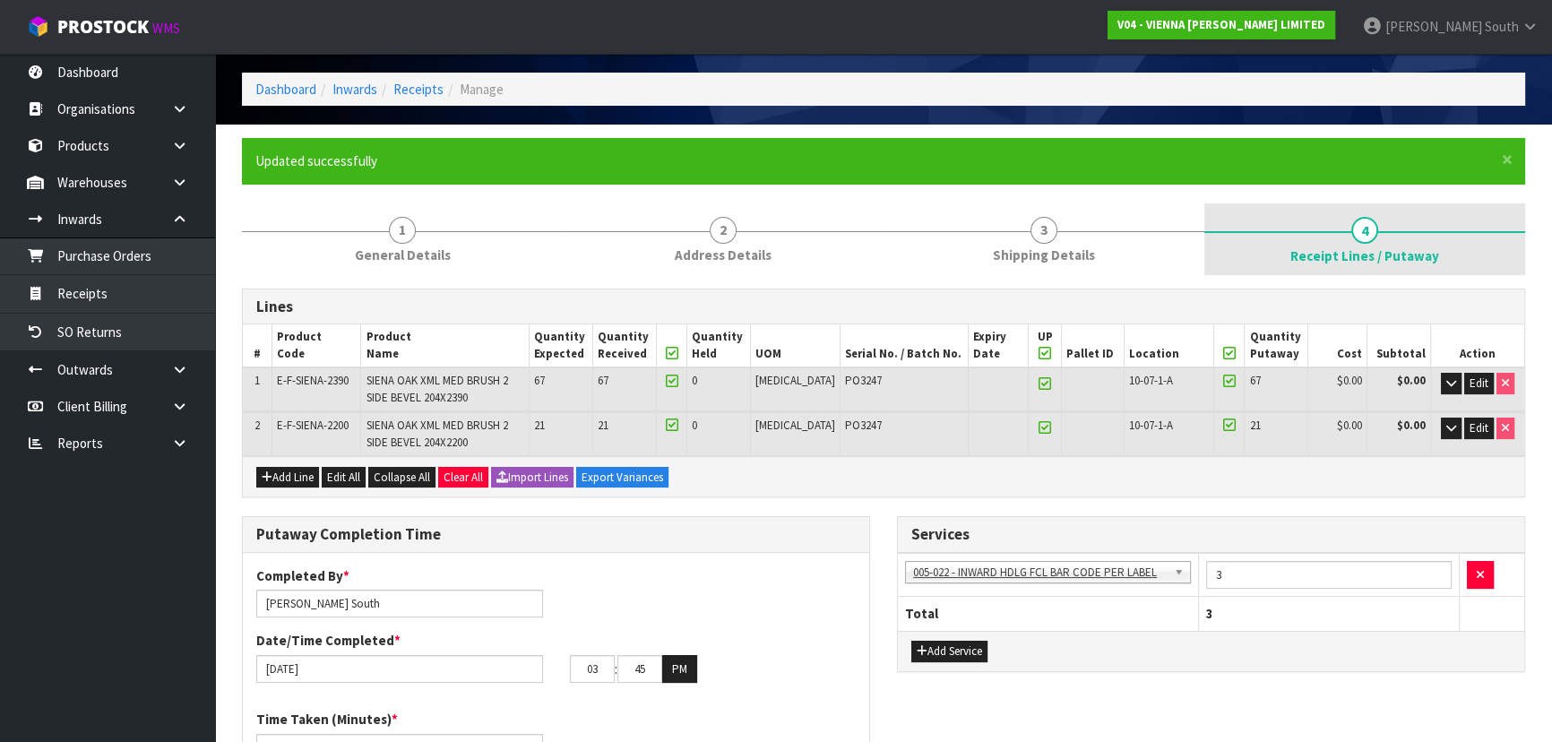
scroll to position [0, 0]
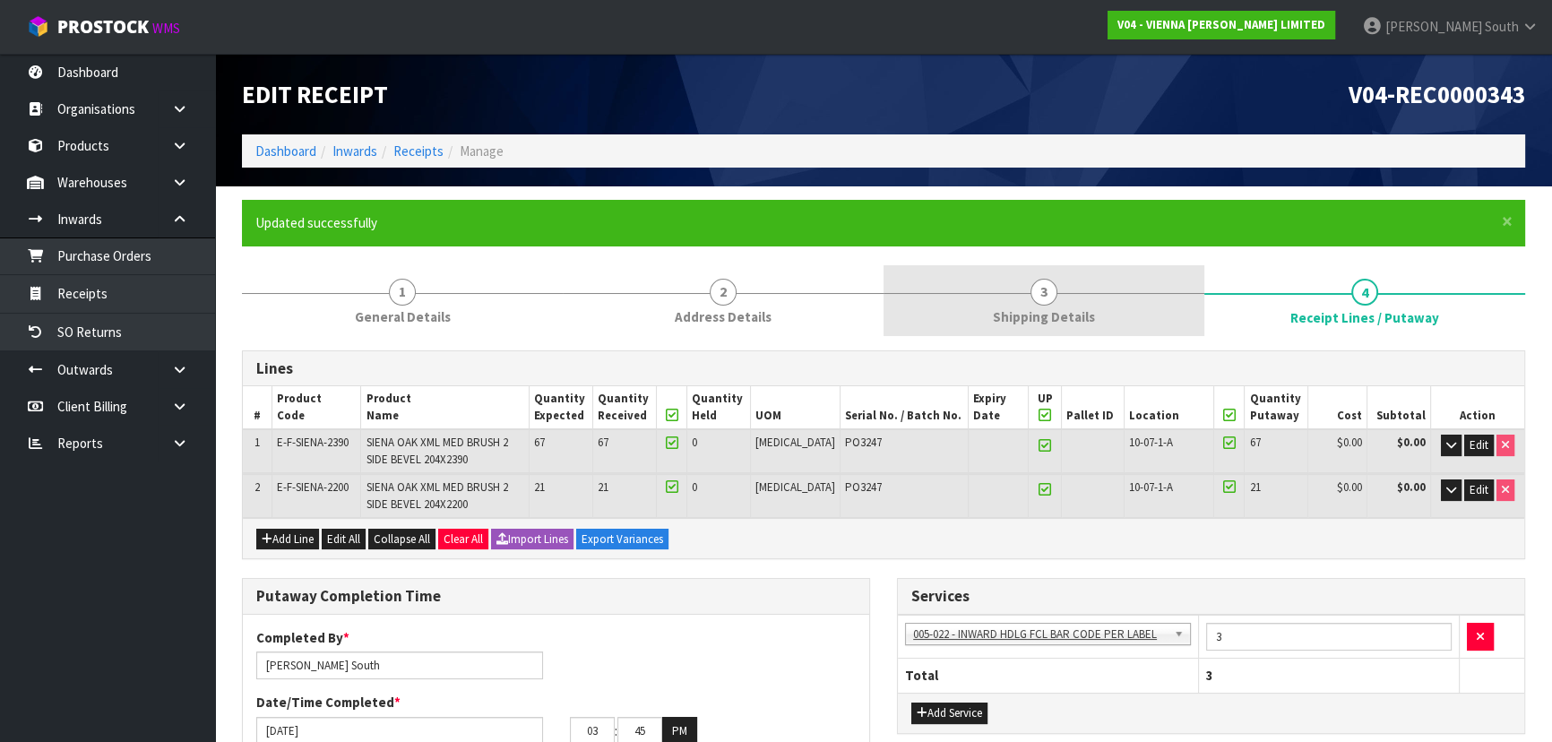
click at [1109, 289] on link "3 Shipping Details" at bounding box center [1044, 300] width 321 height 71
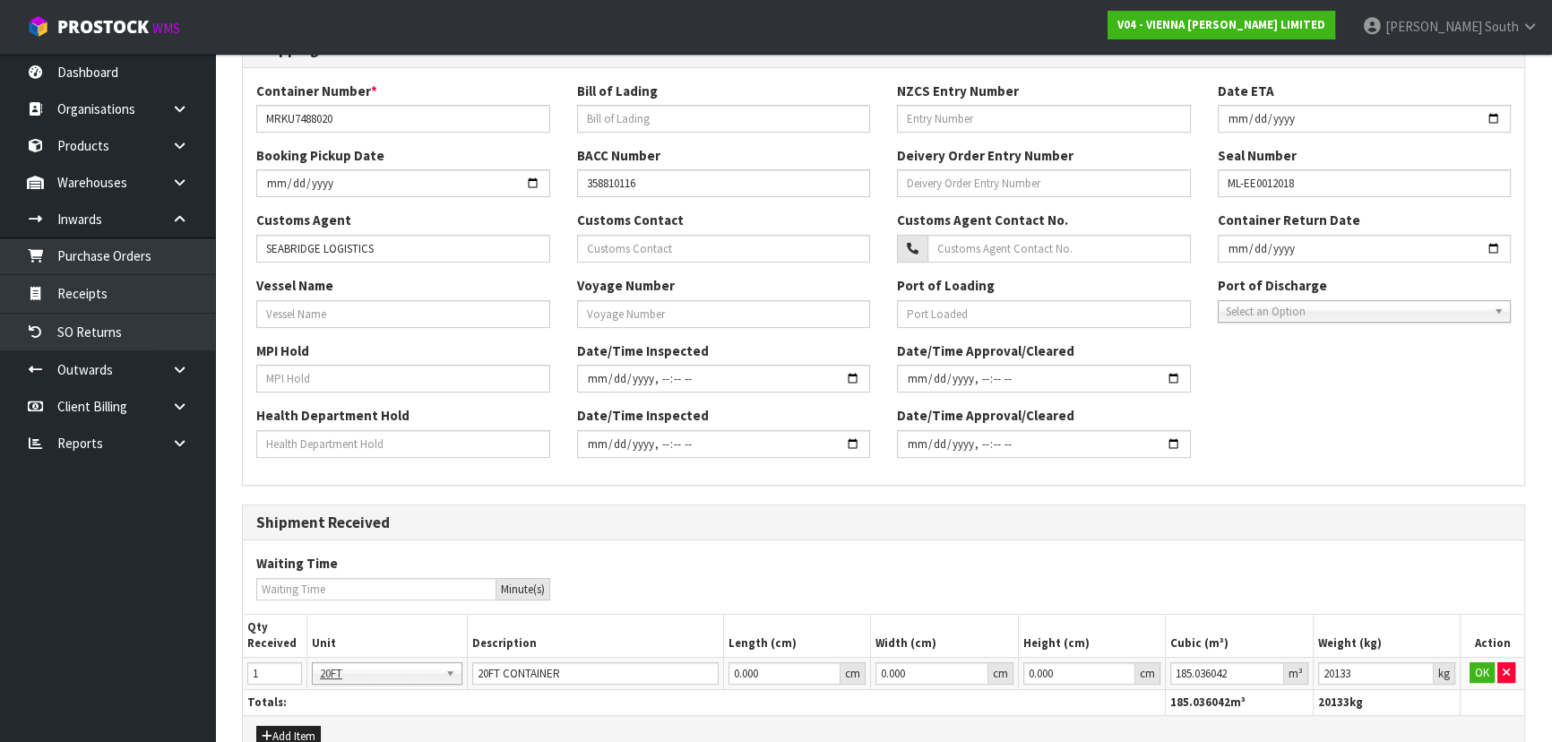
scroll to position [564, 0]
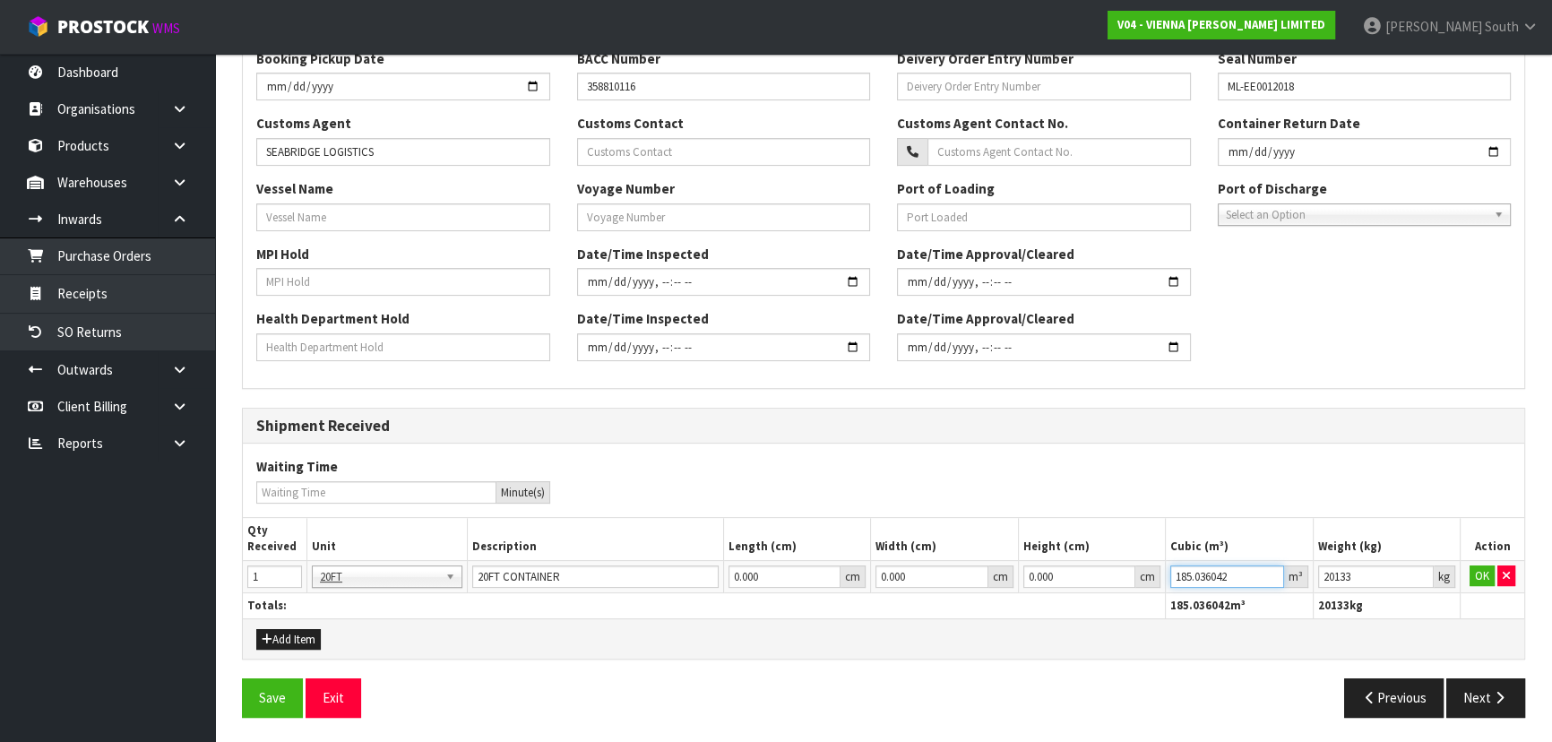
drag, startPoint x: 1239, startPoint y: 574, endPoint x: 883, endPoint y: 552, distance: 356.5
click at [884, 552] on table "Qty Received Unit Description Length (cm) Width (cm) Height (cm) Cubic (m³) Wei…" at bounding box center [884, 568] width 1282 height 100
paste input "44.709"
type input "44.7092"
click at [1476, 573] on button "OK" at bounding box center [1482, 577] width 25 height 22
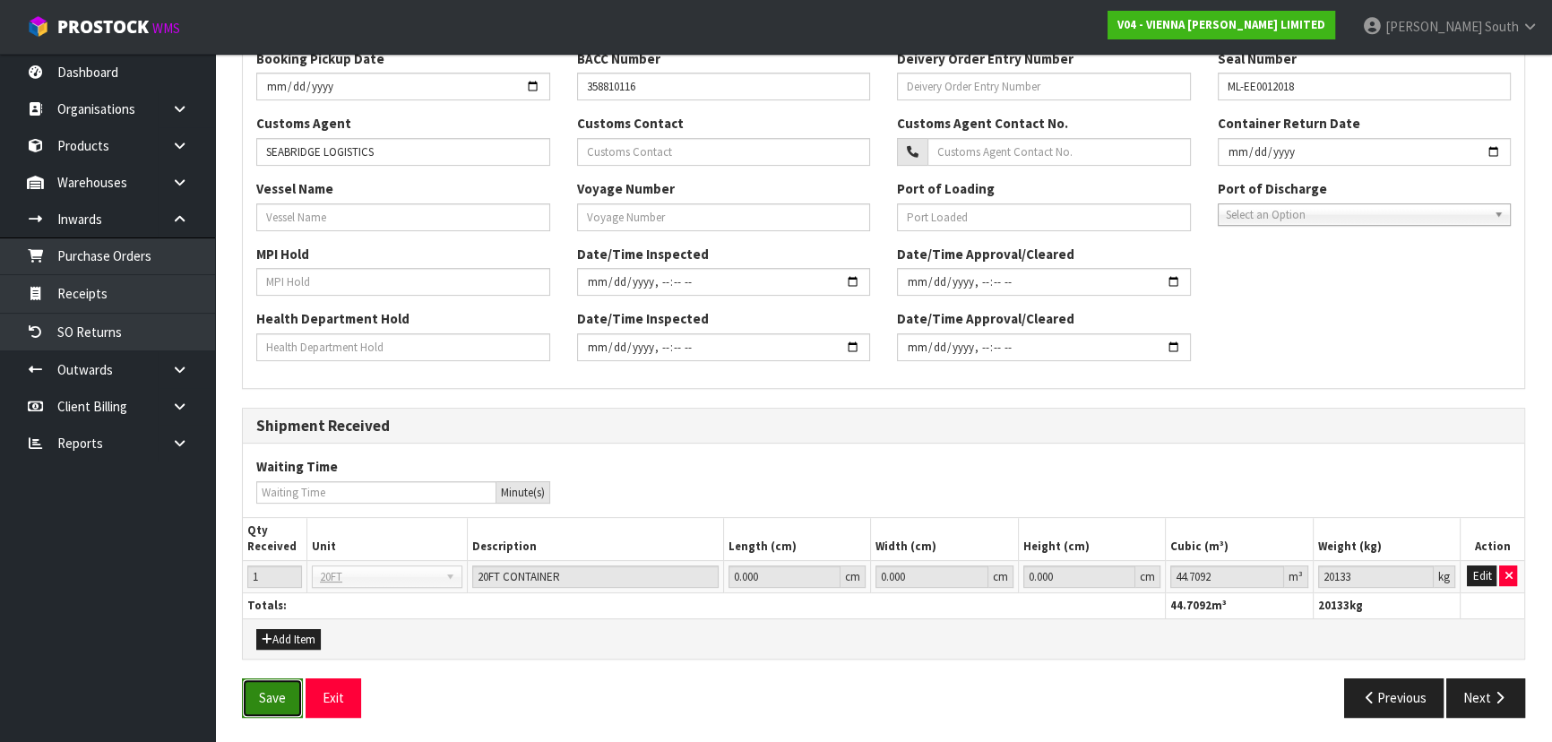
click at [262, 695] on button "Save" at bounding box center [272, 697] width 61 height 39
click at [1485, 698] on button "Next" at bounding box center [1486, 697] width 79 height 39
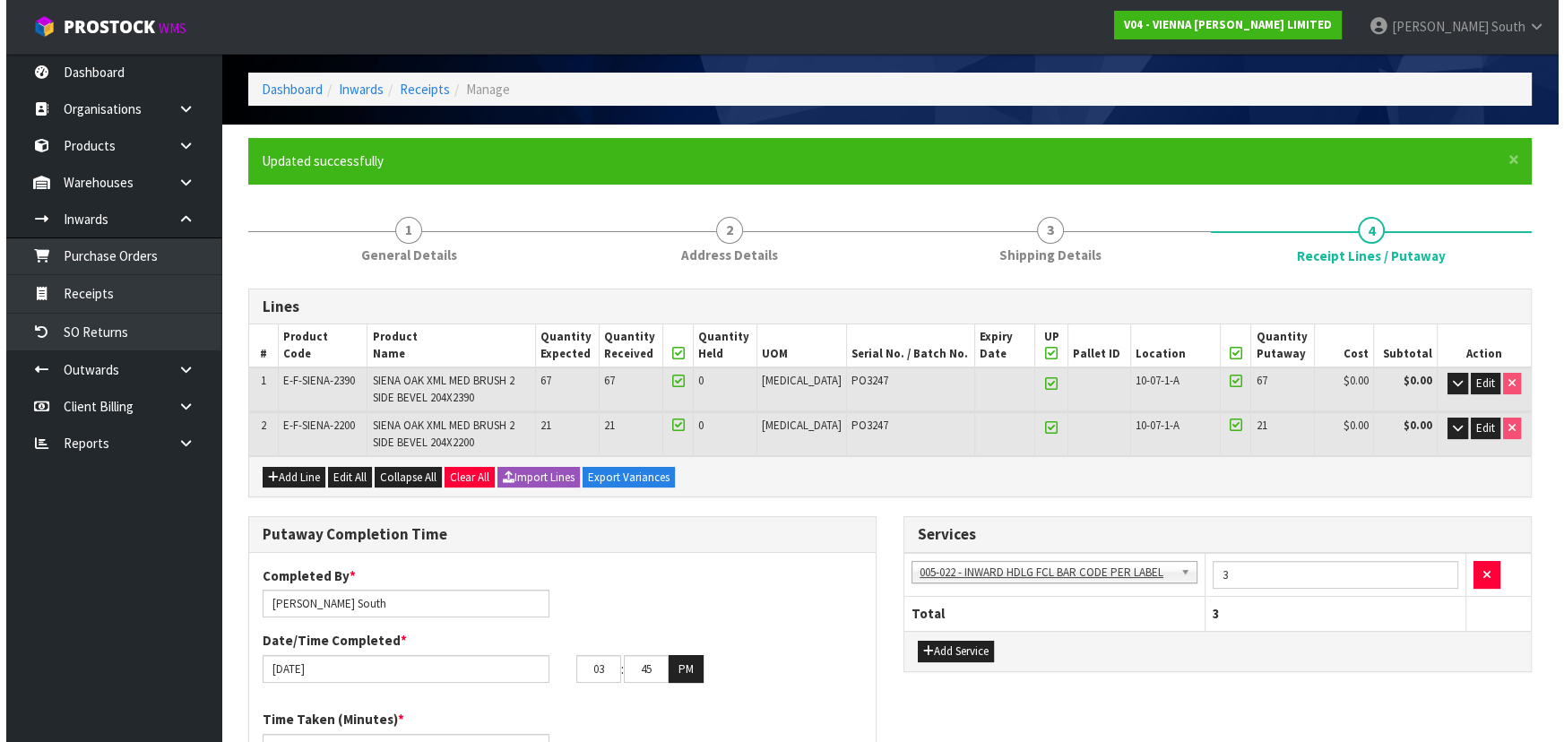
scroll to position [162, 0]
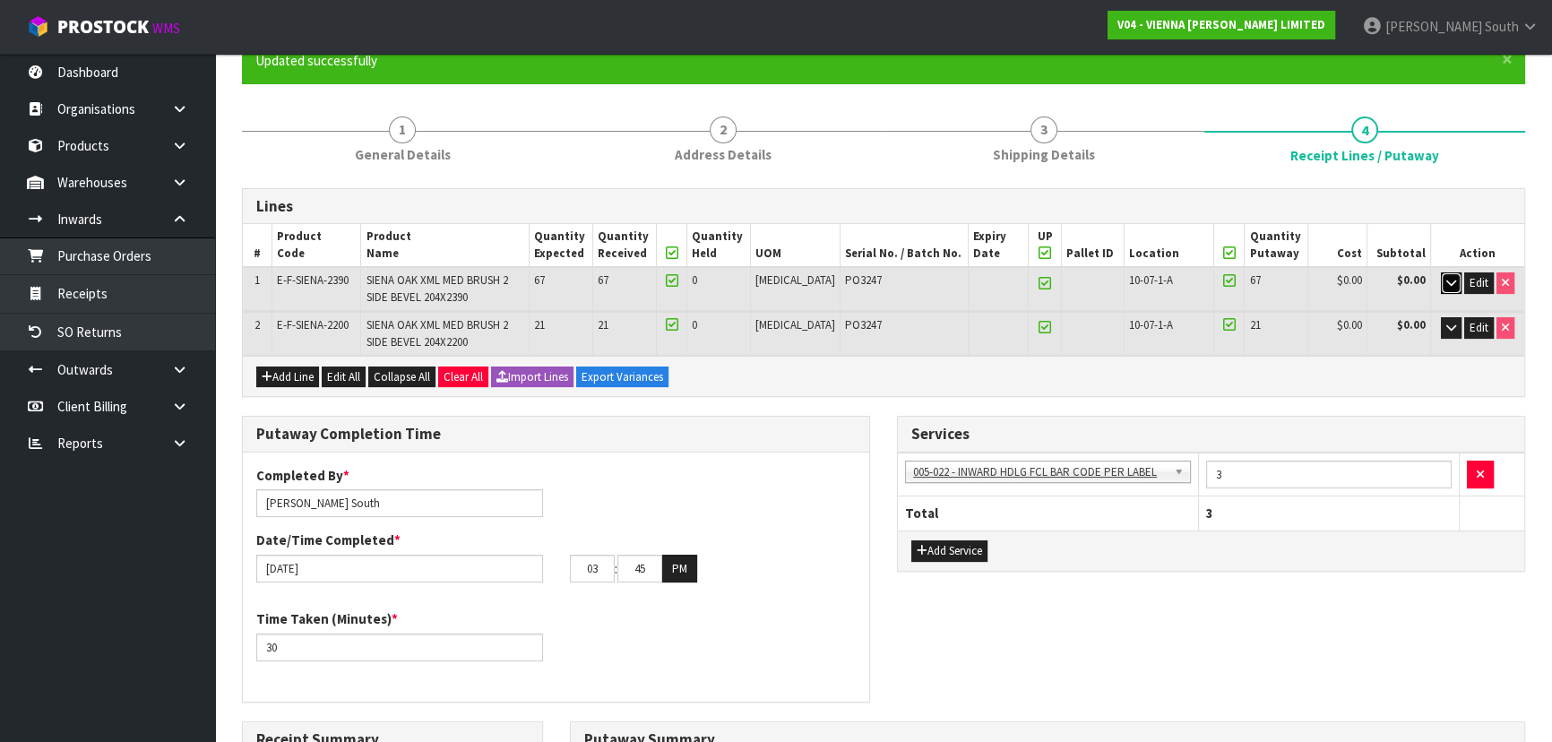
click at [1455, 285] on icon "button" at bounding box center [1452, 283] width 10 height 12
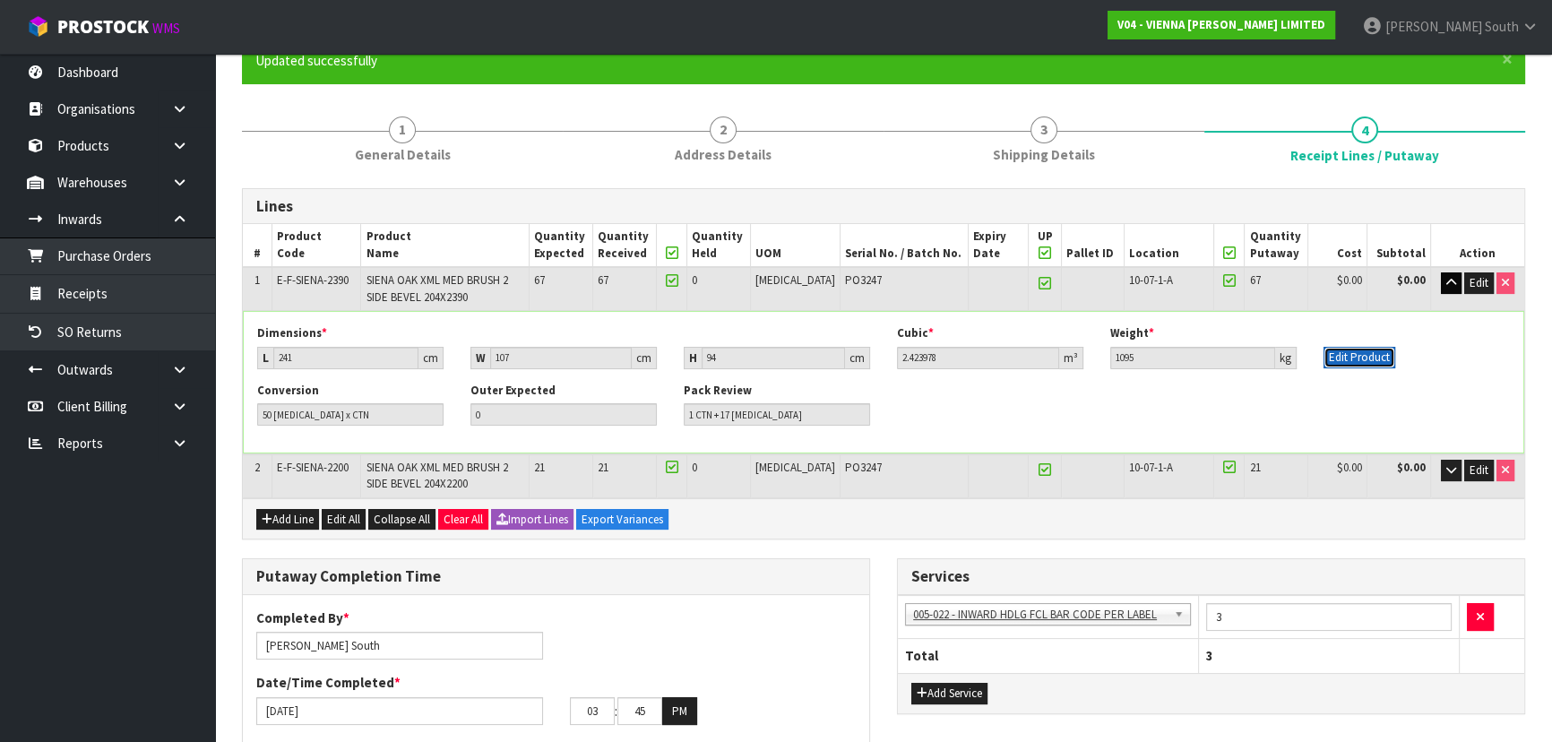
click at [1338, 356] on button "Edit Product" at bounding box center [1360, 358] width 72 height 22
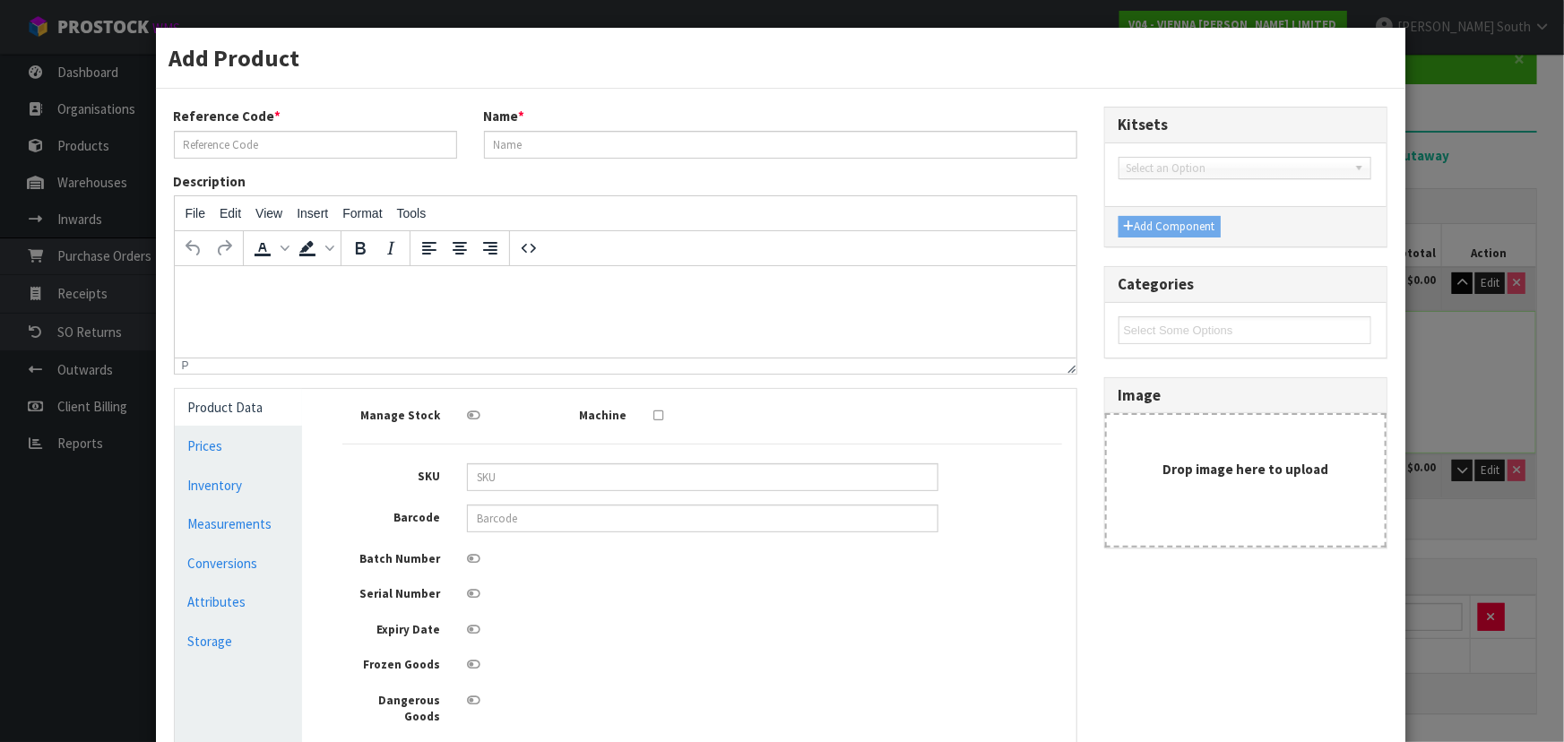
type input "E-F-SIENA-2390"
type input "SIENA OAK XML MED BRUSH 2 SIDE BEVEL 204X2390"
click at [251, 520] on link "Measurements" at bounding box center [239, 523] width 128 height 37
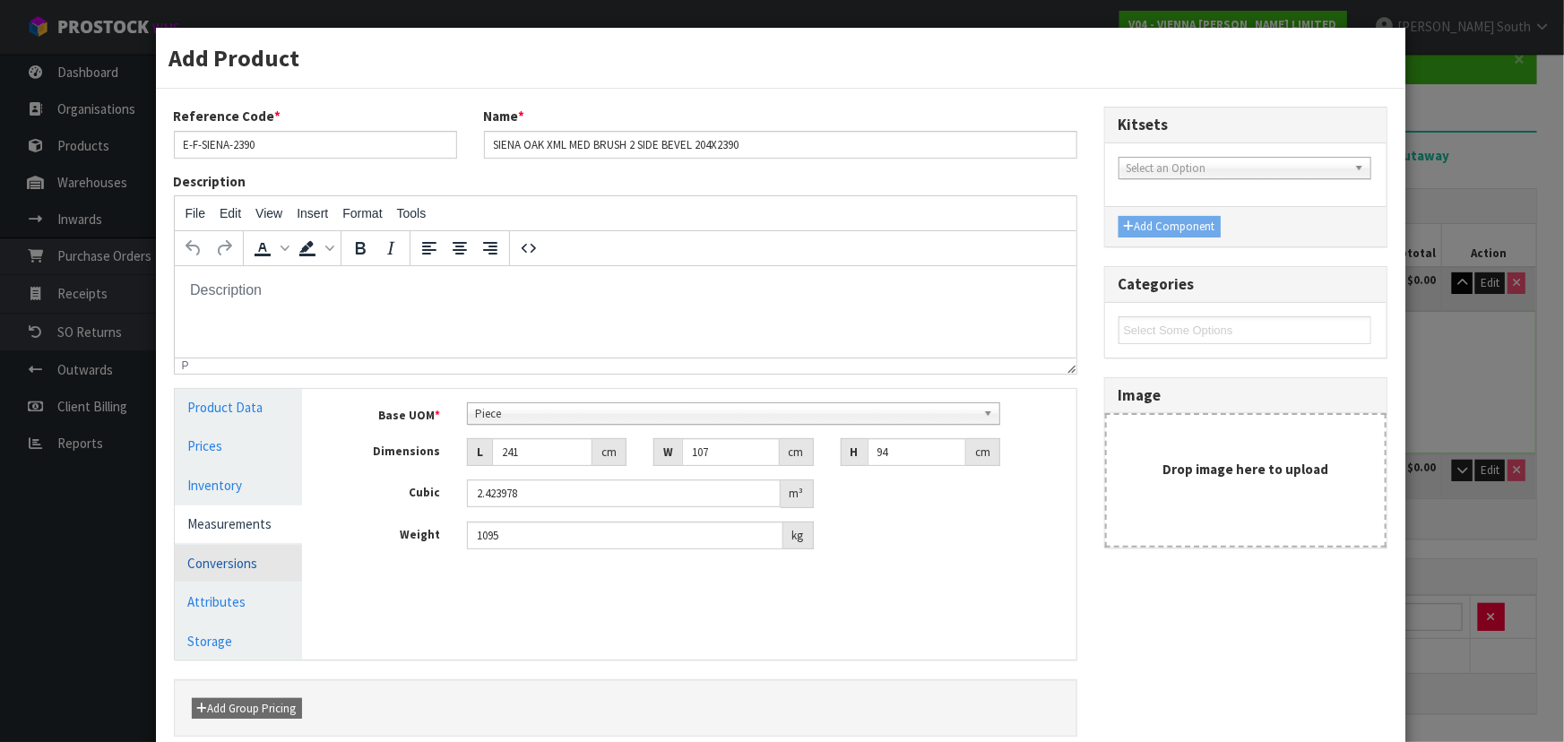
click at [205, 565] on link "Conversions" at bounding box center [239, 563] width 128 height 37
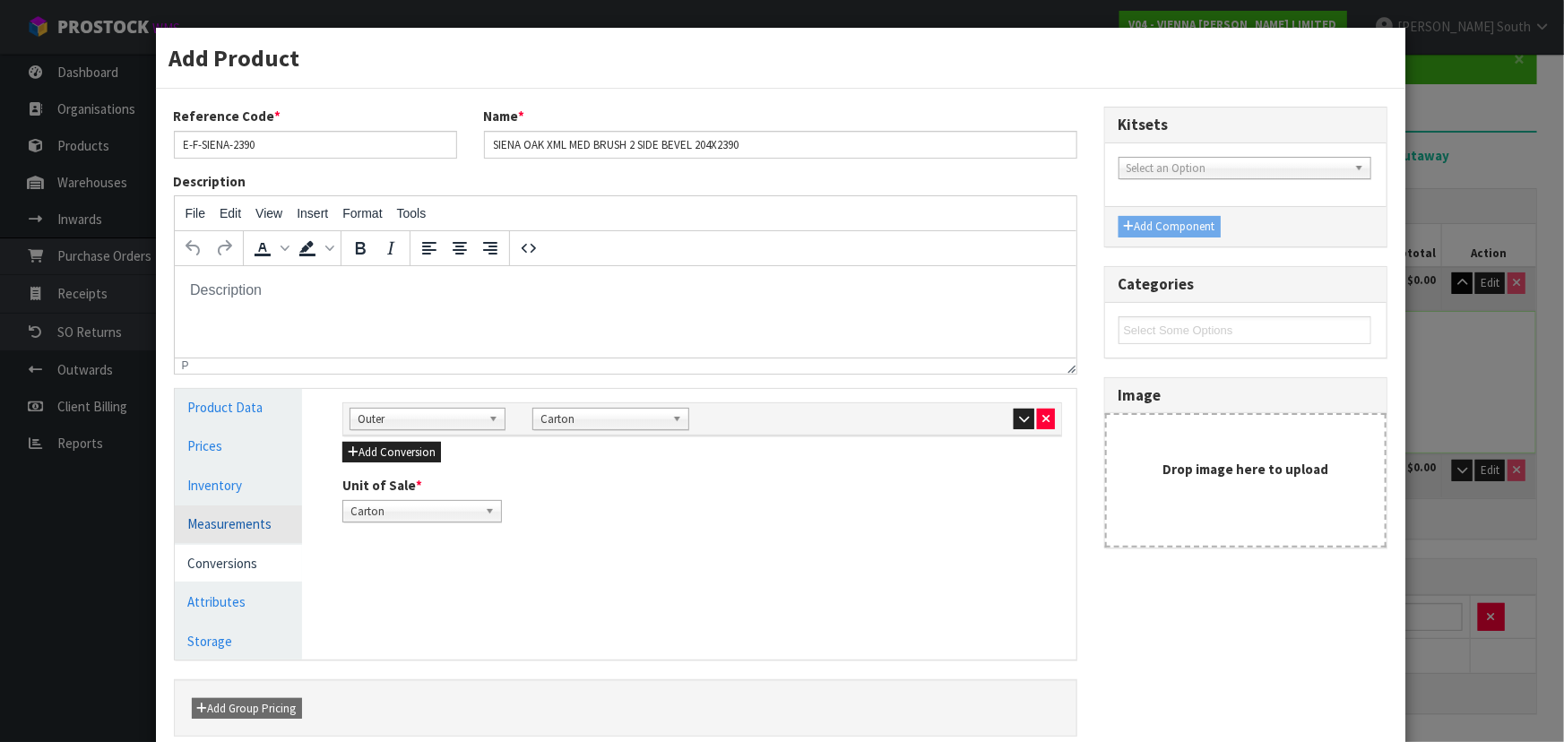
click at [229, 523] on link "Measurements" at bounding box center [239, 523] width 128 height 37
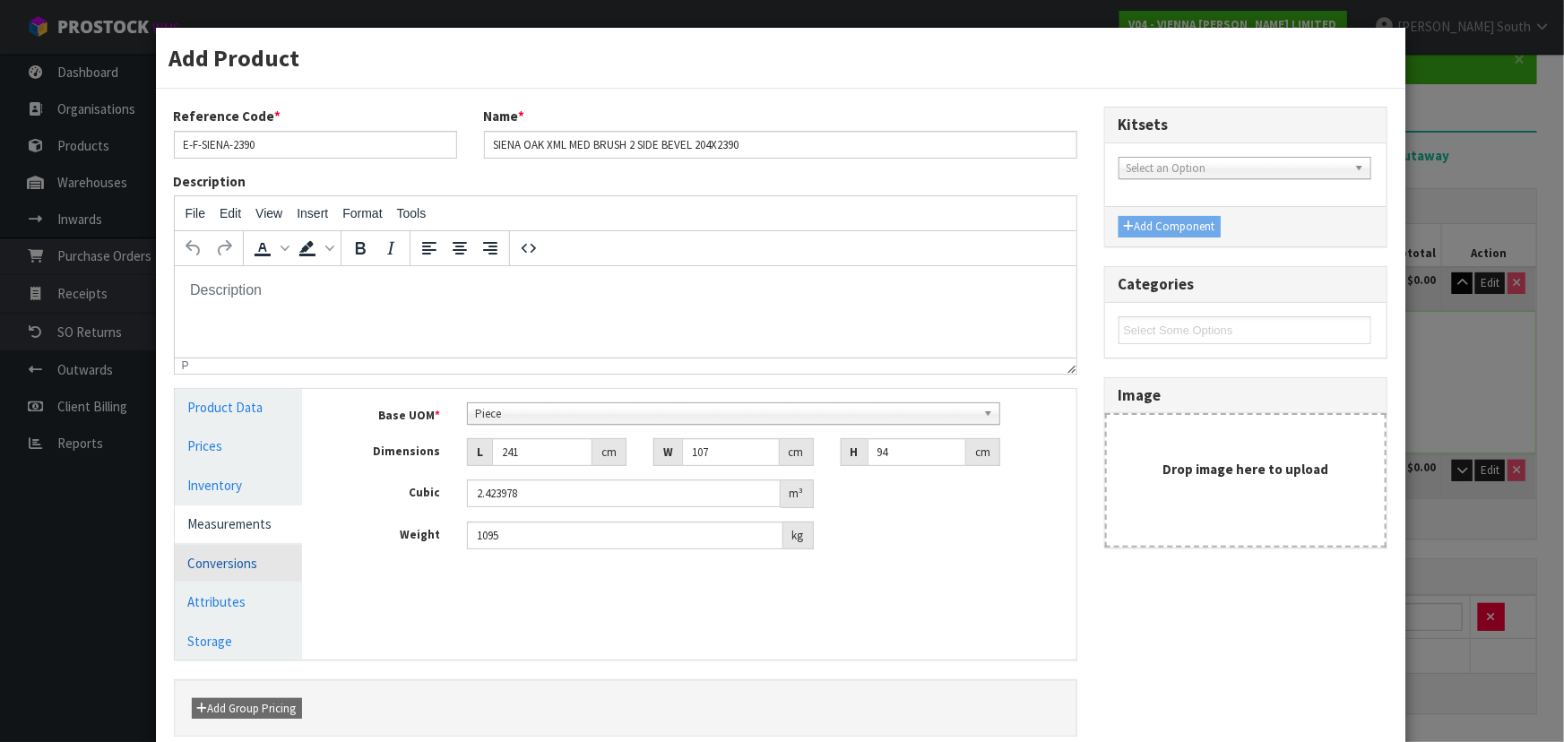
click at [234, 556] on link "Conversions" at bounding box center [239, 563] width 128 height 37
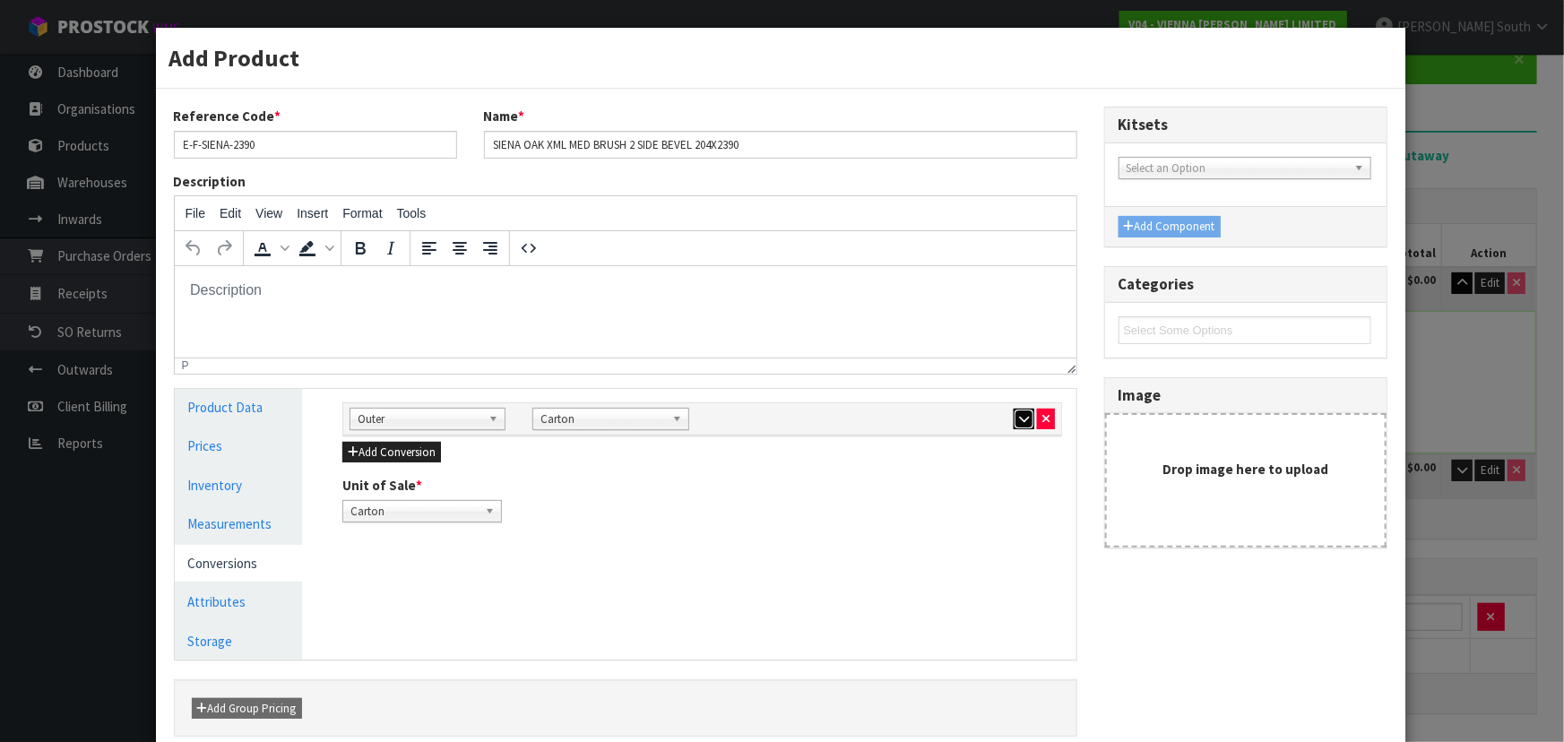
click at [1014, 413] on button "button" at bounding box center [1024, 420] width 21 height 22
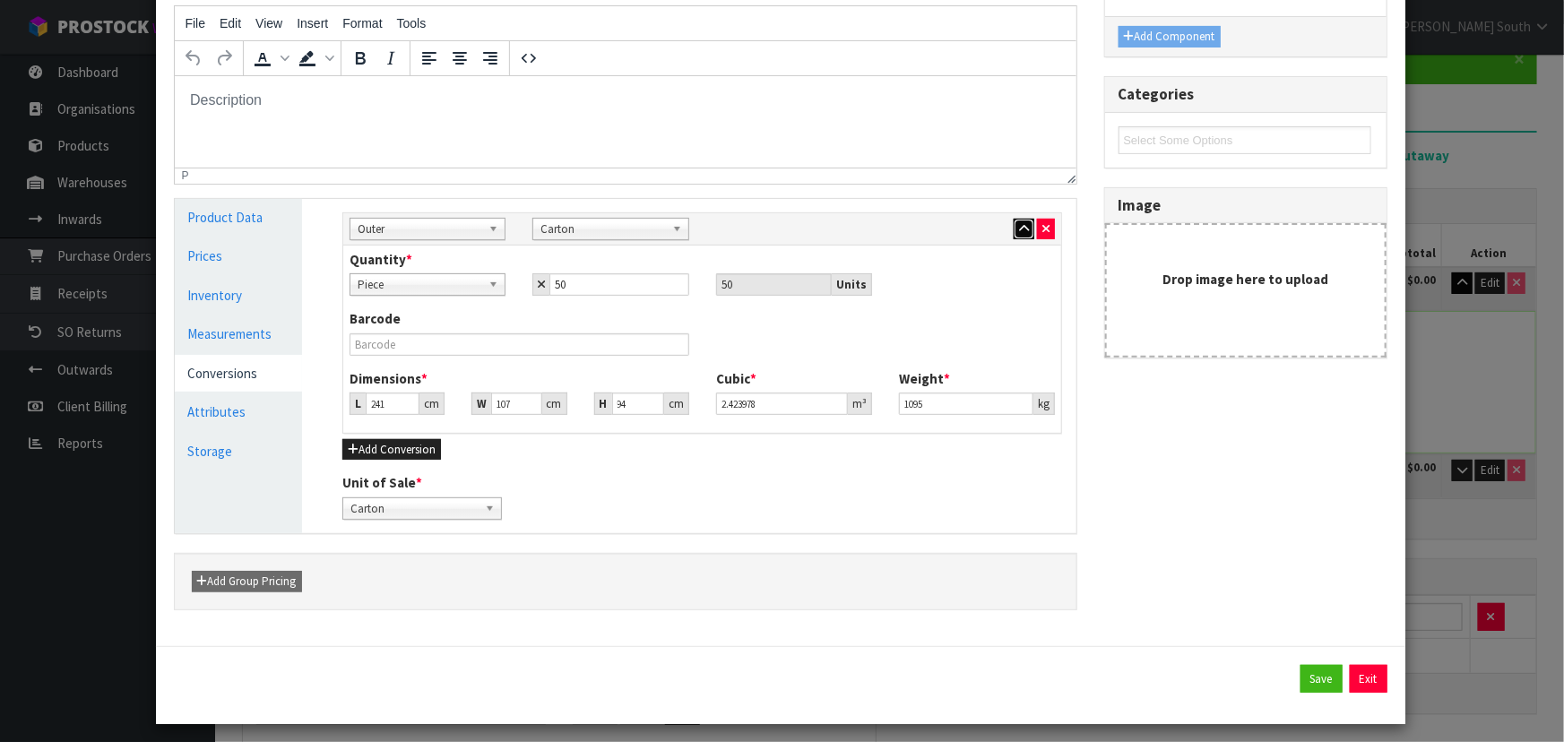
scroll to position [197, 0]
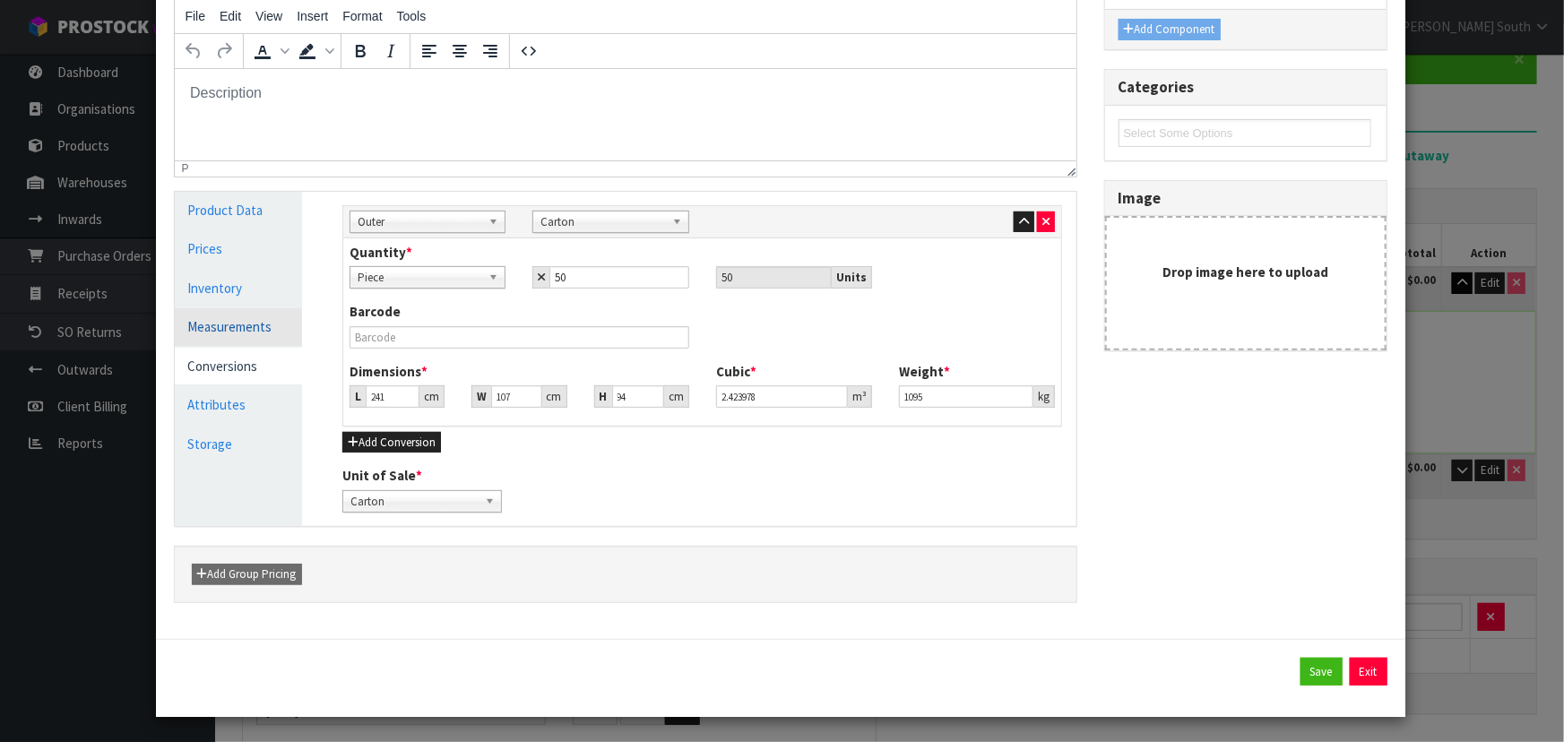
click at [244, 335] on link "Measurements" at bounding box center [239, 326] width 128 height 37
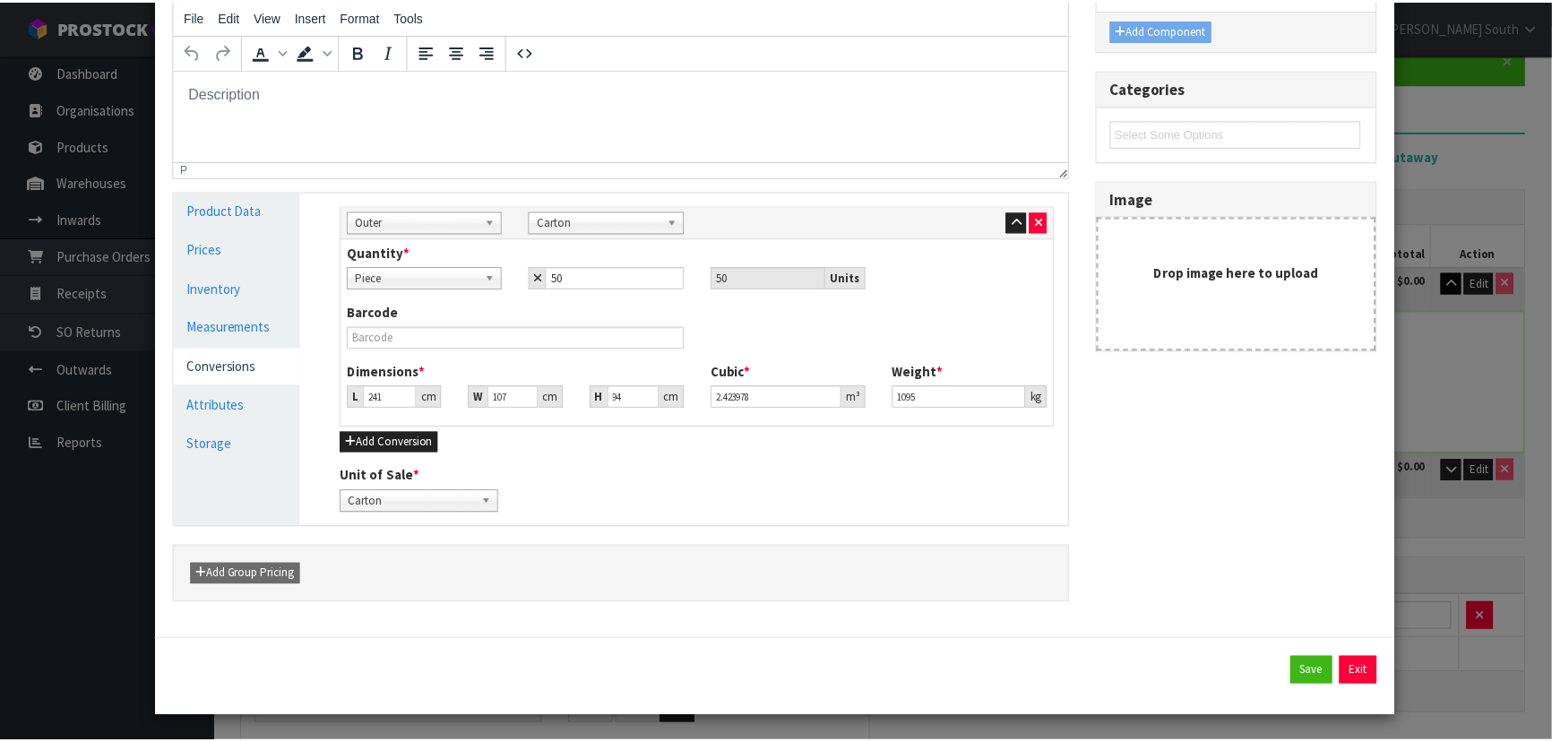
scroll to position [134, 0]
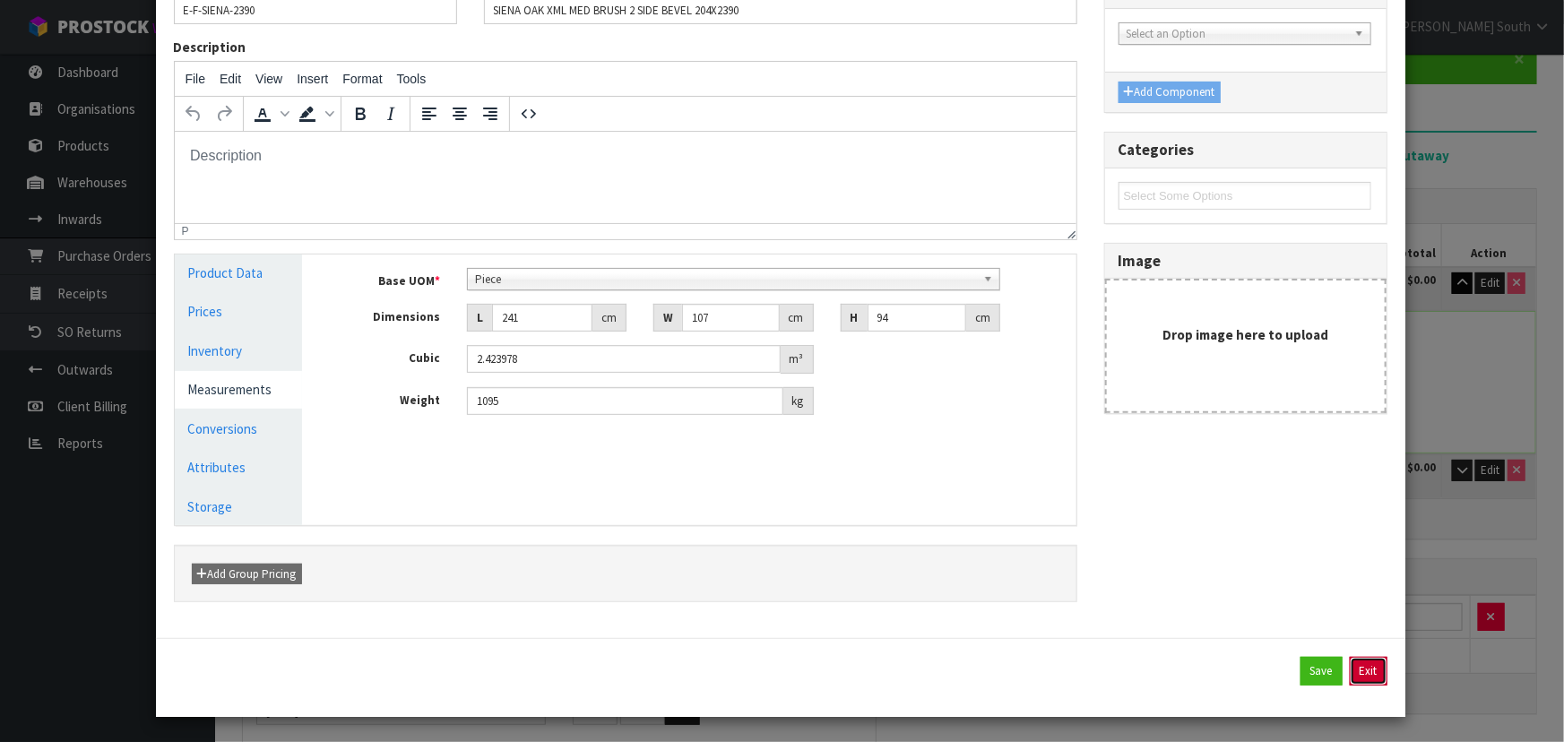
click at [1369, 662] on button "Exit" at bounding box center [1369, 671] width 38 height 29
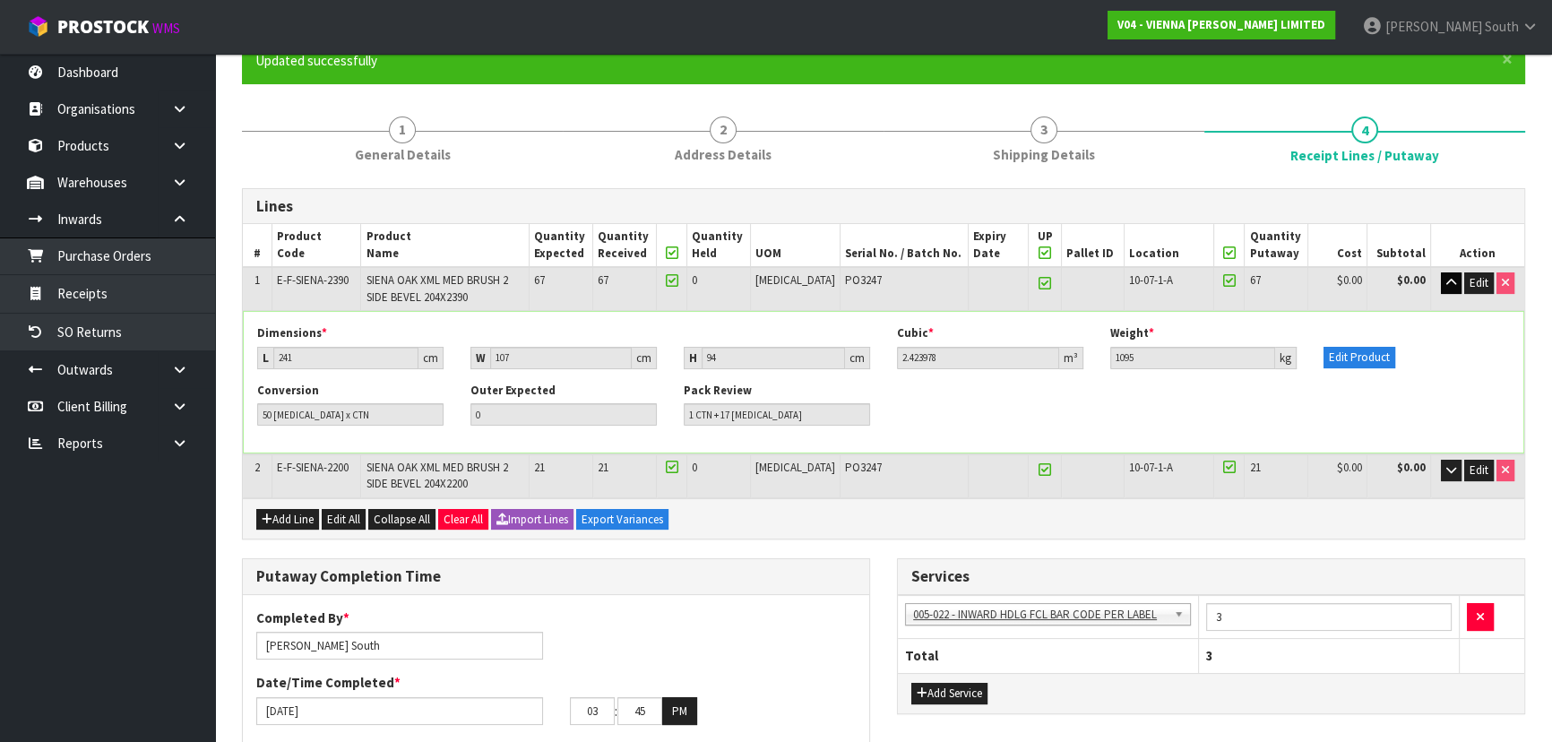
click at [950, 406] on div "Conversion 50 [MEDICAL_DATA] x CTN Outer Expected 0 Pack Review 1 CTN + 17 [MED…" at bounding box center [884, 411] width 1280 height 56
drag, startPoint x: 687, startPoint y: 411, endPoint x: 766, endPoint y: 414, distance: 79.8
click at [756, 412] on input "1 CTN + 17 [MEDICAL_DATA]" at bounding box center [777, 414] width 186 height 22
click at [963, 427] on div "Conversion 50 [MEDICAL_DATA] x CTN Outer Expected 0 Pack Review 1 CTN + 17 [MED…" at bounding box center [884, 411] width 1280 height 56
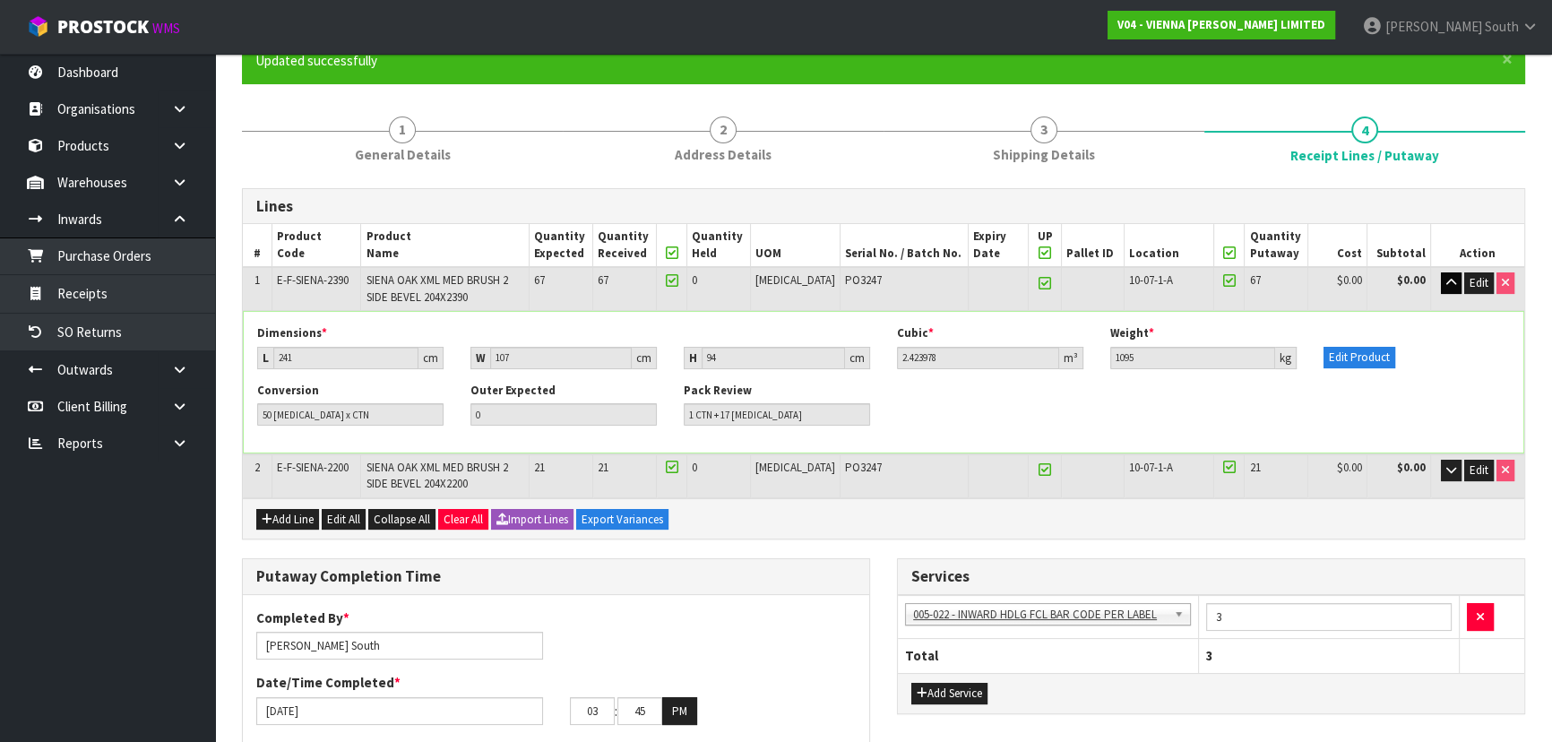
click at [963, 427] on div "Conversion 50 [MEDICAL_DATA] x CTN Outer Expected 0 Pack Review 1 CTN + 17 [MED…" at bounding box center [884, 411] width 1280 height 56
click at [964, 427] on div "Conversion 50 [MEDICAL_DATA] x CTN Outer Expected 0 Pack Review 1 CTN + 17 [MED…" at bounding box center [884, 411] width 1280 height 56
drag, startPoint x: 323, startPoint y: 410, endPoint x: 232, endPoint y: 410, distance: 90.5
click at [232, 410] on div "× Close Updated successfully 1 General Details 2 Address Details 3 Shipping Det…" at bounding box center [884, 701] width 1310 height 1326
click at [348, 376] on div "Dimensions * L 241 cm W 107 cm H 94 cm Cubic * 2.423978 m³ Weight * 1095 kg Edi…" at bounding box center [884, 353] width 1280 height 56
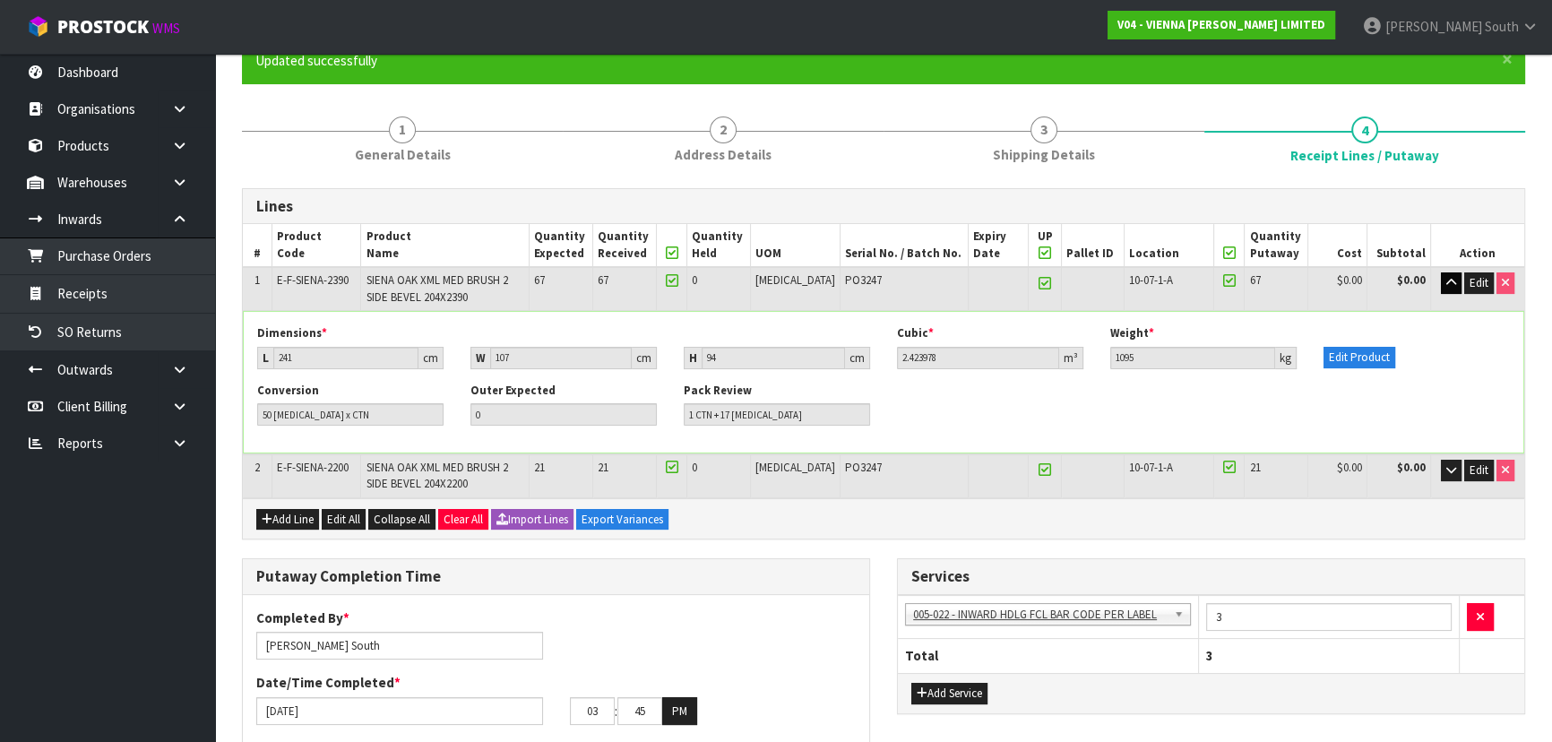
click at [653, 374] on div "Dimensions * L 241 cm W 107 cm H 94 cm Cubic * 2.423978 m³ Weight * 1095 kg Edi…" at bounding box center [884, 353] width 1280 height 56
click at [1025, 399] on div "Conversion 50 [MEDICAL_DATA] x CTN Outer Expected 0 Pack Review 1 CTN + 17 [MED…" at bounding box center [884, 411] width 1280 height 56
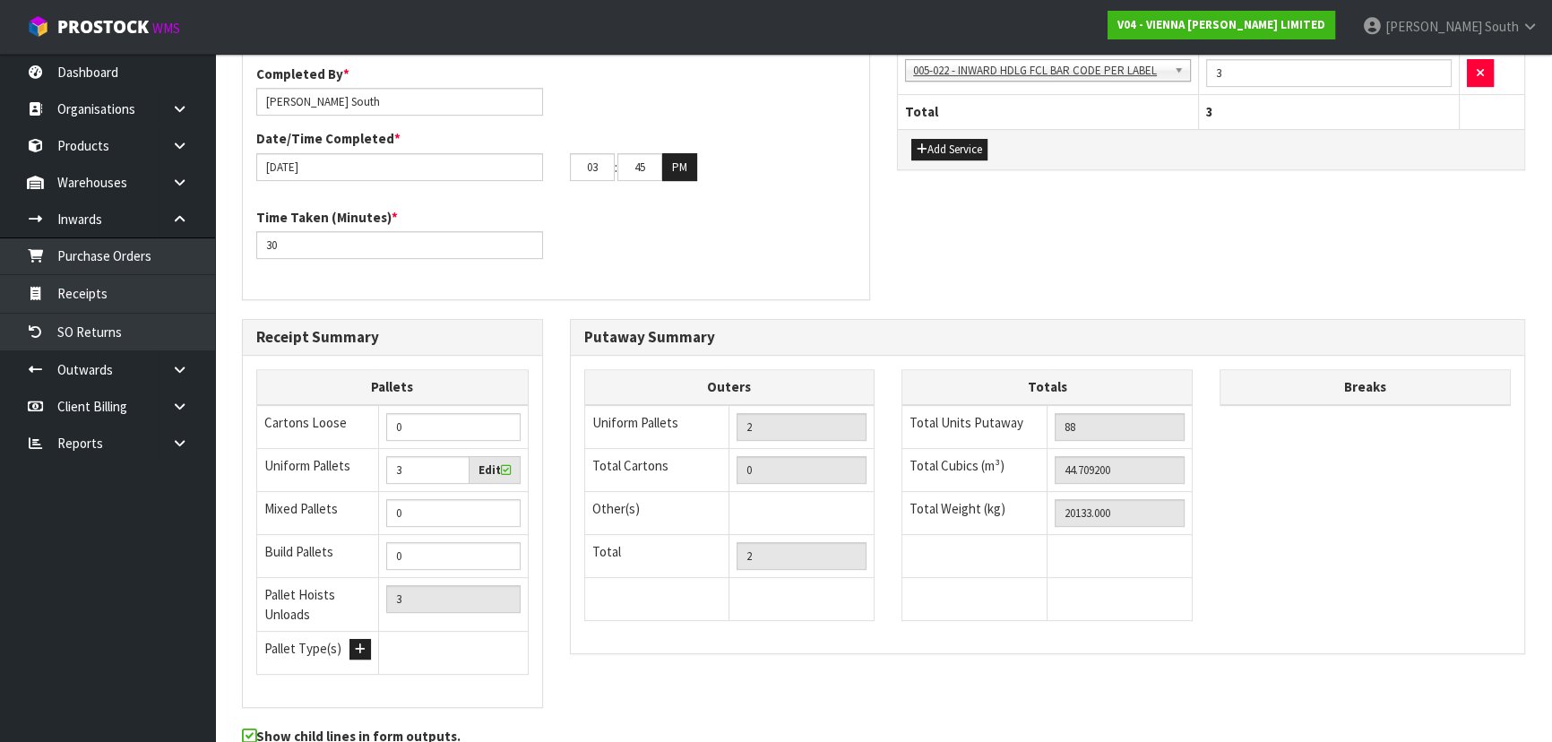
scroll to position [794, 0]
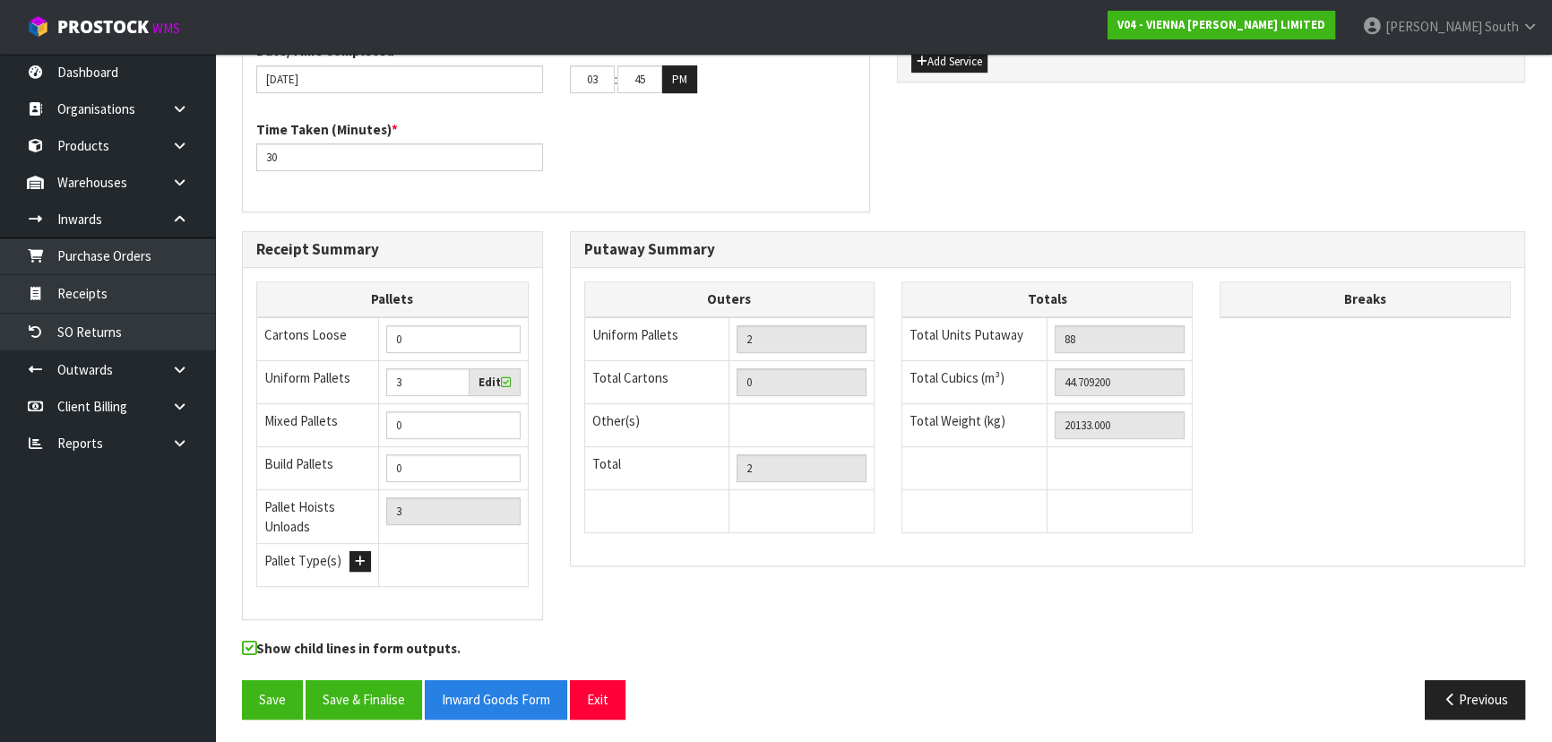
click at [557, 255] on div "Putaway Summary Outers Uniform Pallets 2 Total Cartons 0 Other(s) Bag x 0 Bar x…" at bounding box center [1048, 407] width 983 height 353
click at [558, 200] on div "Completed By * [PERSON_NAME] Date/Time Completed * [DATE] 03 : 45 : 00 PM Time …" at bounding box center [556, 87] width 626 height 249
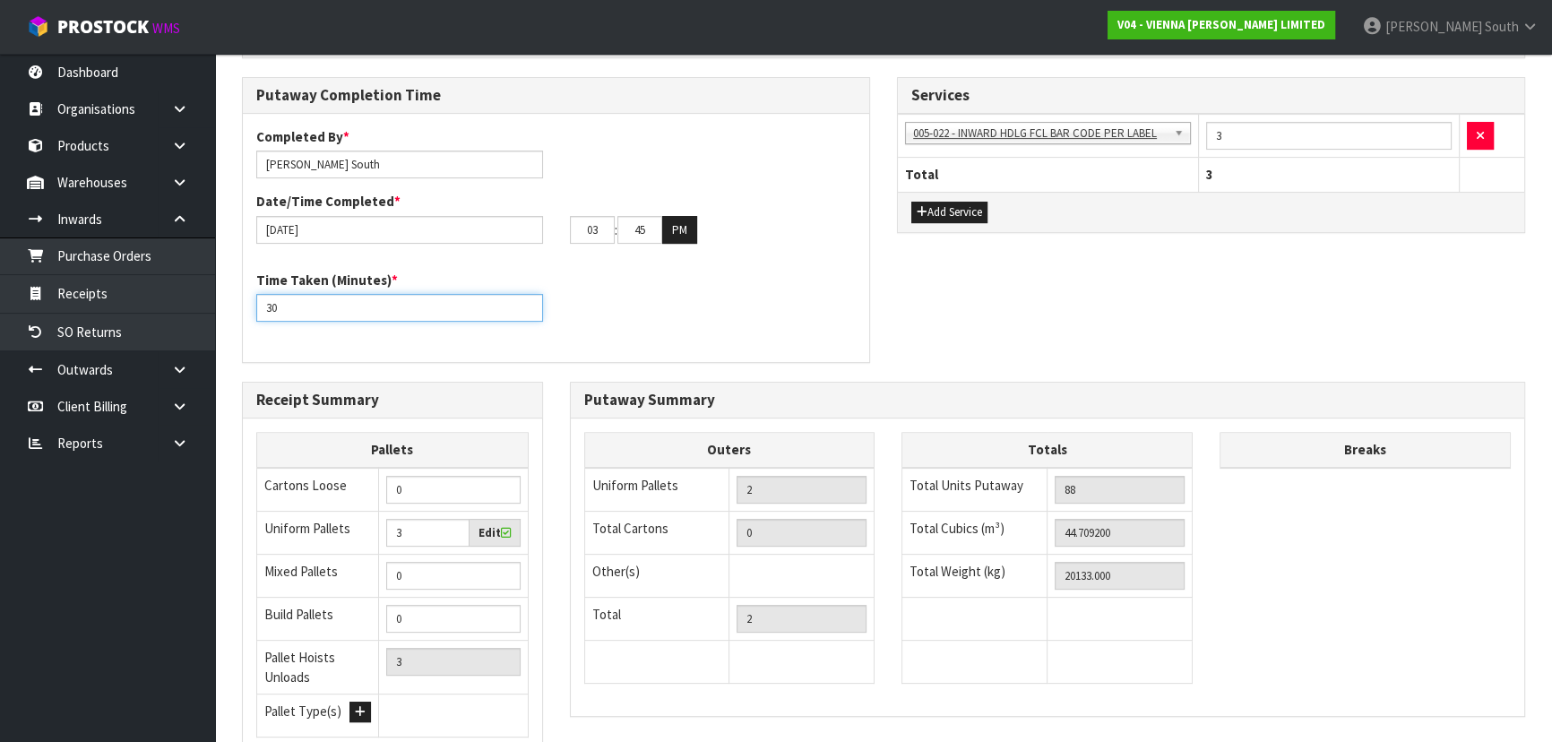
scroll to position [468, 0]
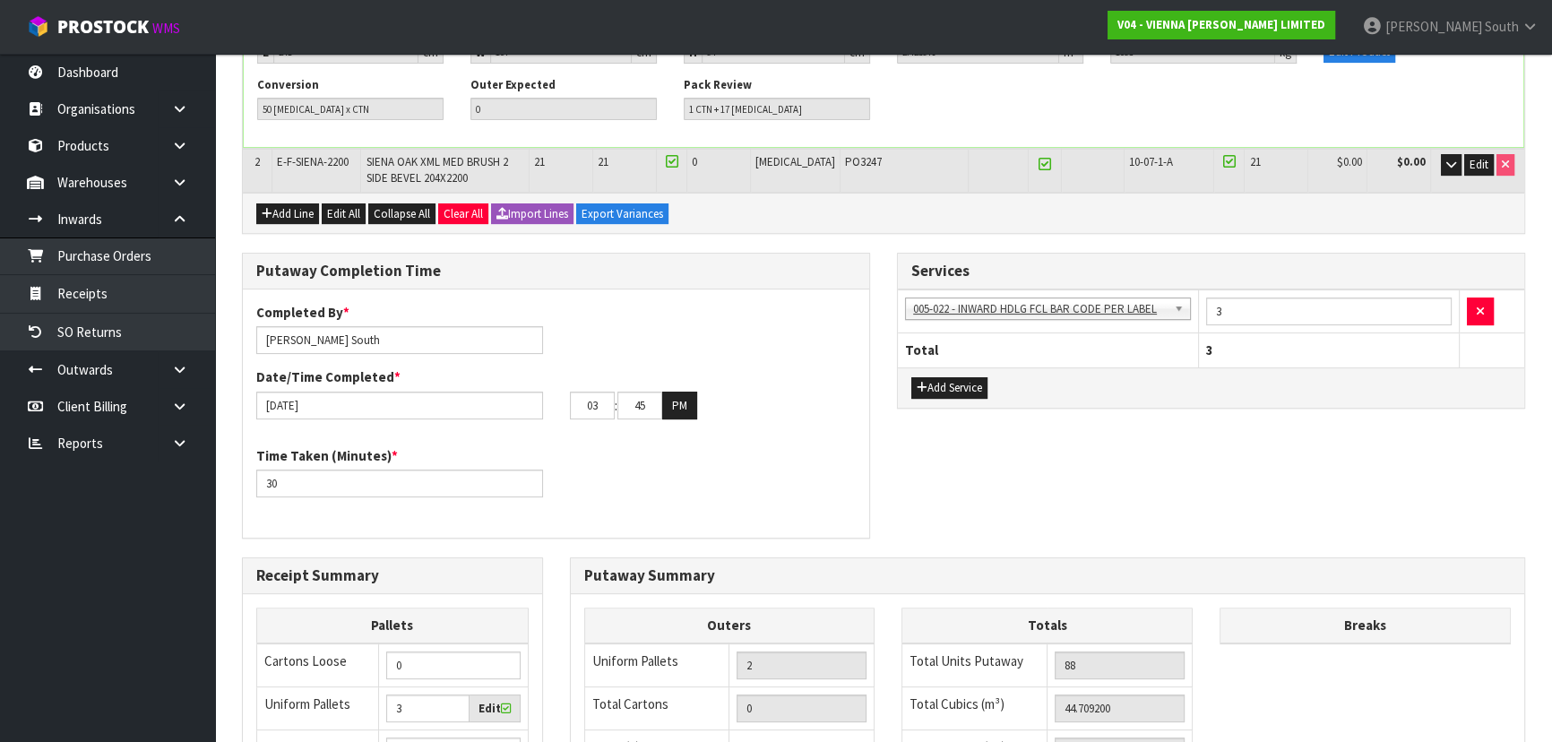
click at [574, 311] on div "Completed By * [PERSON_NAME] Date/Time Completed * [DATE] 03 : 45 : 00 PM" at bounding box center [556, 368] width 626 height 130
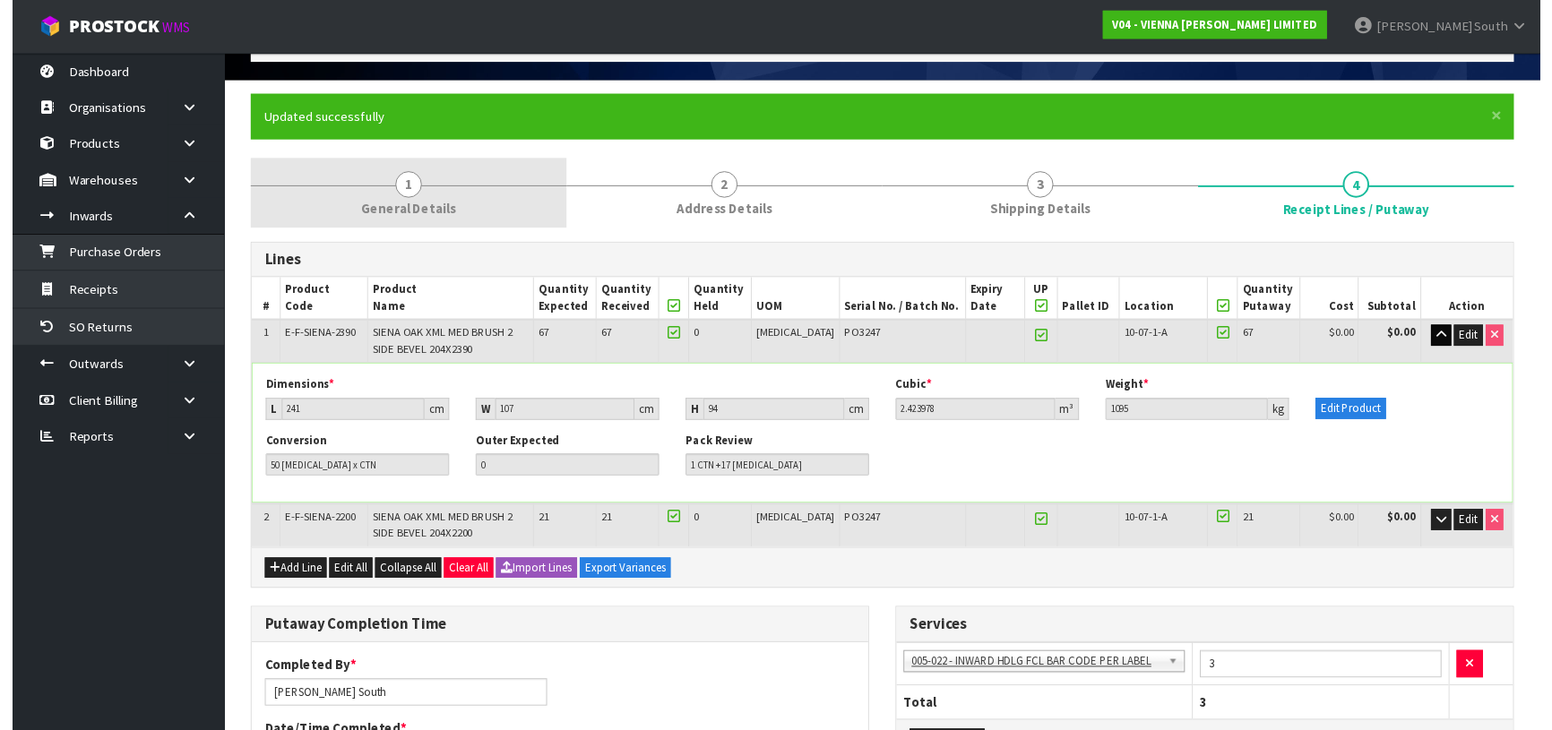
scroll to position [0, 0]
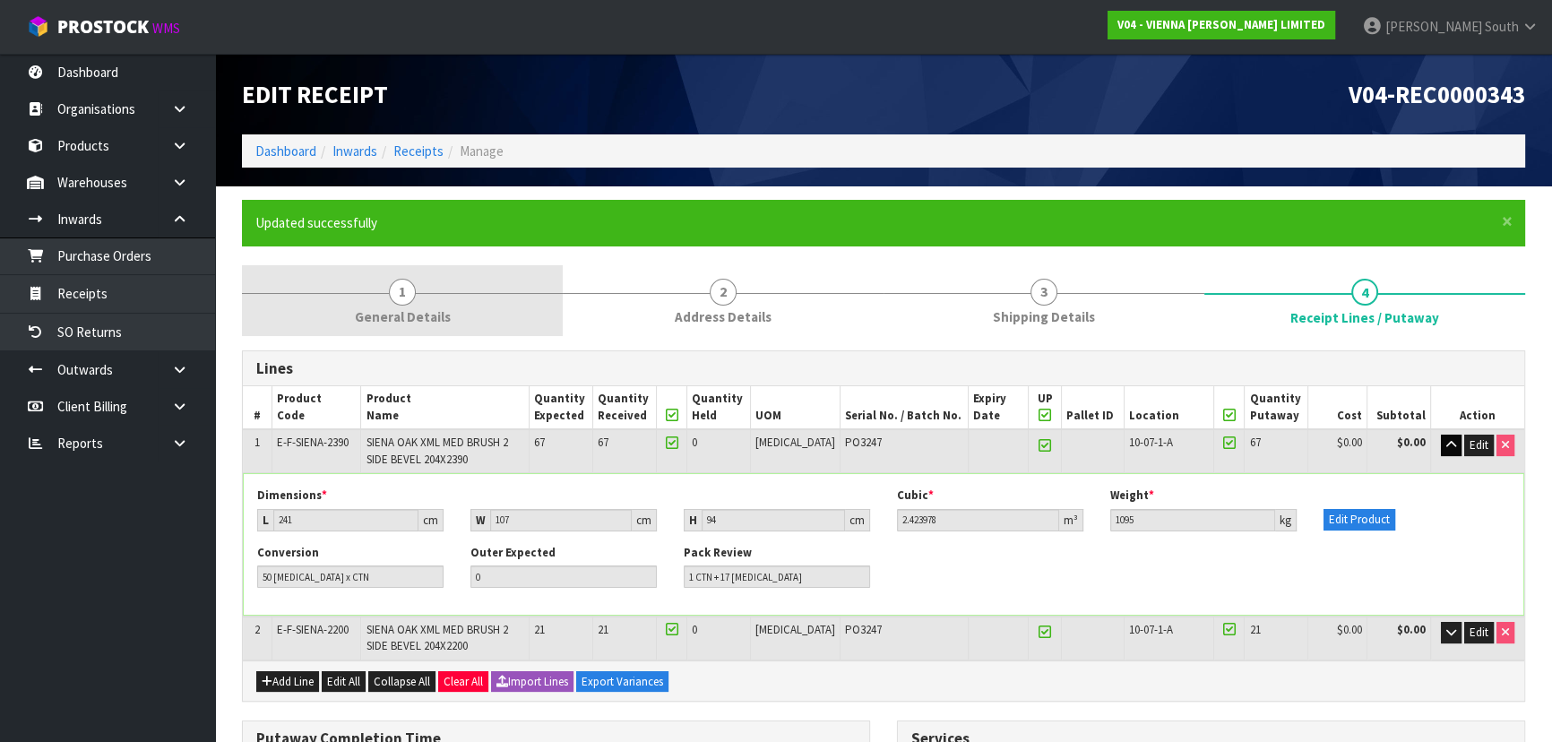
click at [438, 289] on link "1 General Details" at bounding box center [402, 300] width 321 height 71
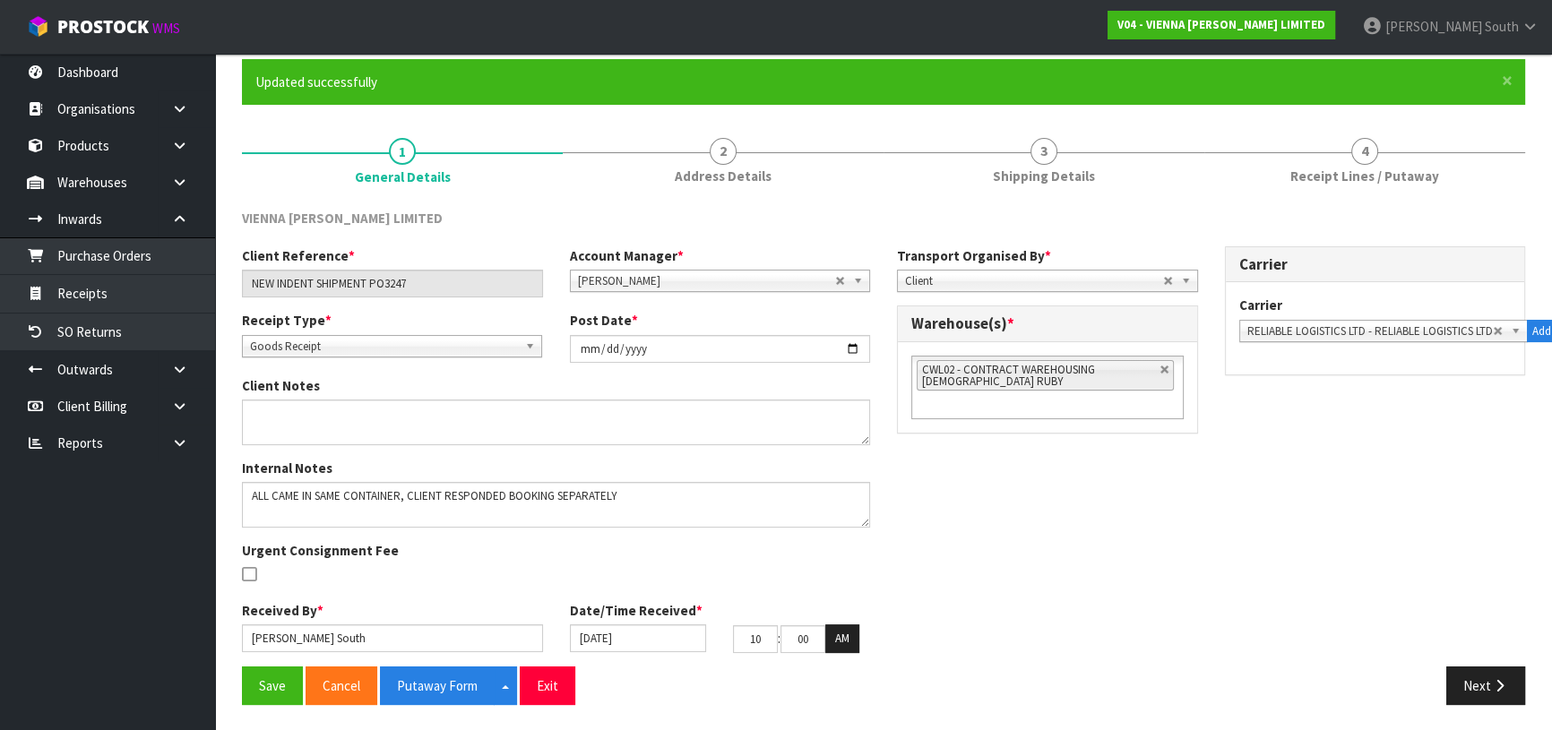
scroll to position [143, 0]
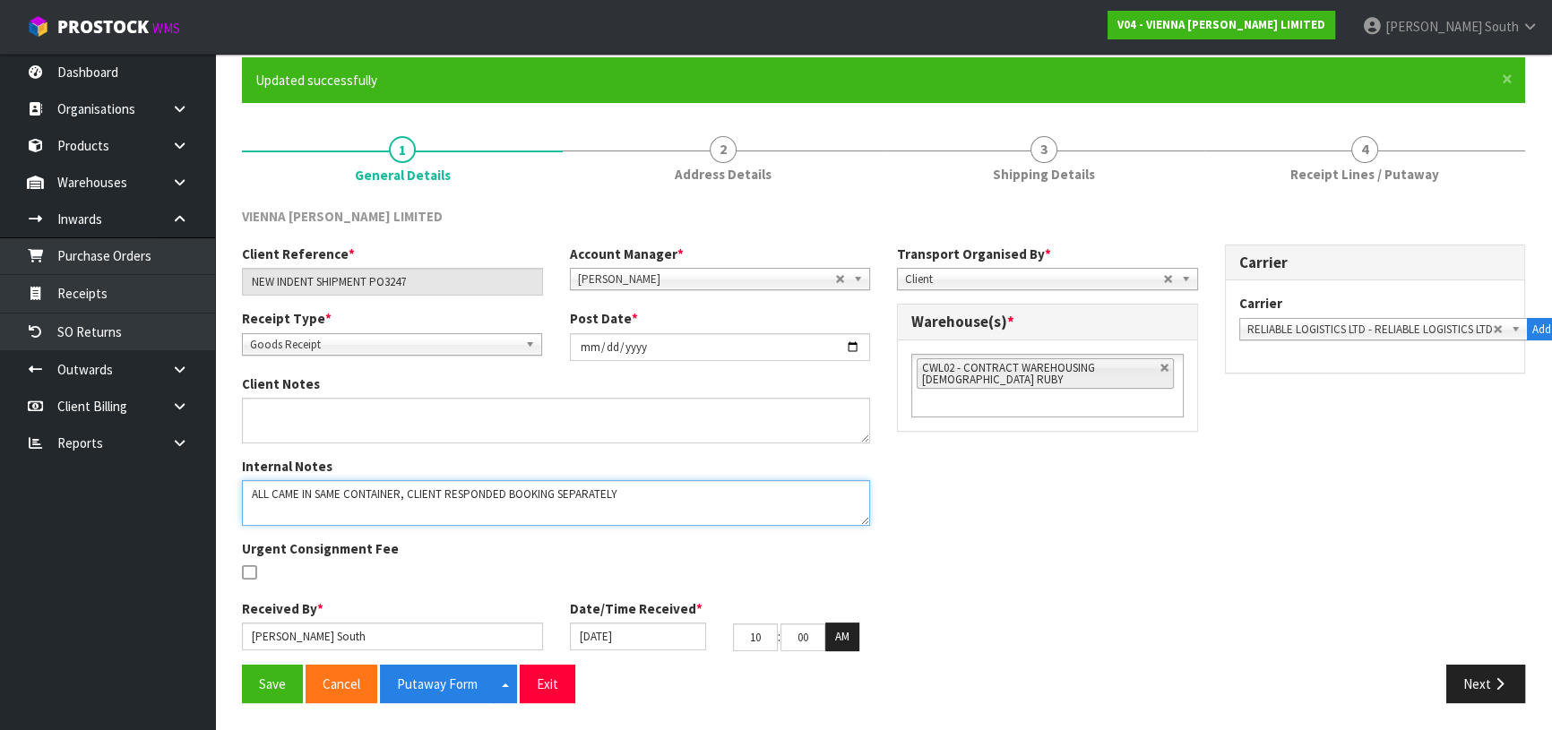
click at [757, 489] on textarea at bounding box center [556, 503] width 628 height 46
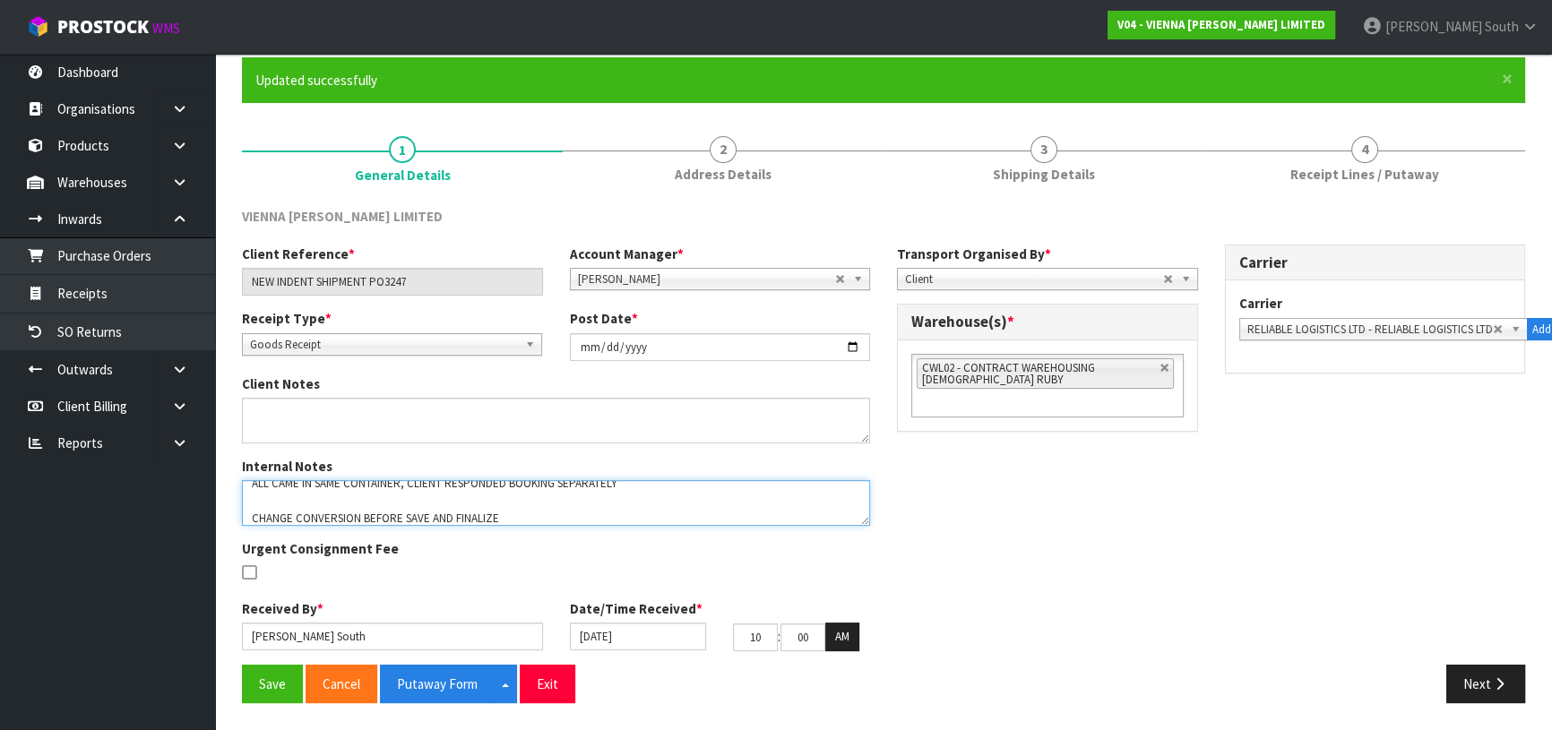
type textarea "ALL CAME IN SAME CONTAINER, CLIENT RESPONDED BOOKING SEPARATELY CHANGE CONVERSI…"
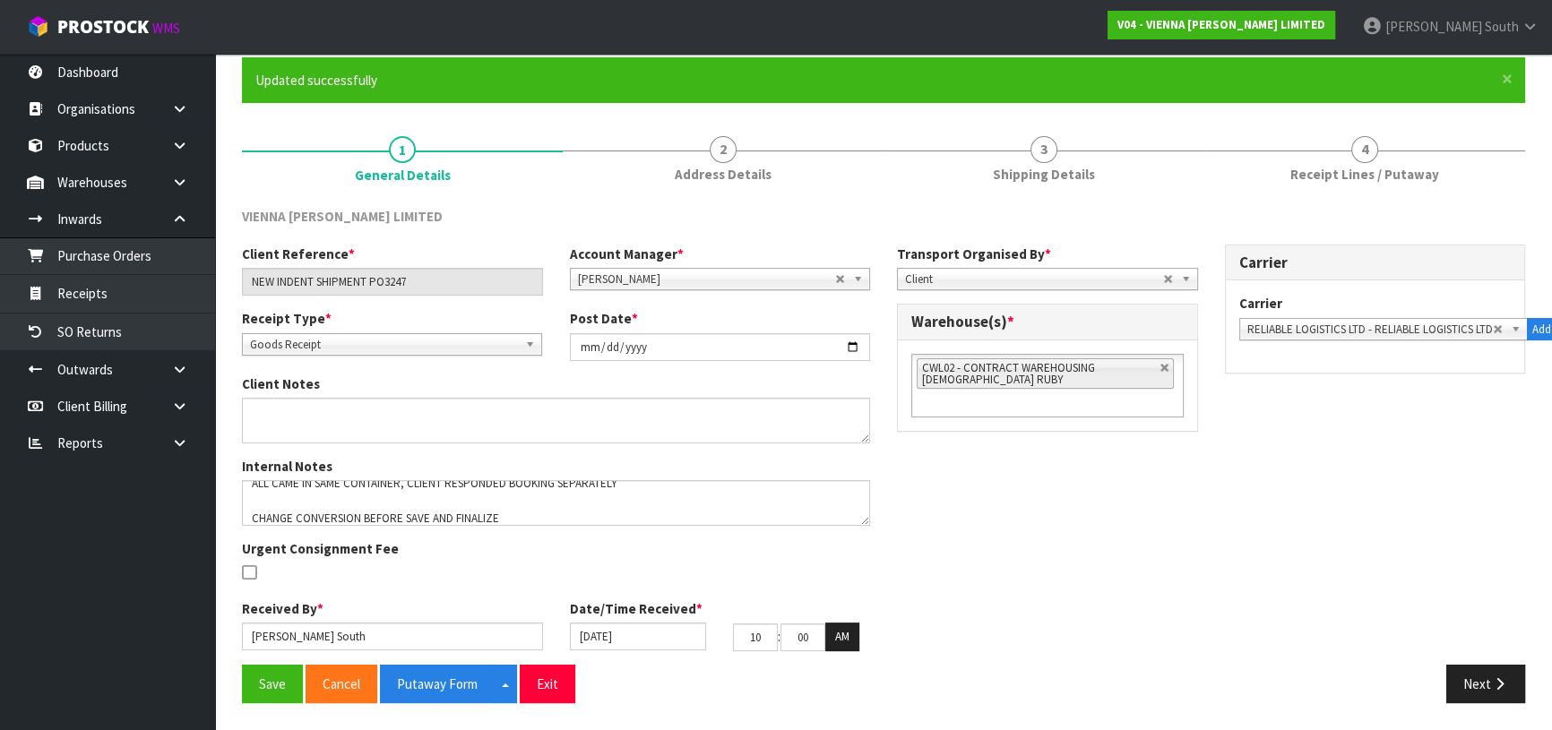
click at [349, 561] on div "Urgent Consignment Fee" at bounding box center [393, 563] width 328 height 47
click at [261, 670] on button "Save" at bounding box center [272, 684] width 61 height 39
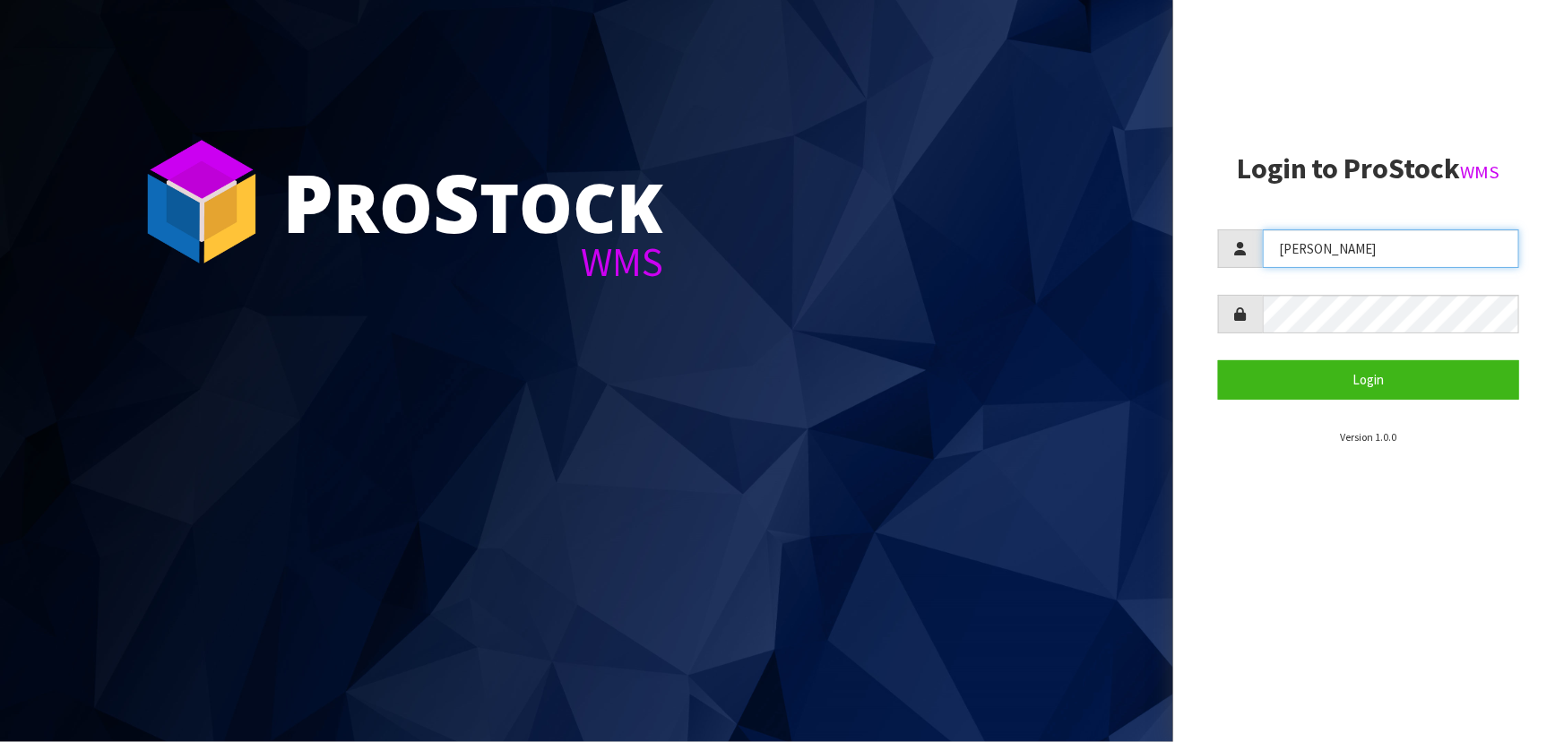
drag, startPoint x: 1377, startPoint y: 250, endPoint x: 1246, endPoint y: 239, distance: 131.3
click at [1246, 239] on div "ZACKARY" at bounding box center [1368, 248] width 301 height 39
type input "POLLY"
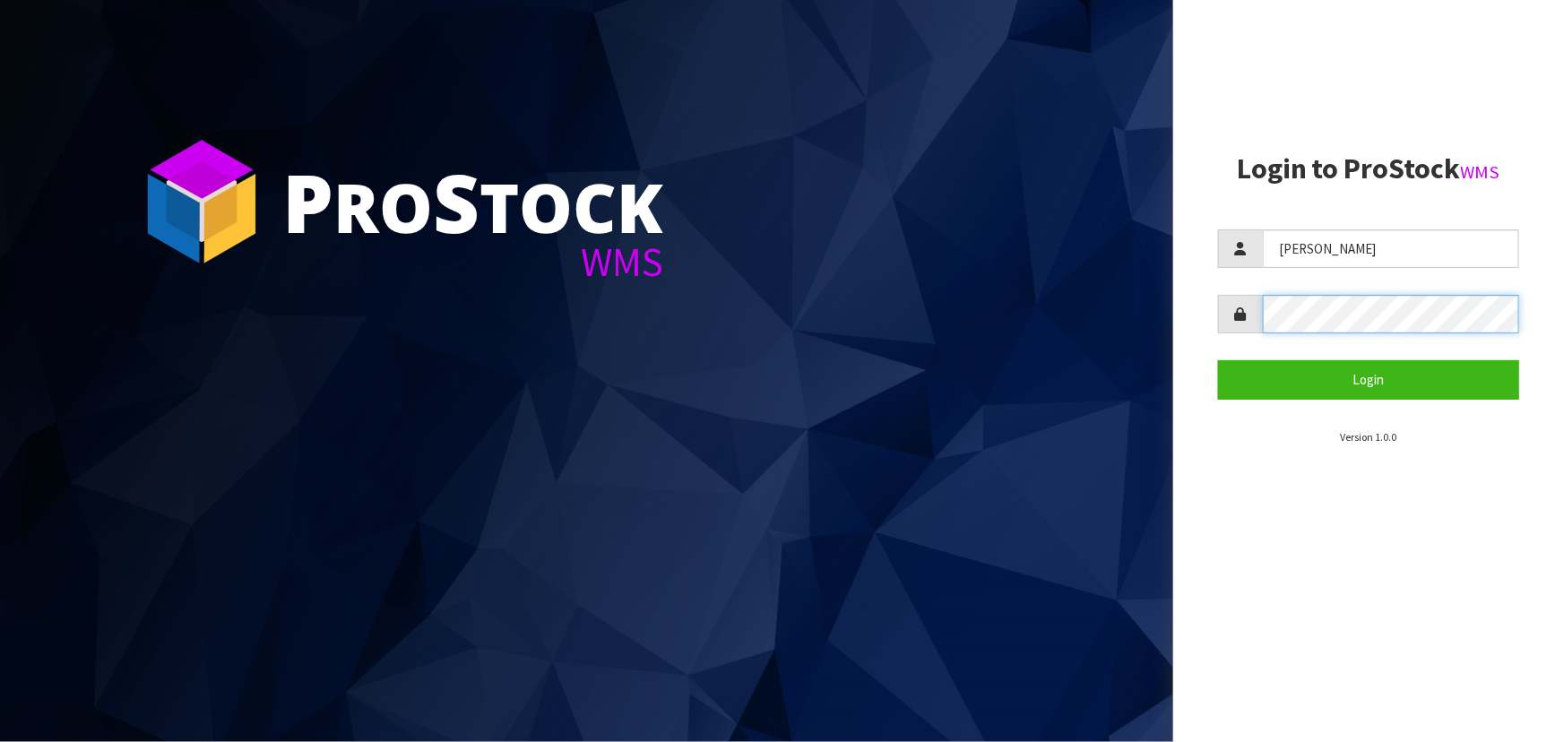
click at [1219, 316] on div at bounding box center [1368, 314] width 301 height 39
click at [1218, 360] on button "Login" at bounding box center [1368, 379] width 301 height 39
